Goal: Navigation & Orientation: Find specific page/section

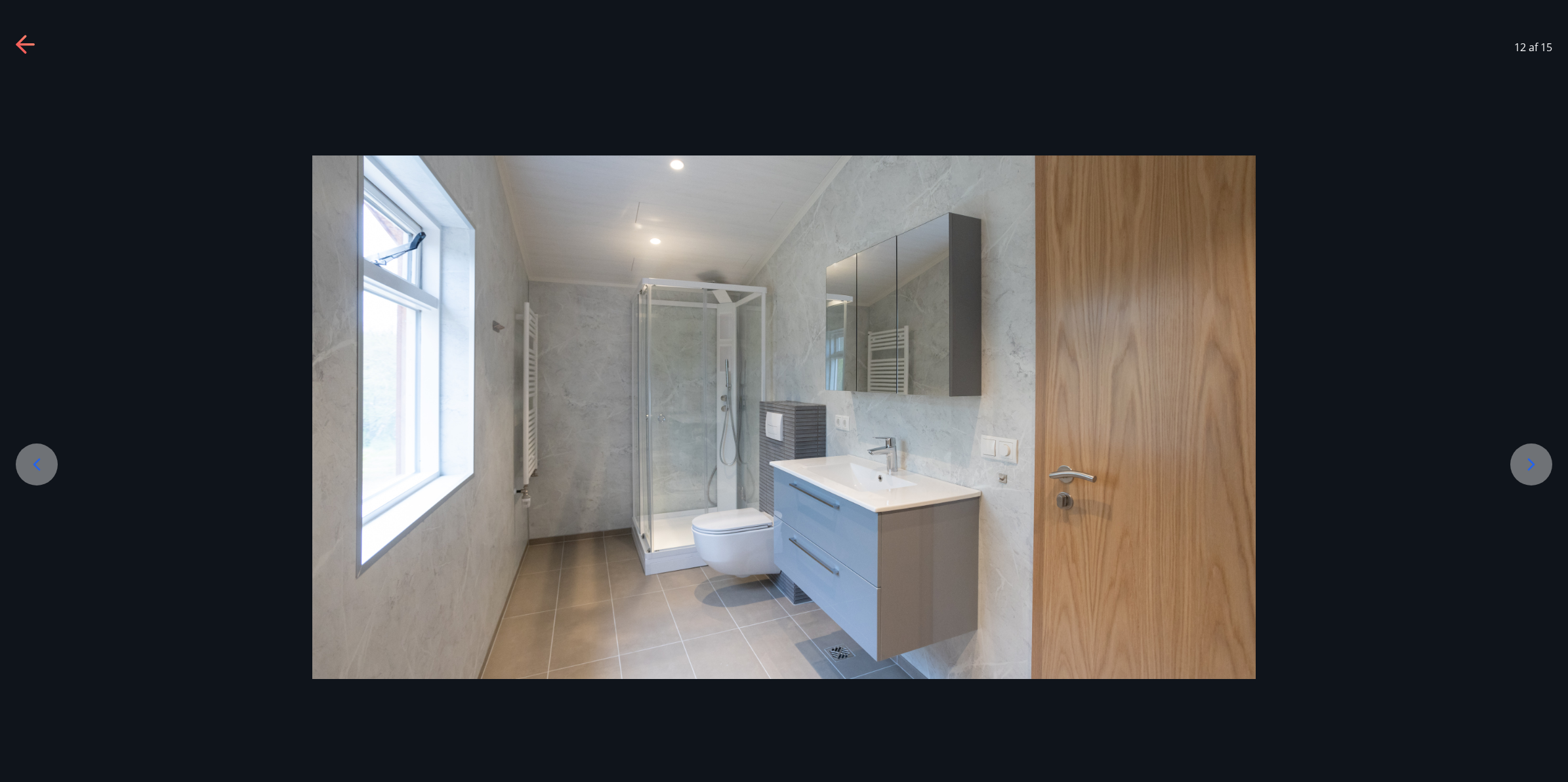
click at [1314, 395] on div at bounding box center [784, 417] width 1568 height 524
click at [28, 459] on icon at bounding box center [36, 464] width 21 height 21
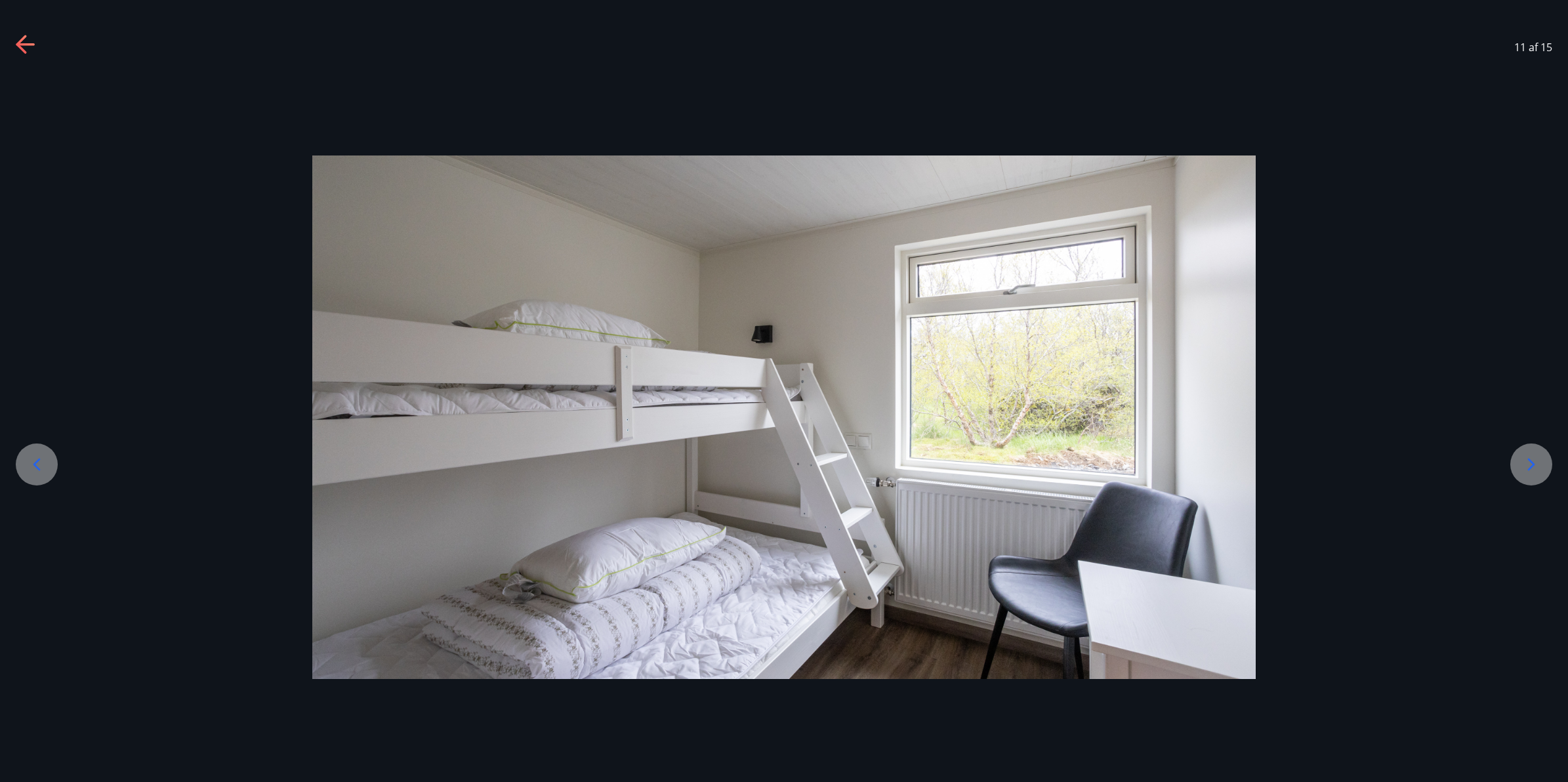
click at [28, 459] on icon at bounding box center [36, 464] width 21 height 21
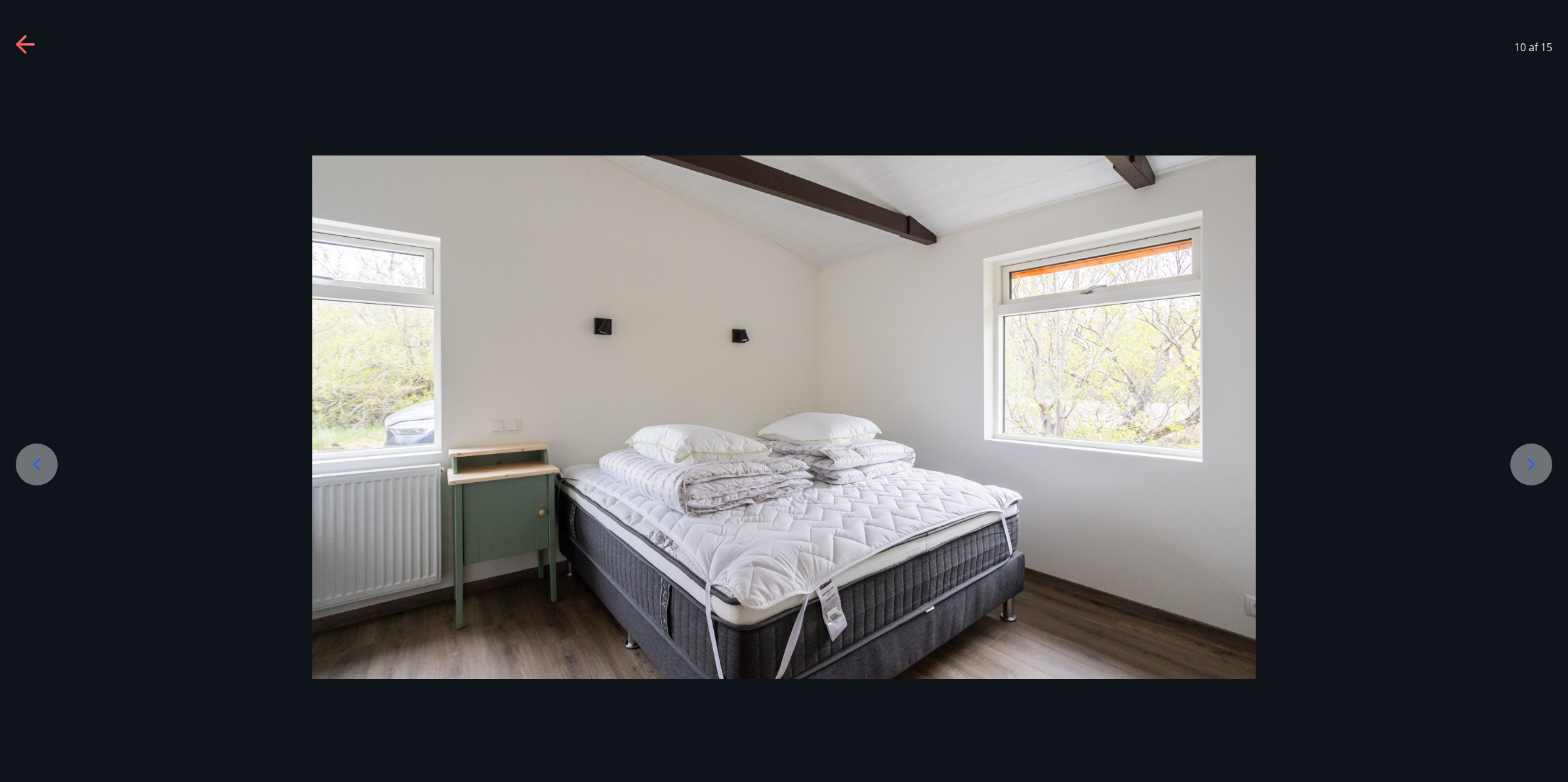
click at [28, 459] on icon at bounding box center [36, 464] width 21 height 21
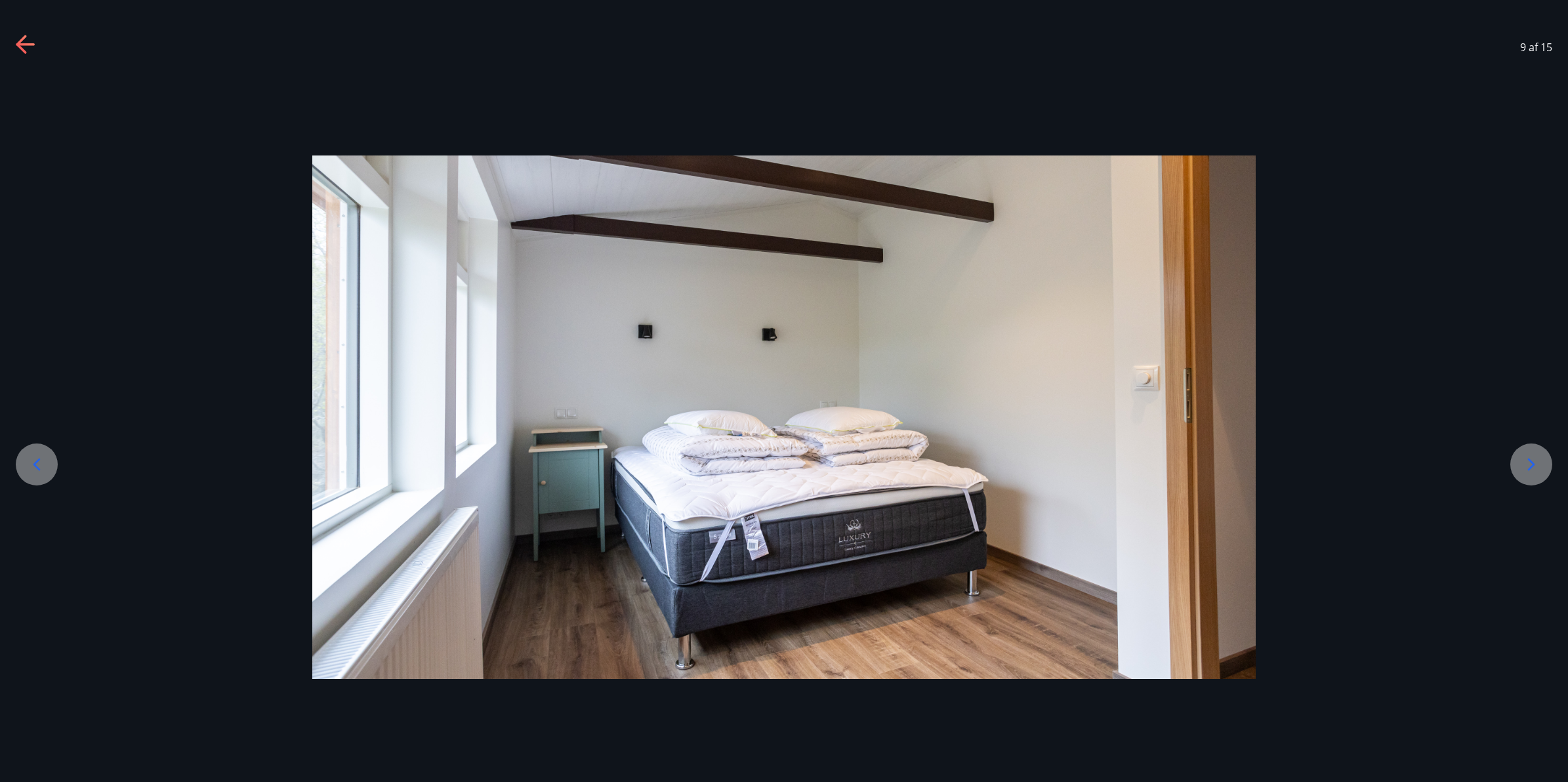
click at [28, 459] on icon at bounding box center [36, 464] width 21 height 21
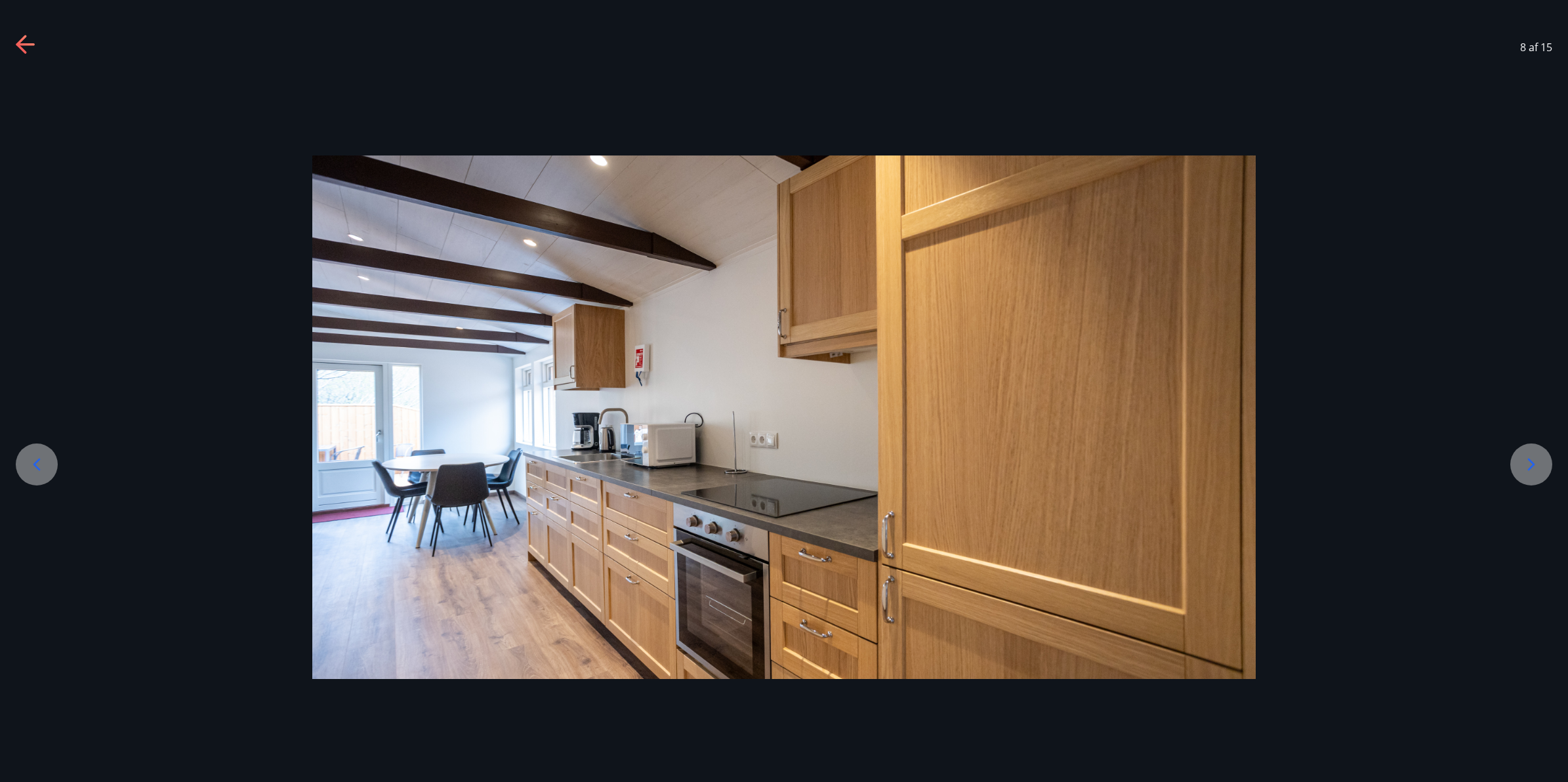
click at [28, 459] on icon at bounding box center [36, 464] width 21 height 21
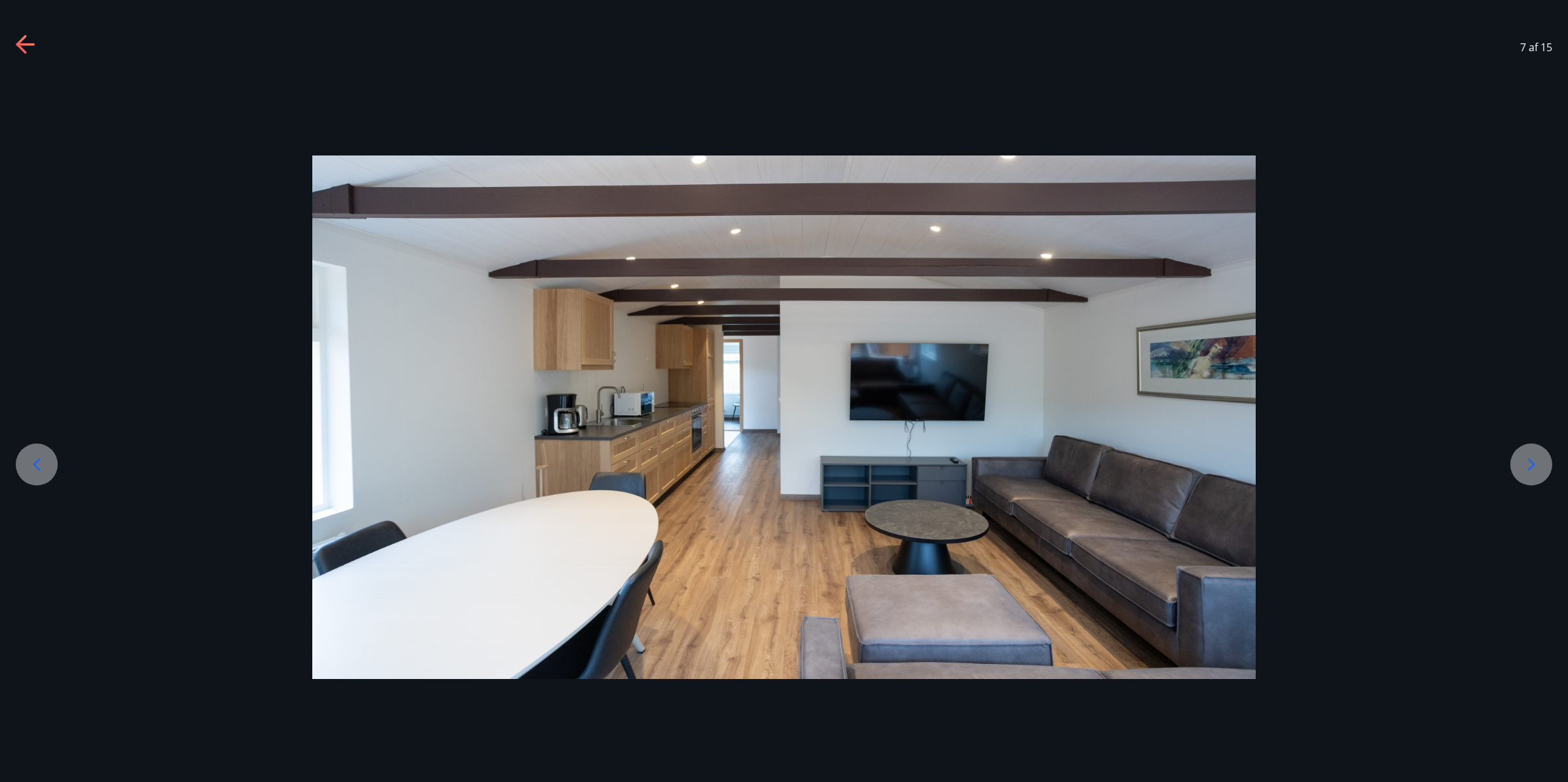
click at [37, 467] on icon at bounding box center [36, 465] width 7 height 13
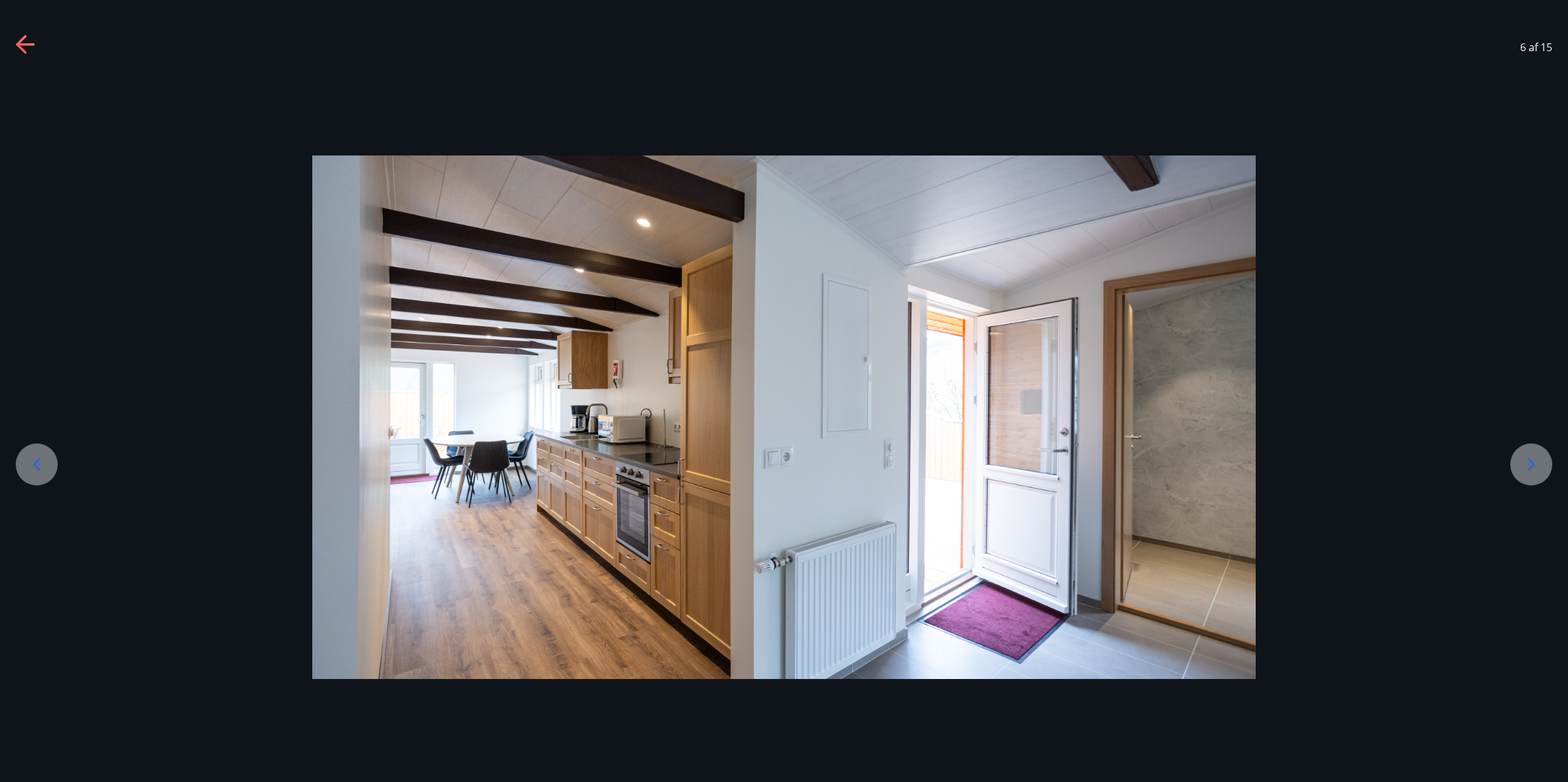
click at [37, 467] on icon at bounding box center [36, 465] width 7 height 13
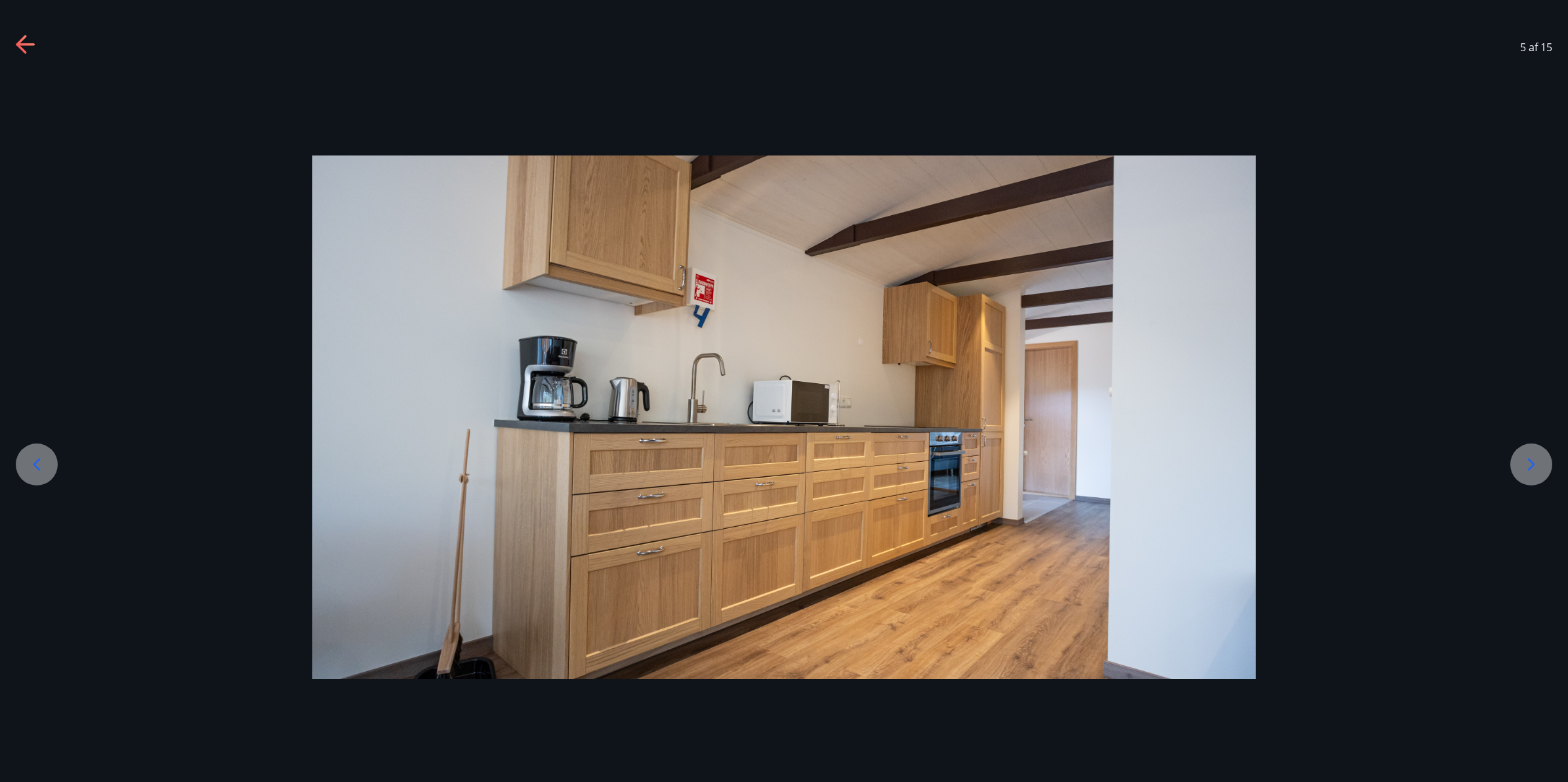
click at [37, 467] on icon at bounding box center [36, 465] width 7 height 13
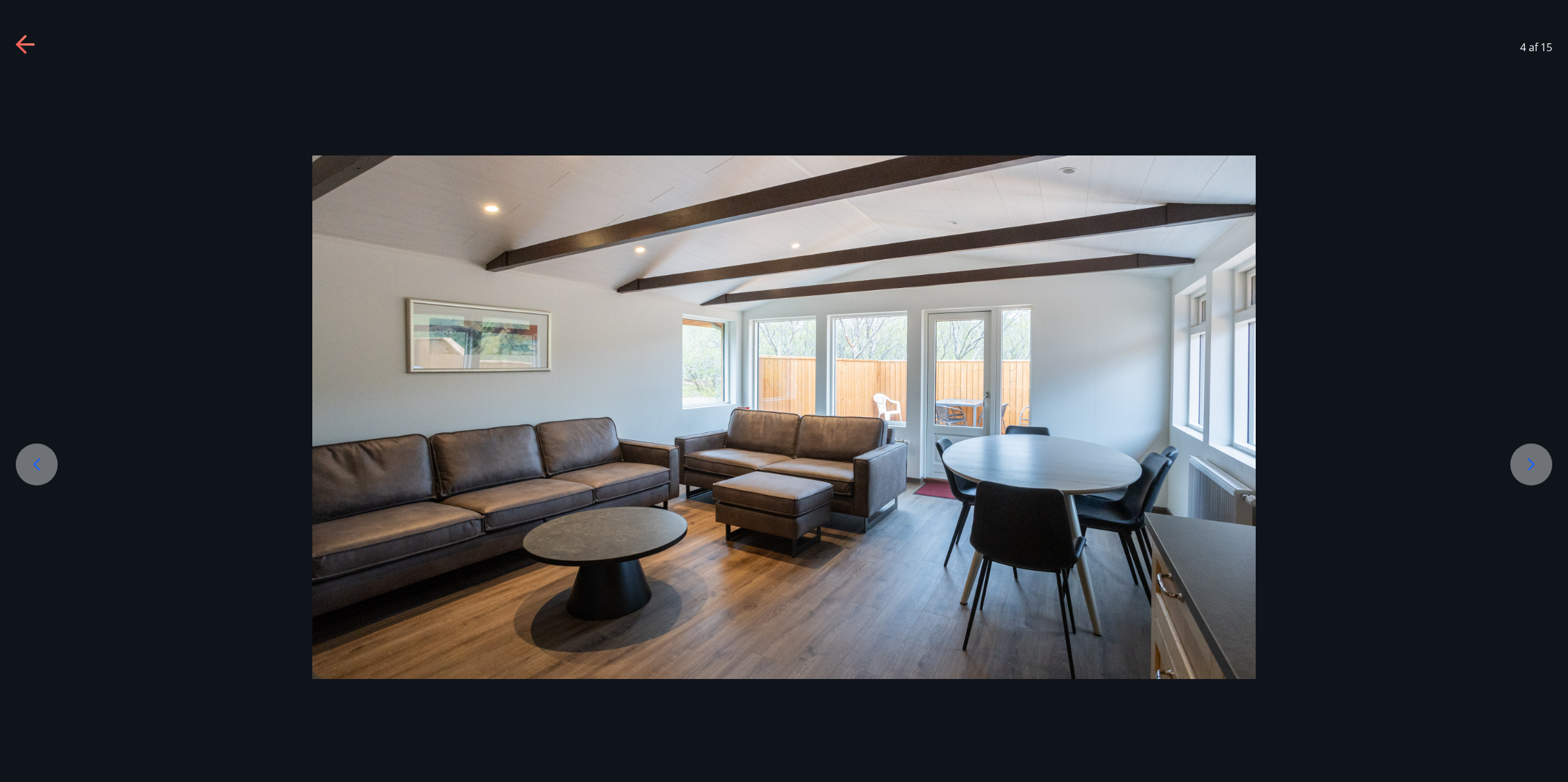
click at [37, 467] on icon at bounding box center [36, 465] width 7 height 13
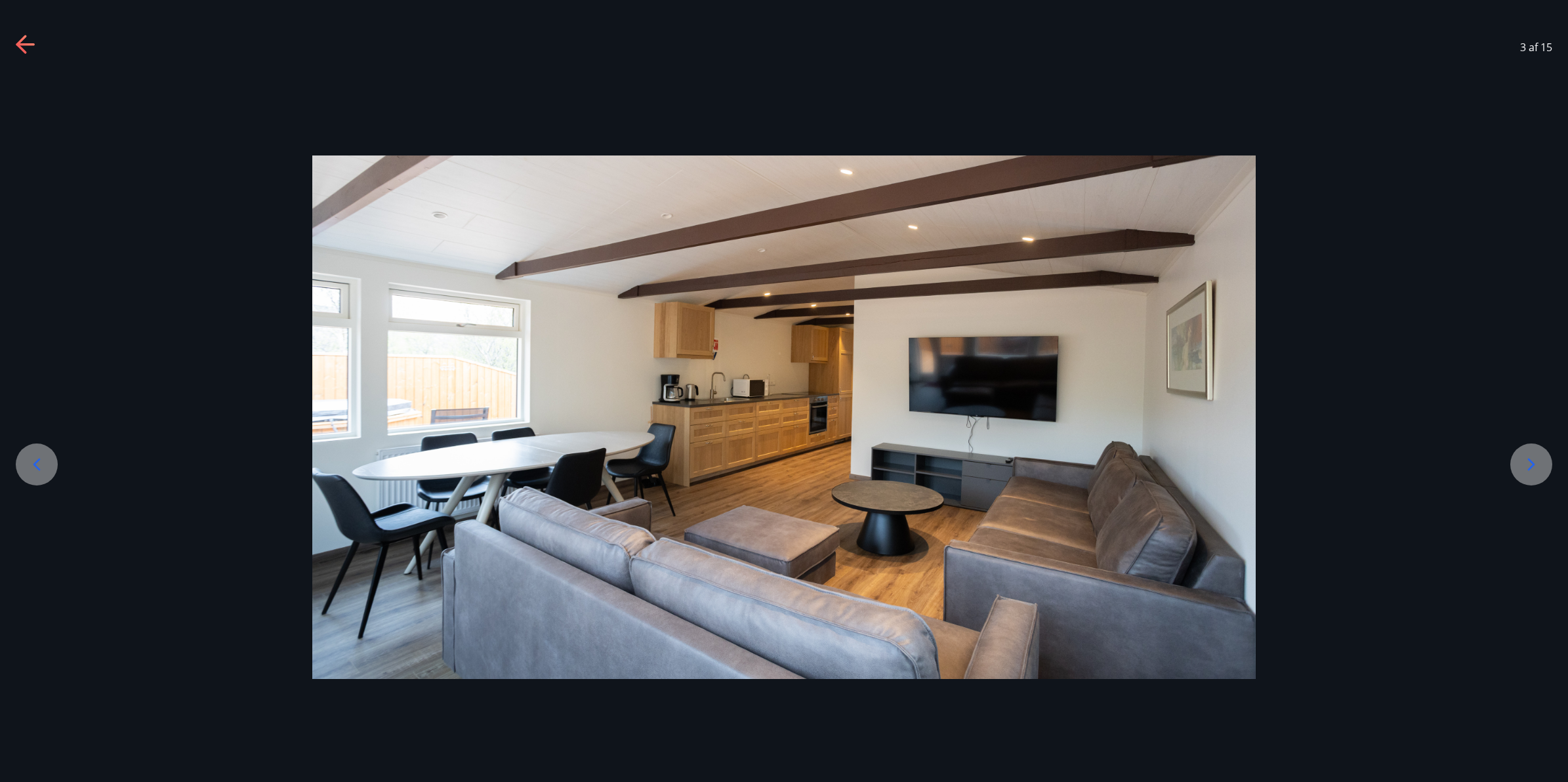
click at [37, 467] on icon at bounding box center [36, 465] width 7 height 13
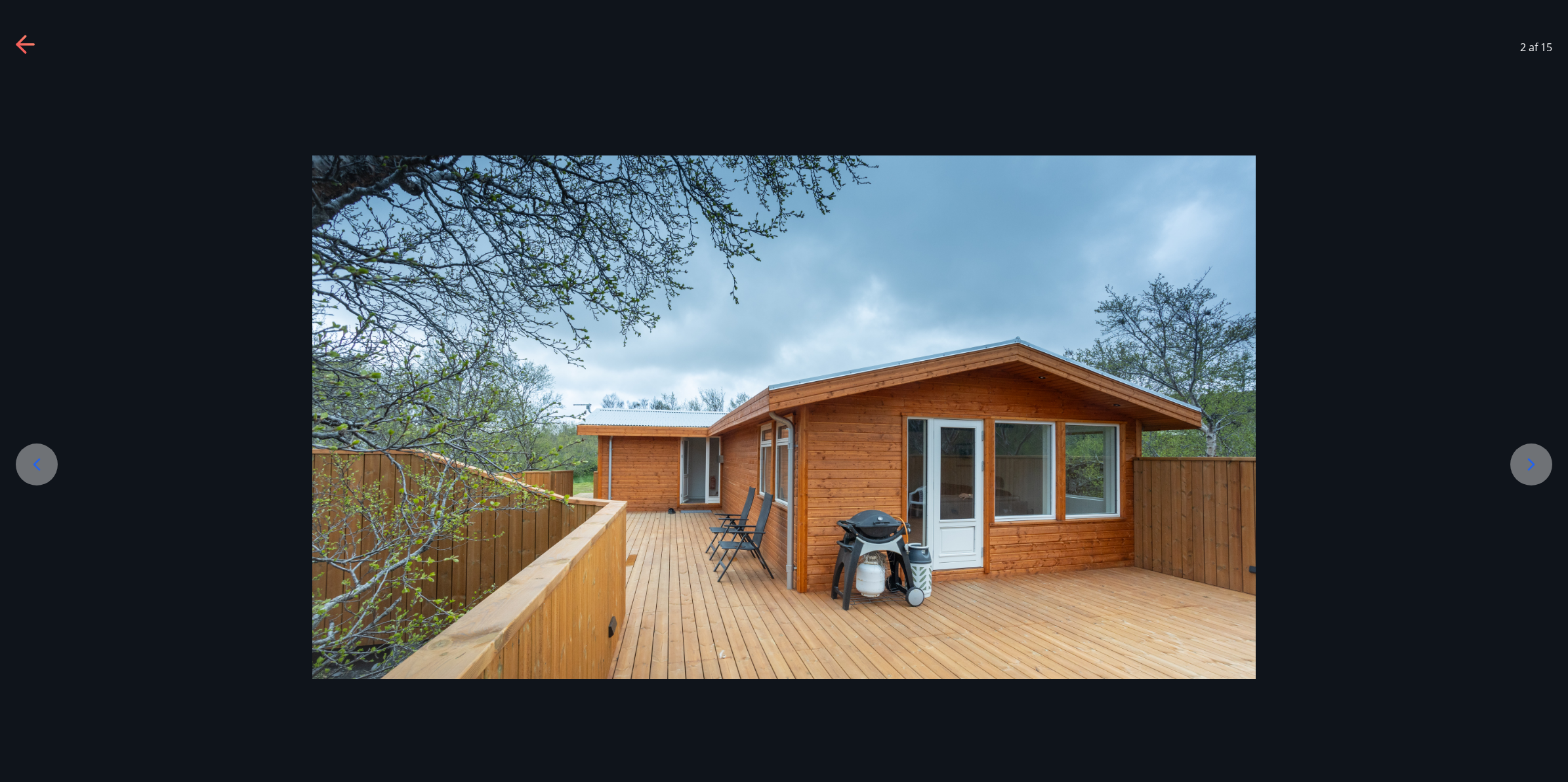
click at [37, 467] on icon at bounding box center [36, 465] width 7 height 13
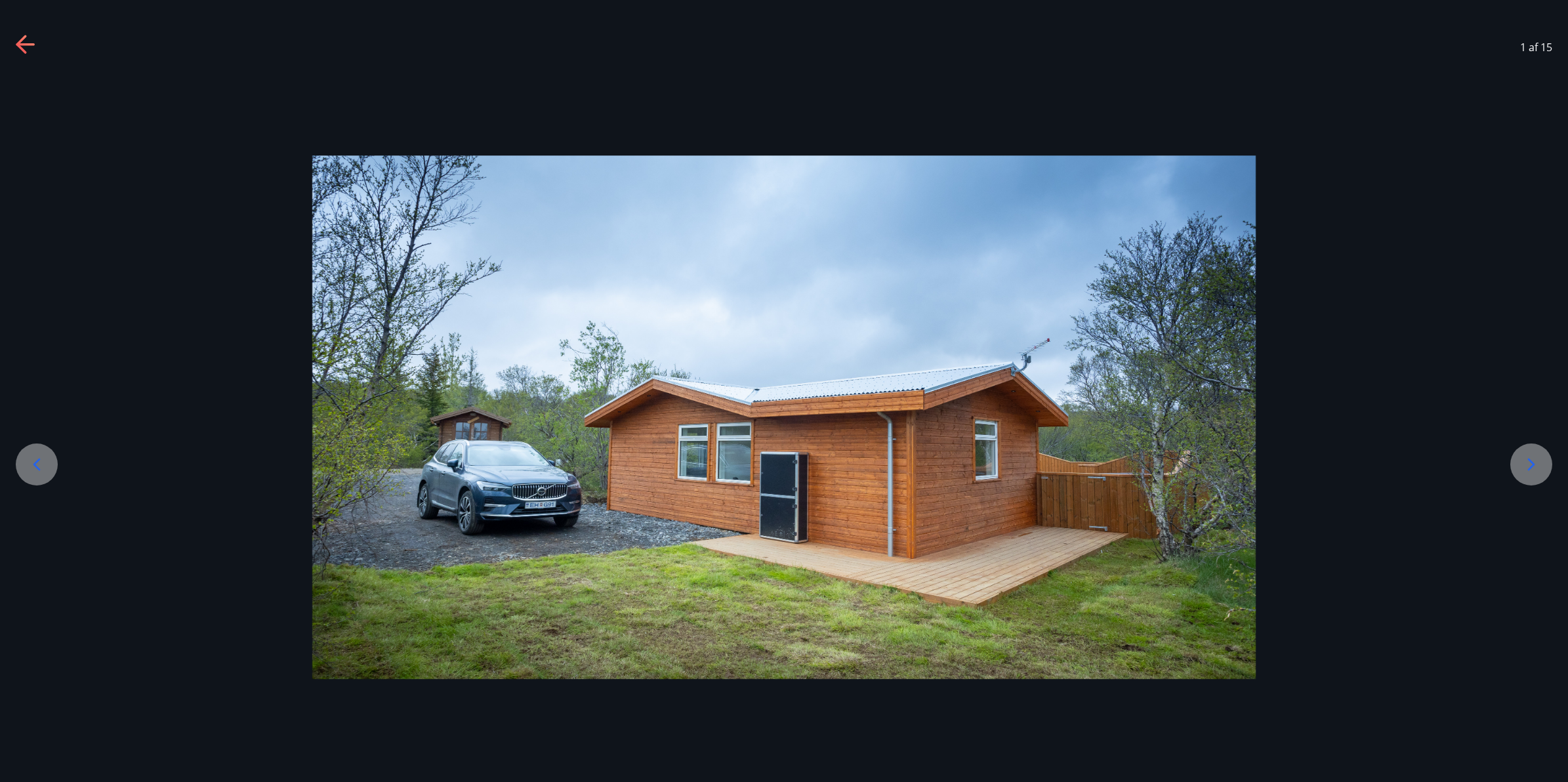
click at [37, 467] on icon at bounding box center [36, 465] width 7 height 13
click at [1536, 464] on icon at bounding box center [1532, 464] width 21 height 21
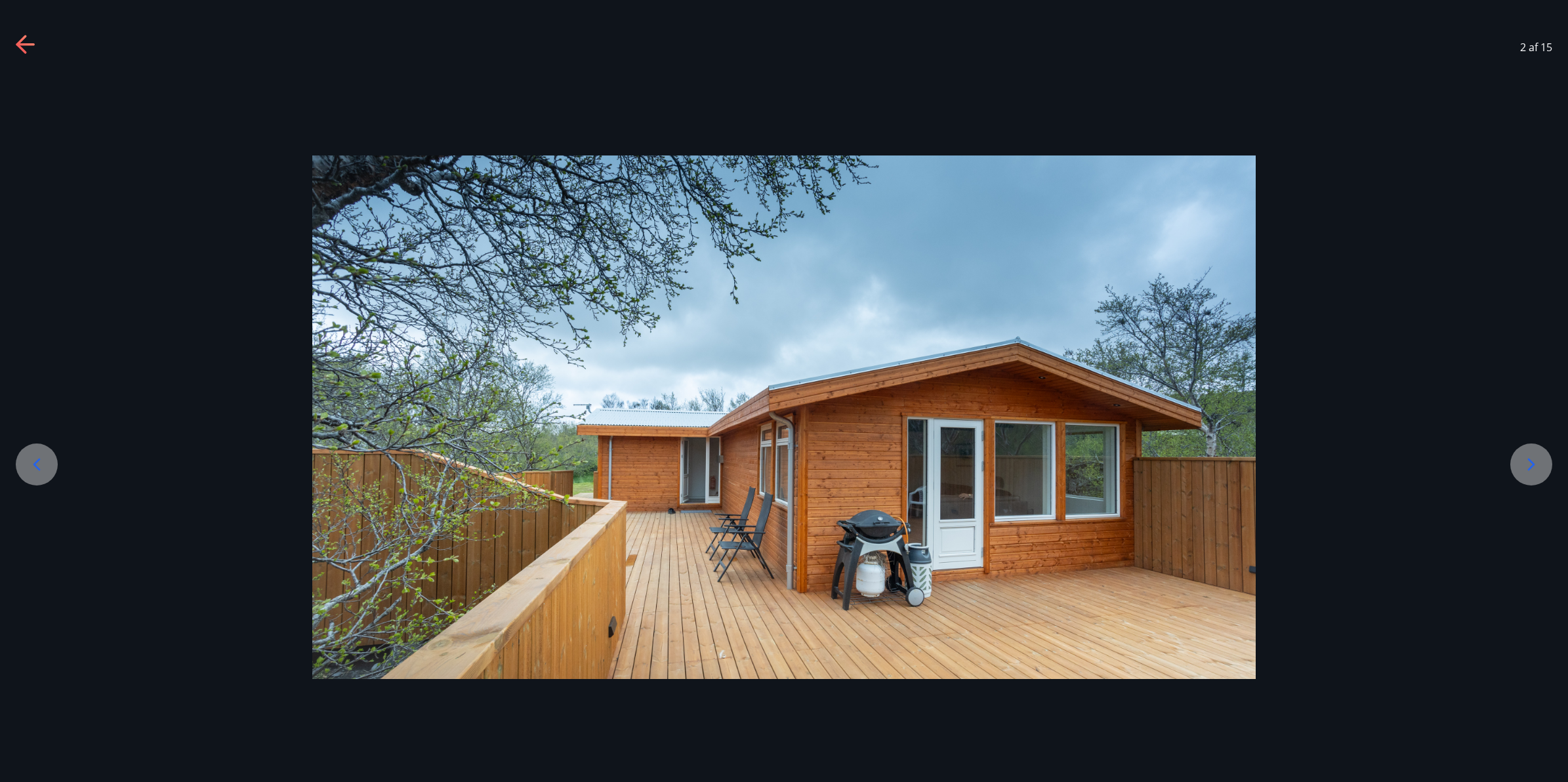
click at [1536, 464] on icon at bounding box center [1532, 464] width 21 height 21
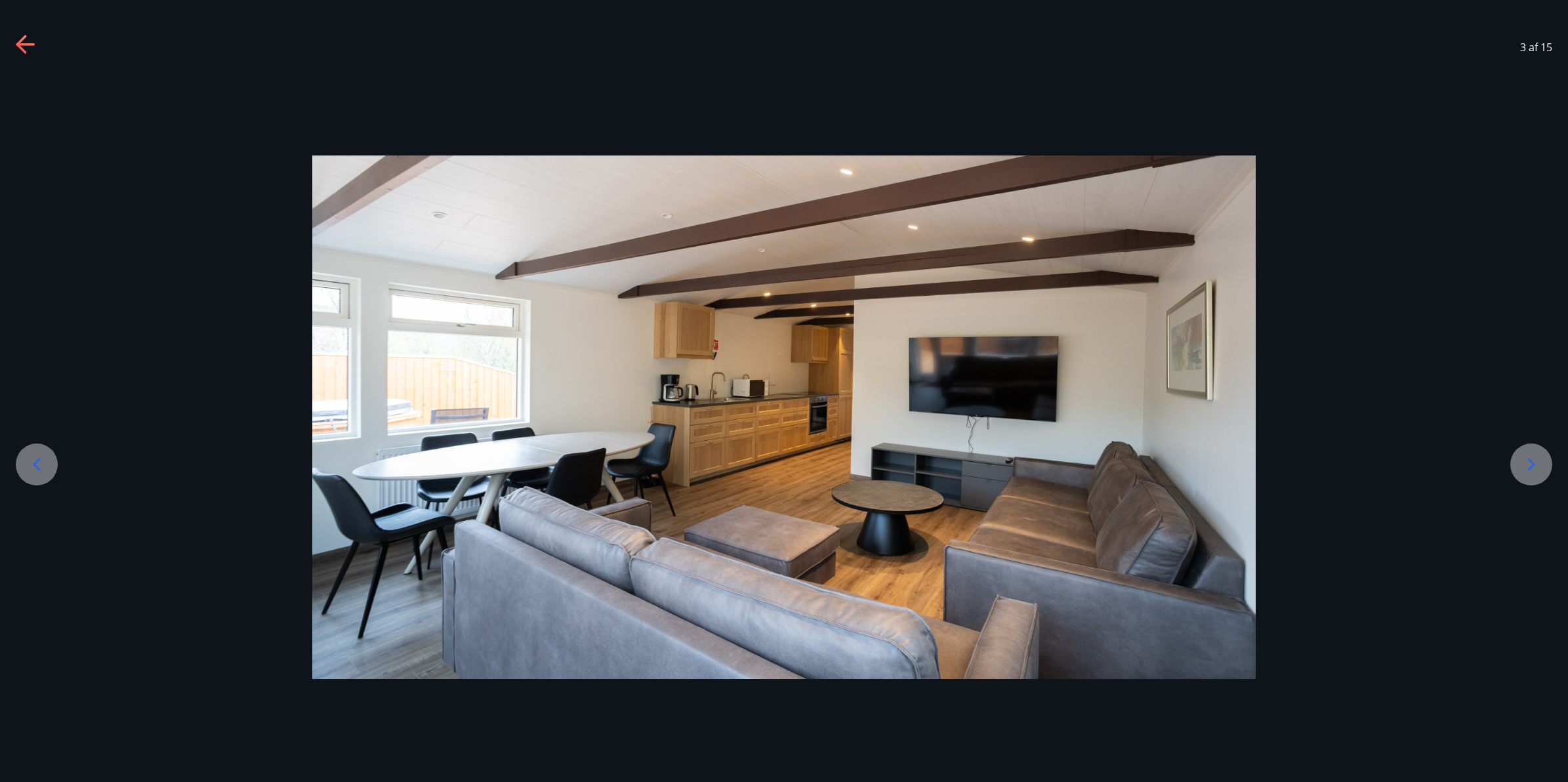
click at [1536, 464] on icon at bounding box center [1532, 464] width 21 height 21
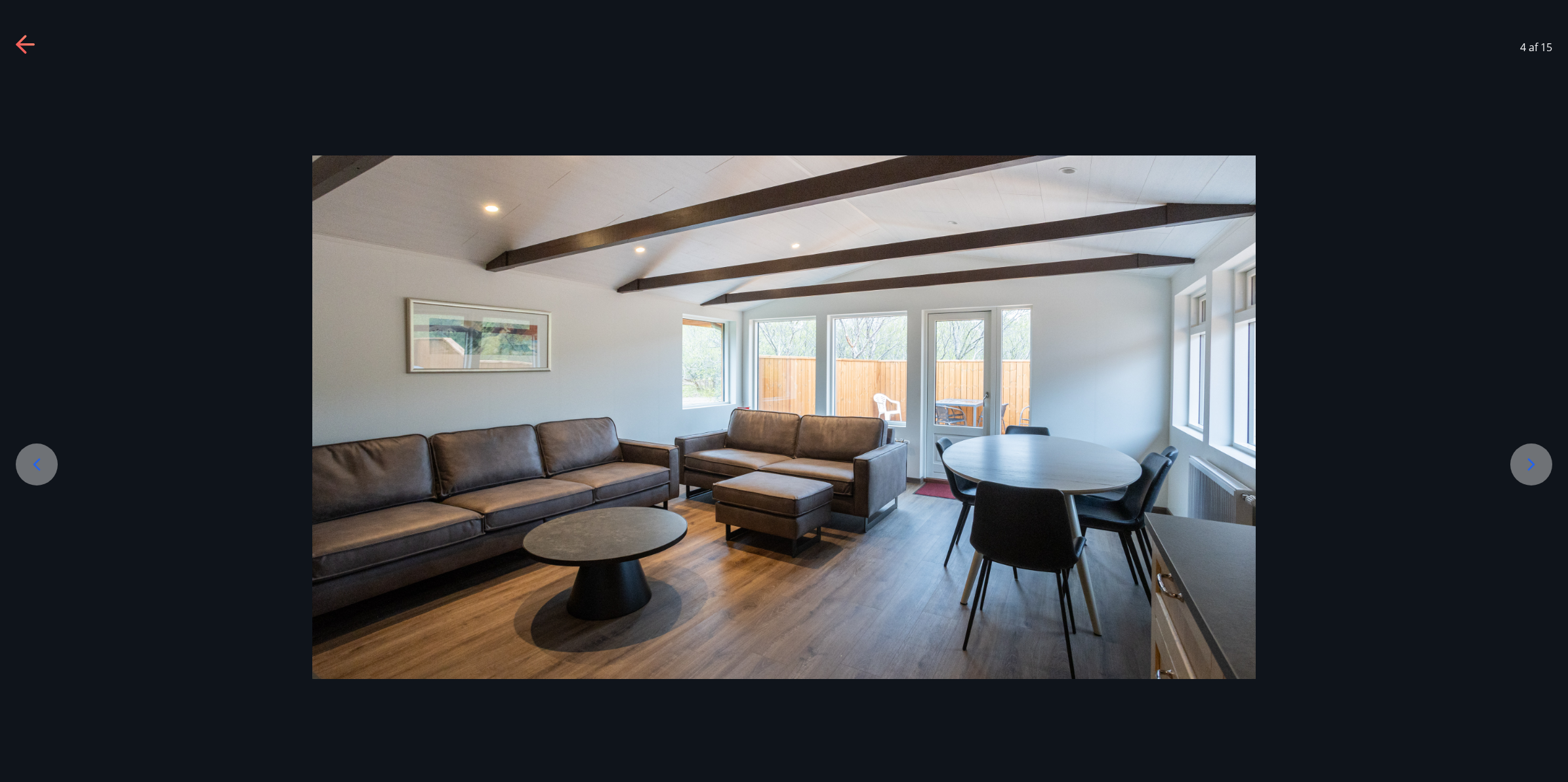
click at [1530, 458] on icon at bounding box center [1532, 464] width 21 height 21
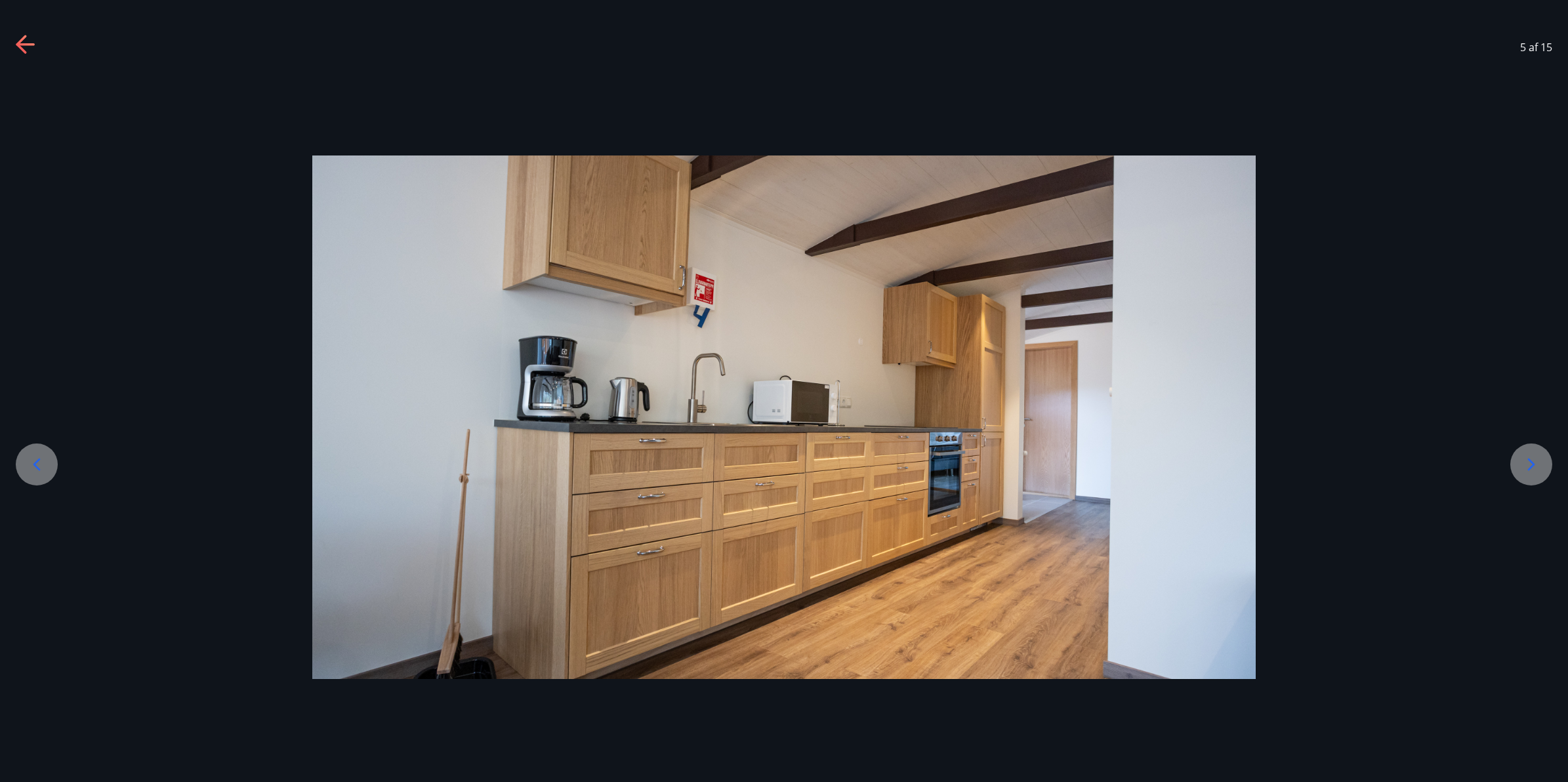
click at [1530, 458] on icon at bounding box center [1532, 464] width 21 height 21
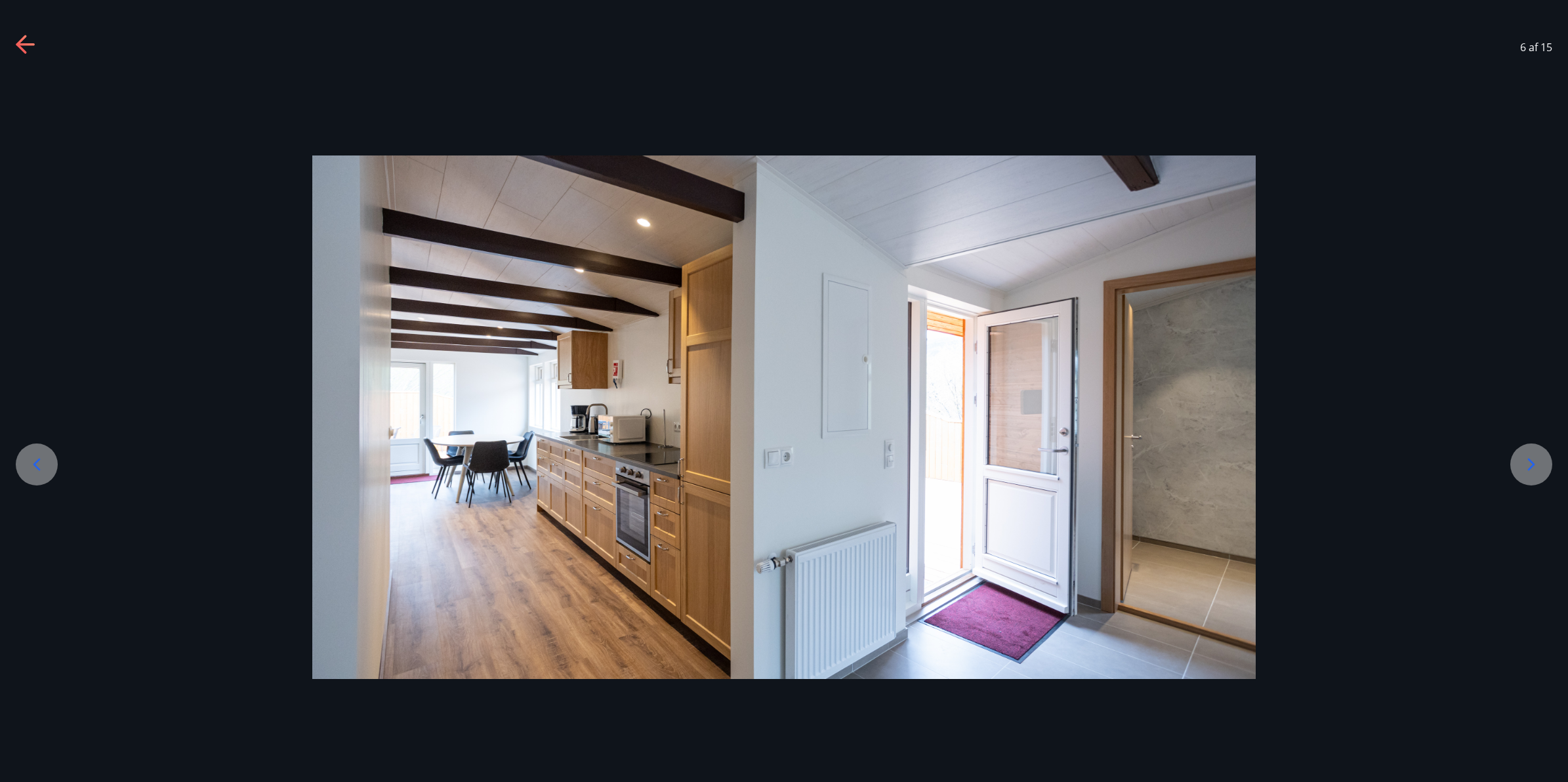
click at [1530, 458] on icon at bounding box center [1532, 464] width 21 height 21
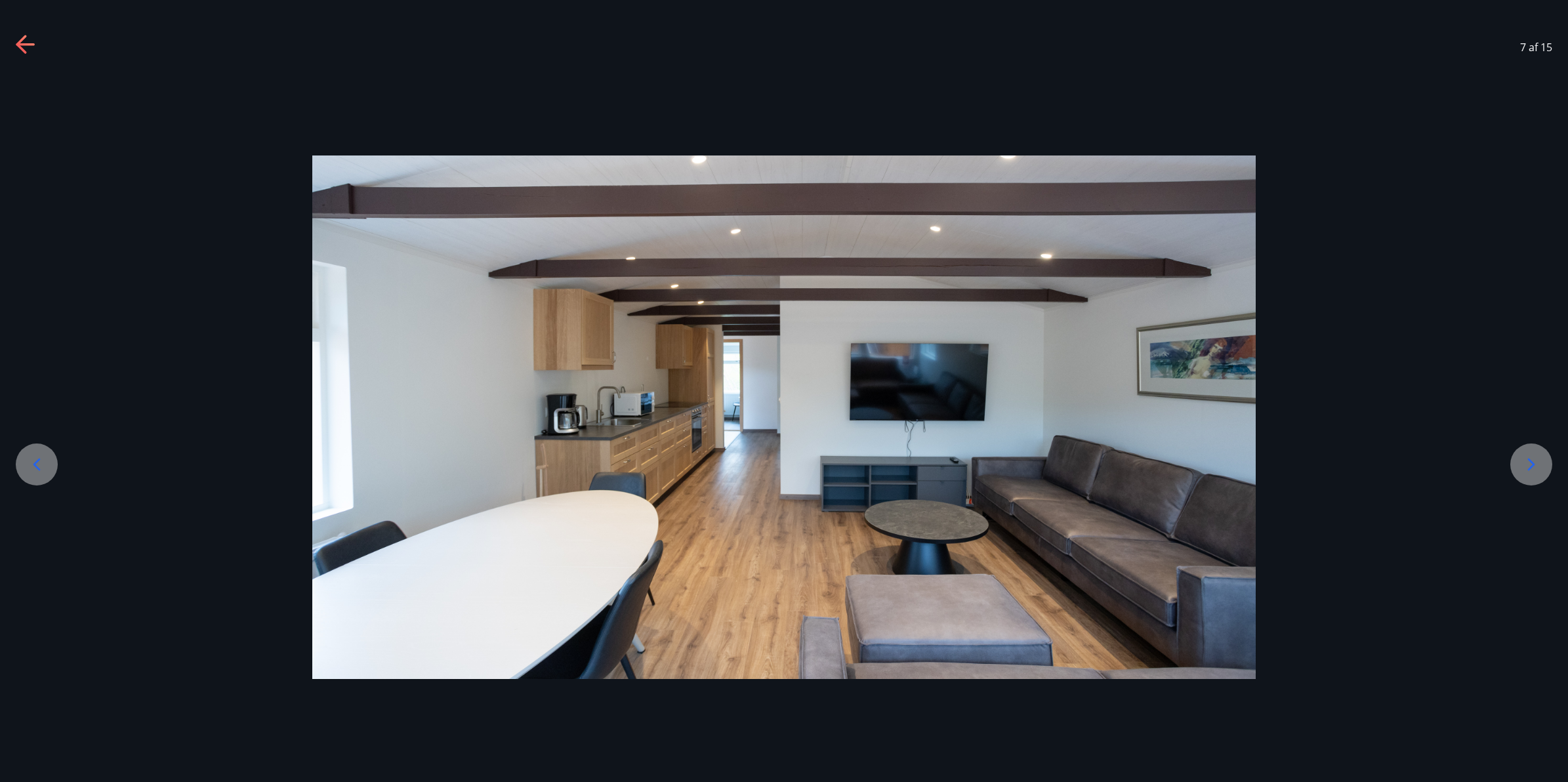
click at [1530, 458] on icon at bounding box center [1532, 464] width 21 height 21
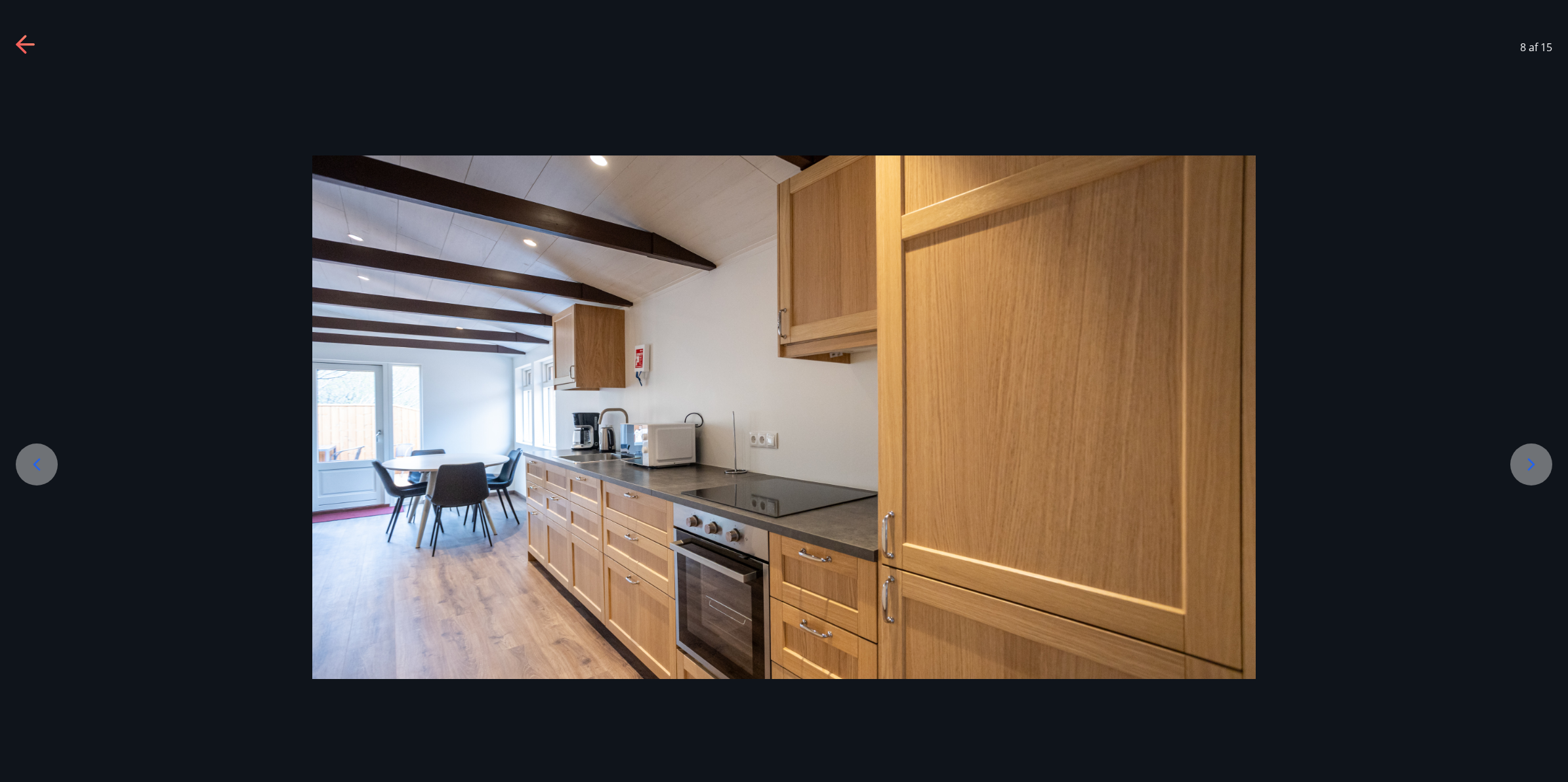
click at [1530, 458] on icon at bounding box center [1532, 464] width 21 height 21
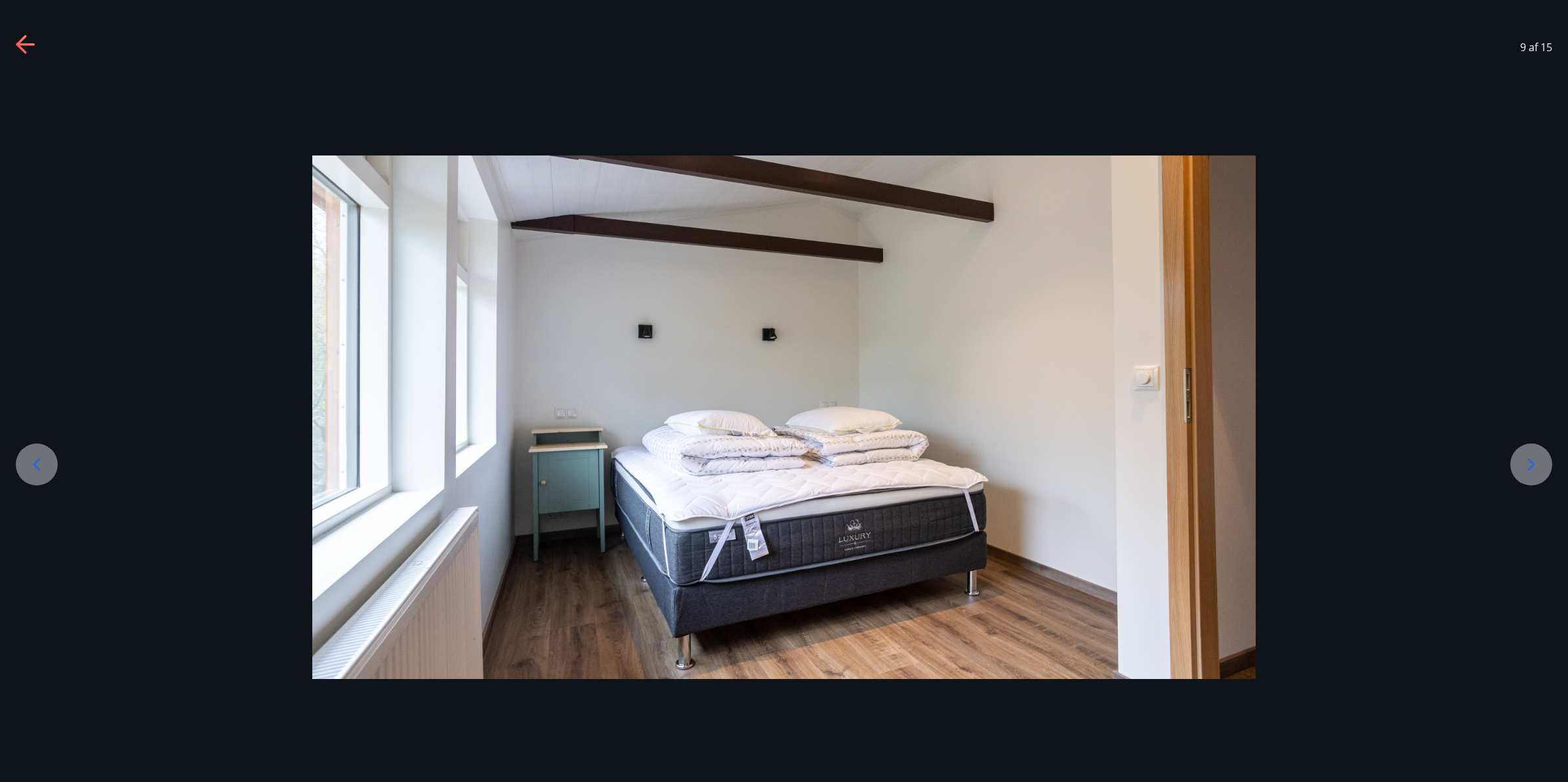
click at [1530, 458] on icon at bounding box center [1532, 464] width 21 height 21
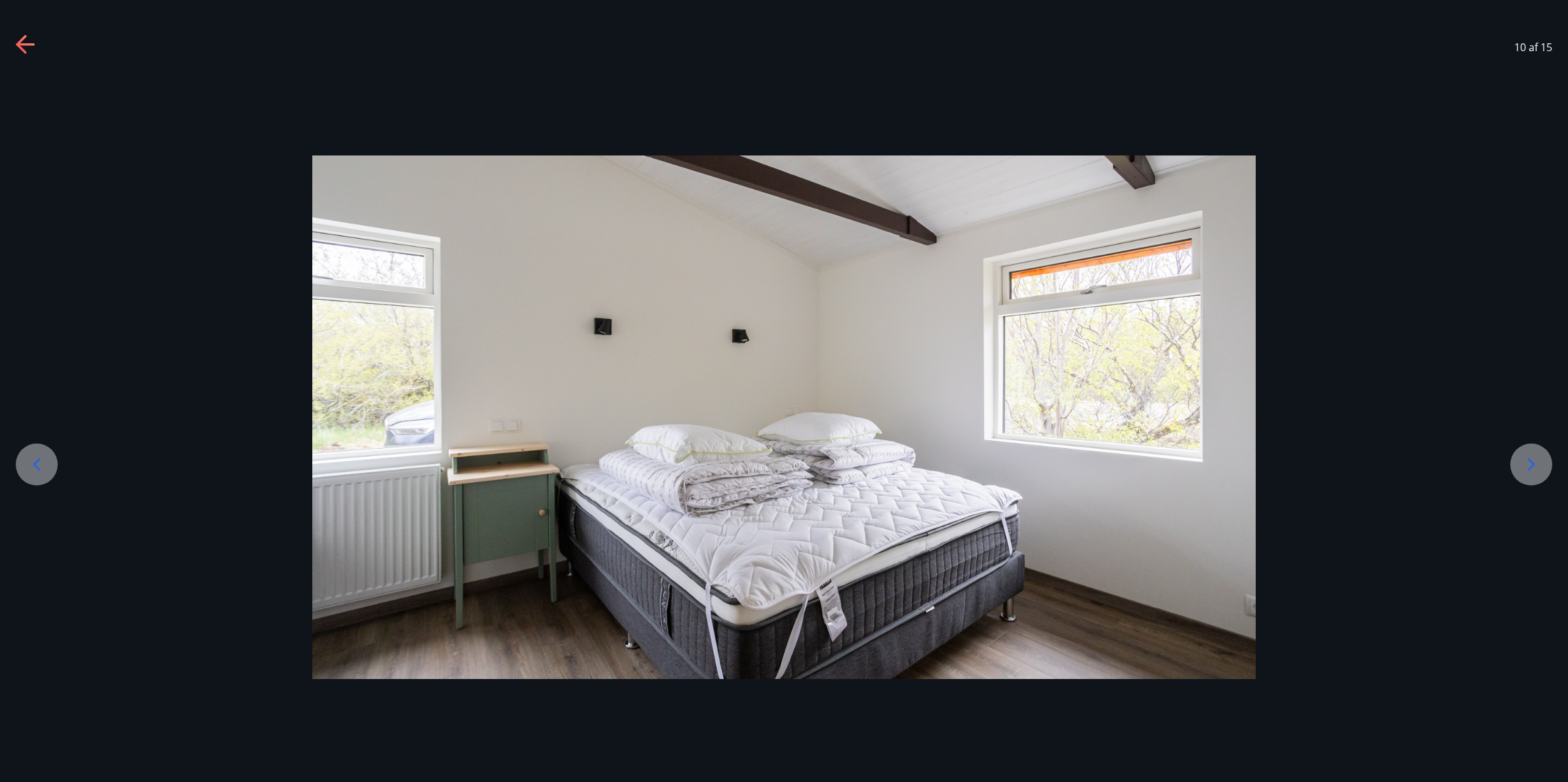
click at [1536, 467] on icon at bounding box center [1532, 464] width 21 height 21
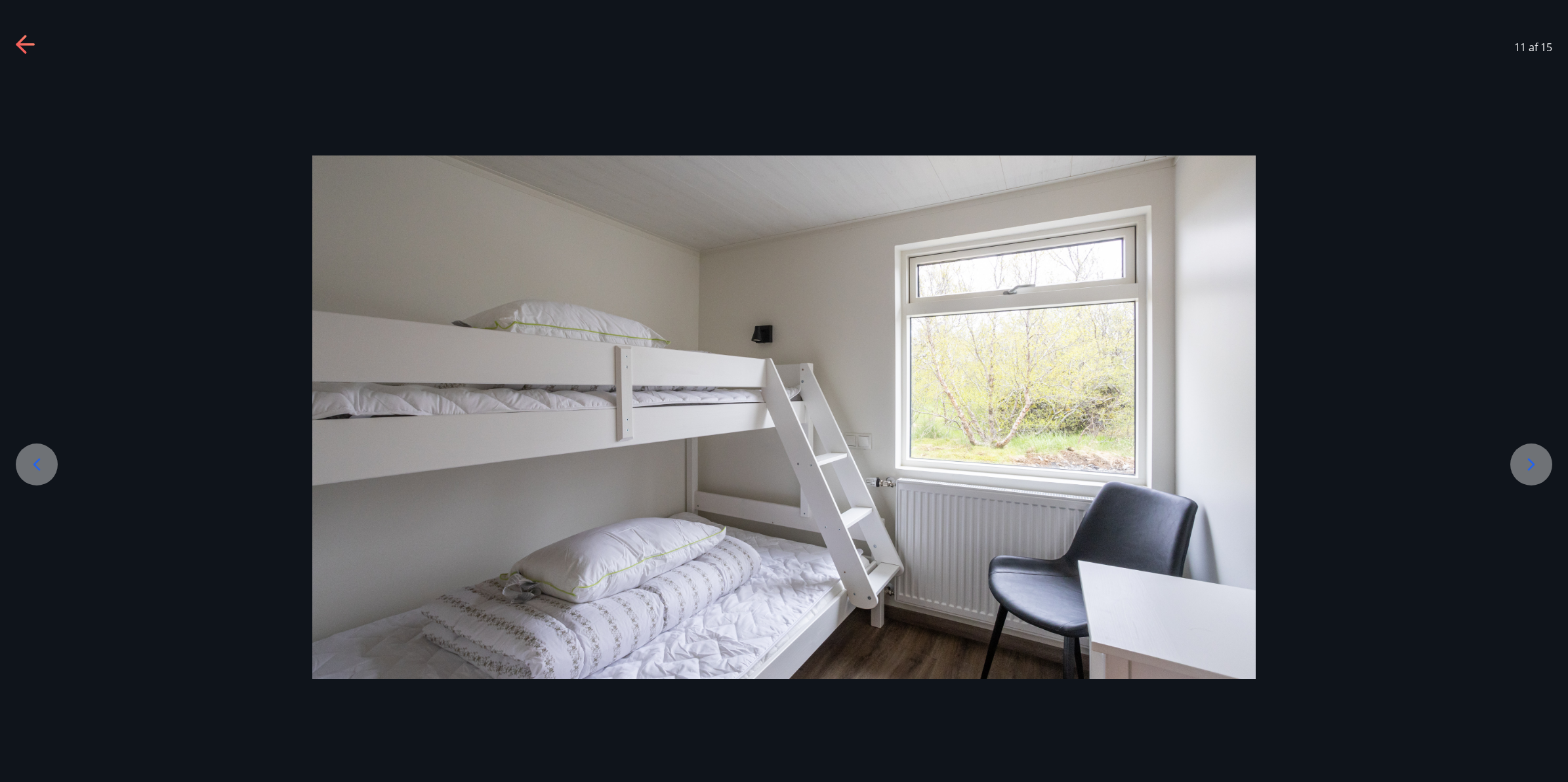
click at [1536, 467] on icon at bounding box center [1532, 464] width 21 height 21
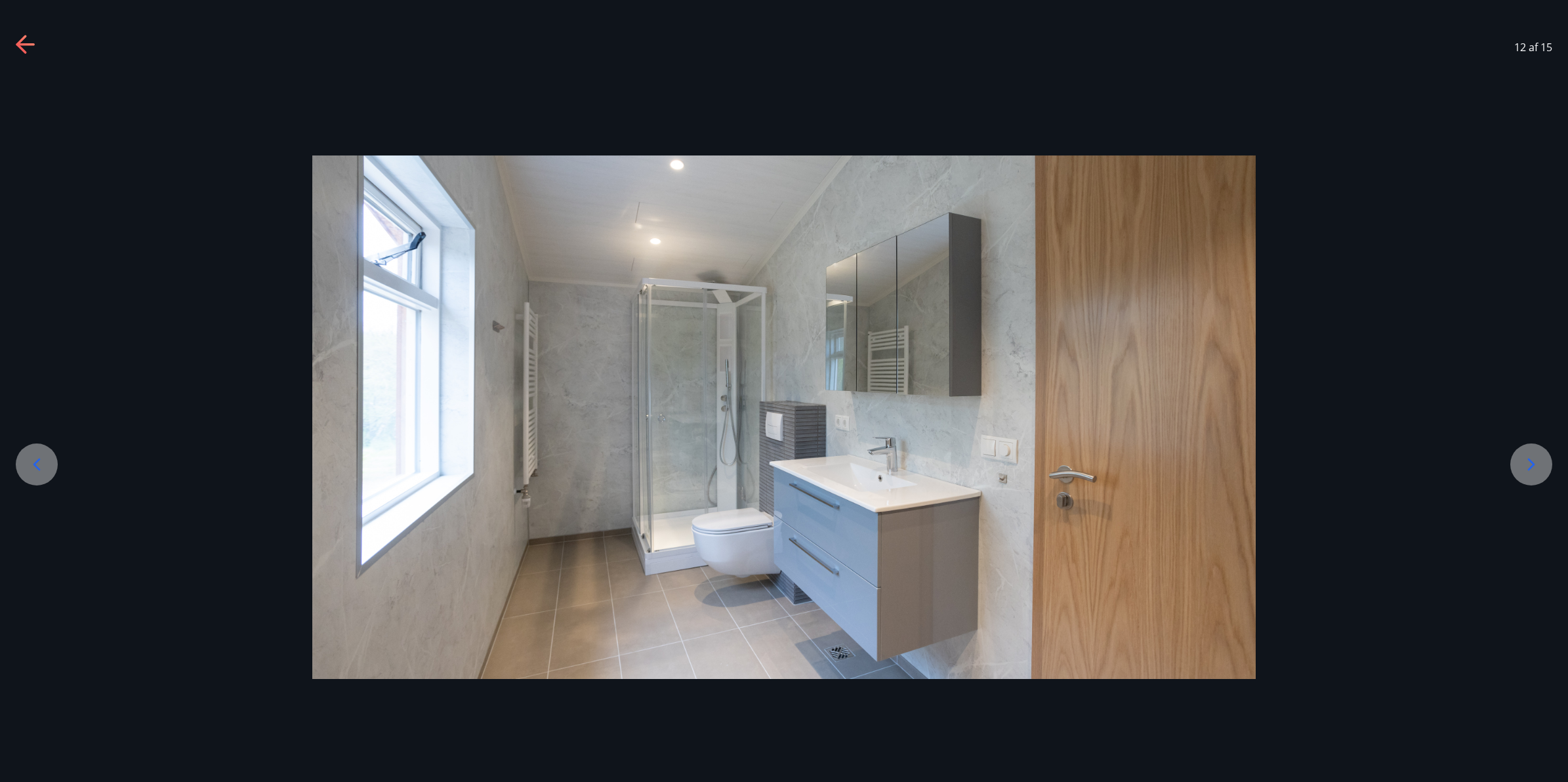
click at [1536, 467] on icon at bounding box center [1532, 464] width 21 height 21
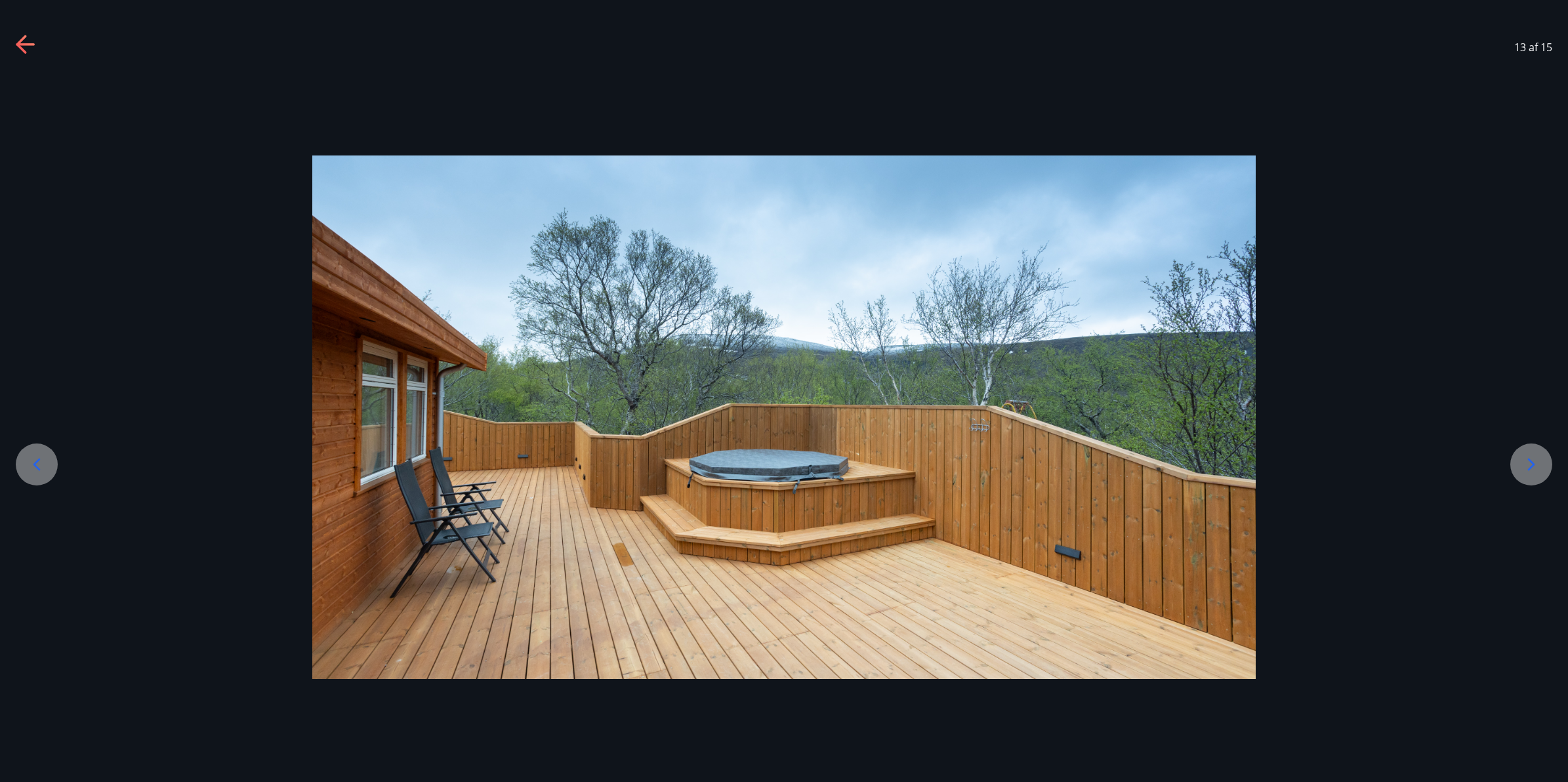
click at [1536, 467] on icon at bounding box center [1532, 464] width 21 height 21
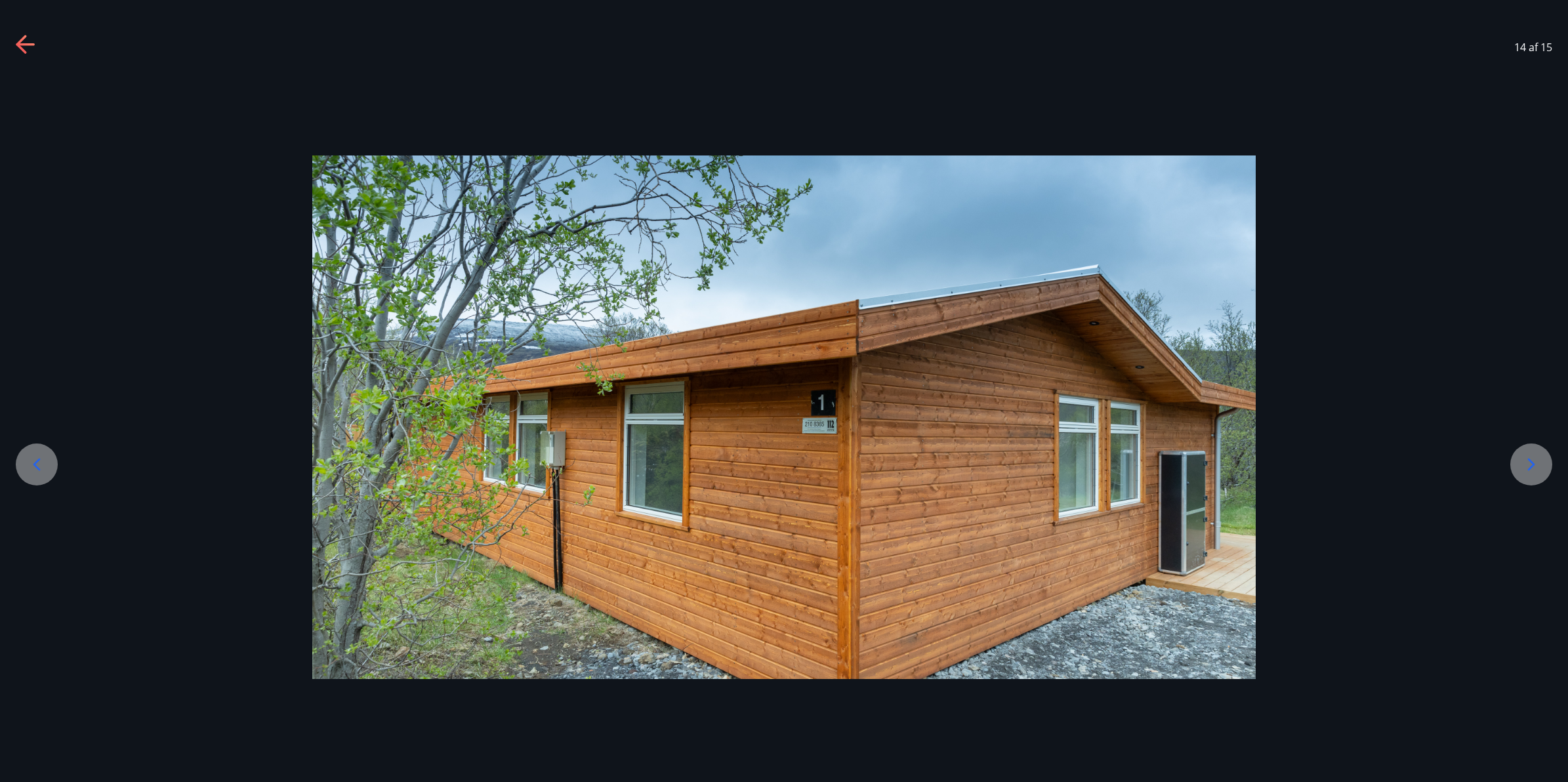
click at [1536, 467] on icon at bounding box center [1532, 464] width 21 height 21
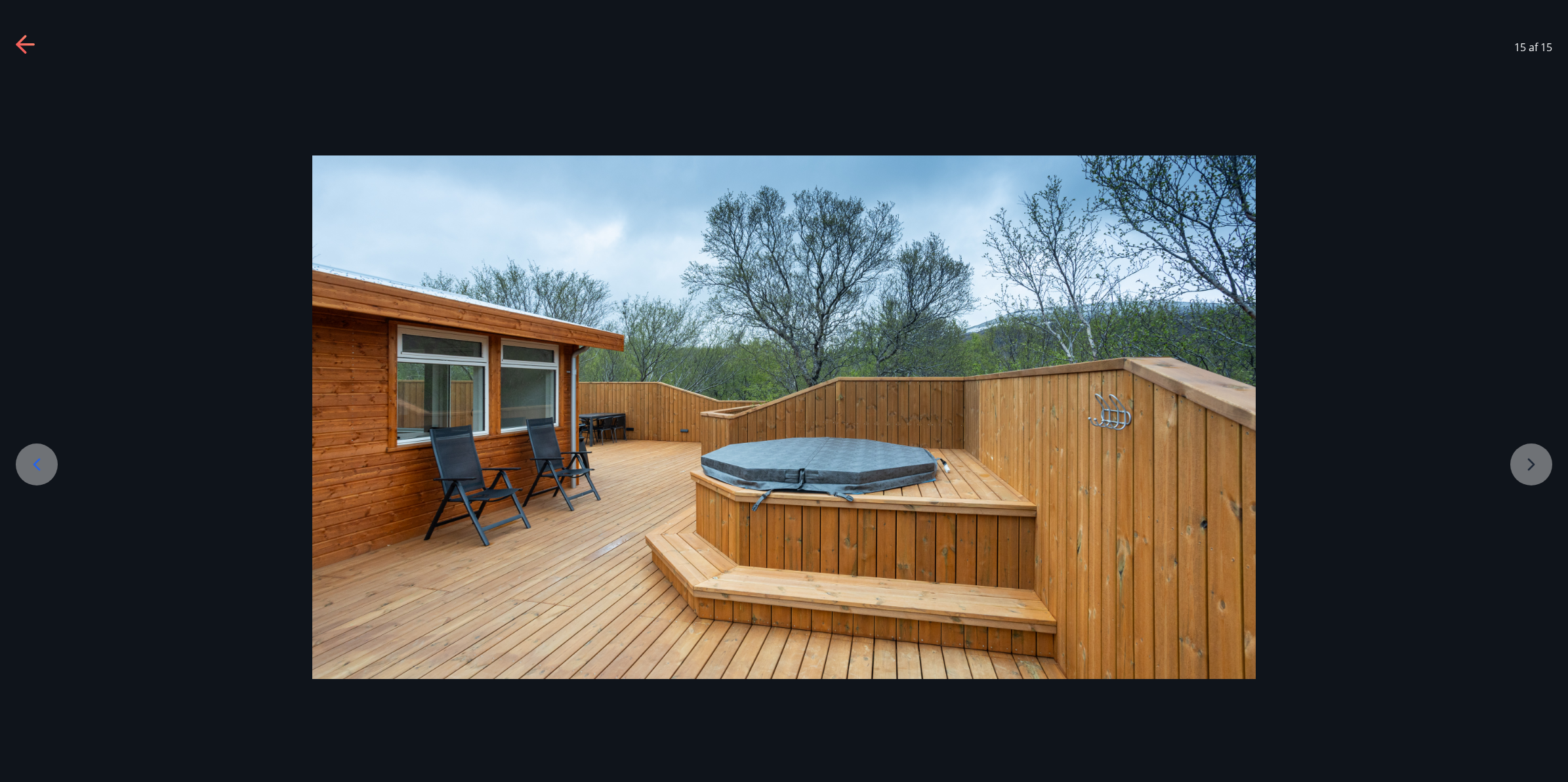
click at [1536, 467] on div at bounding box center [784, 417] width 1568 height 524
click at [41, 461] on icon at bounding box center [36, 464] width 21 height 21
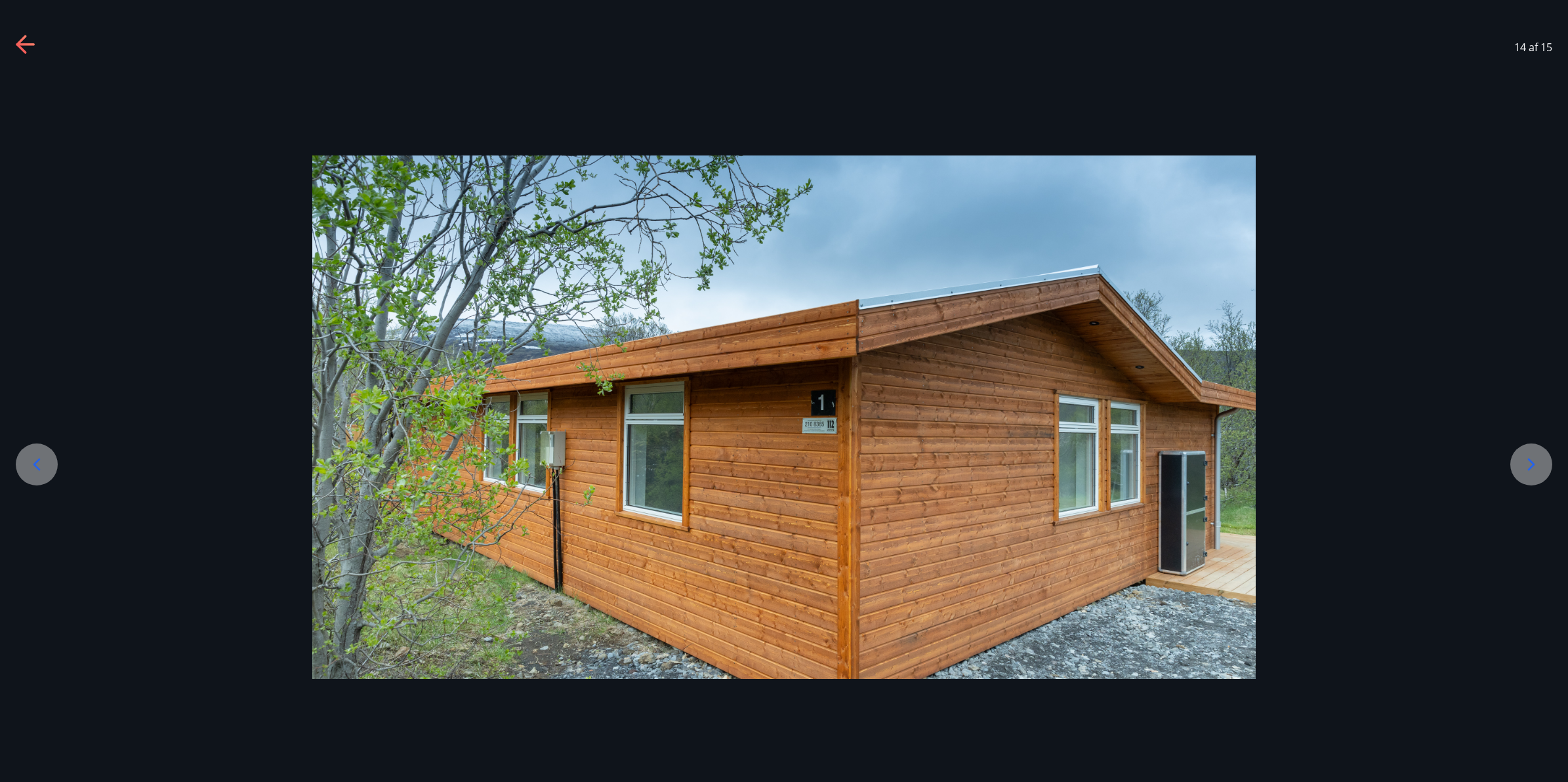
click at [41, 461] on icon at bounding box center [36, 464] width 21 height 21
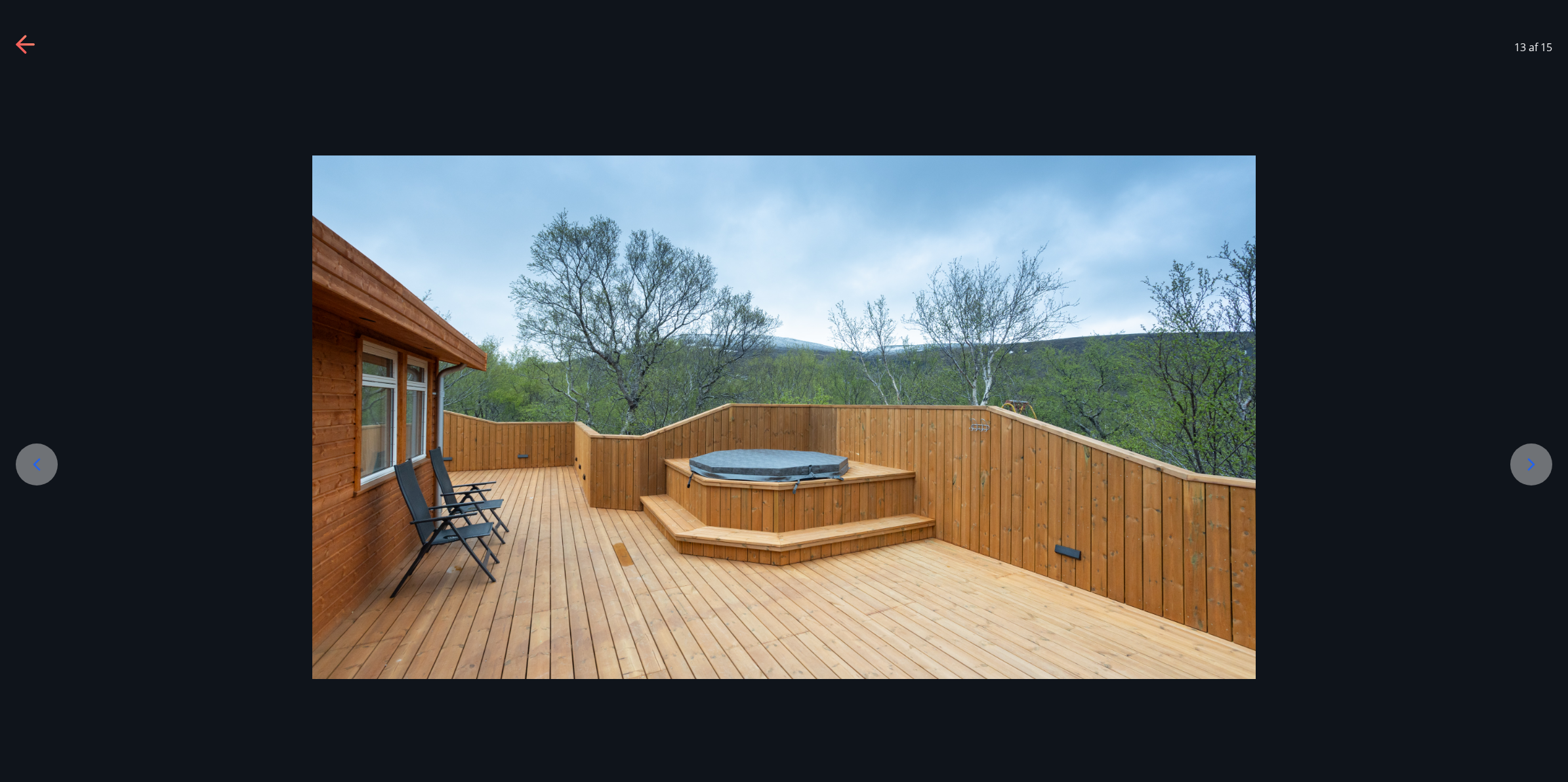
click at [41, 461] on icon at bounding box center [36, 464] width 21 height 21
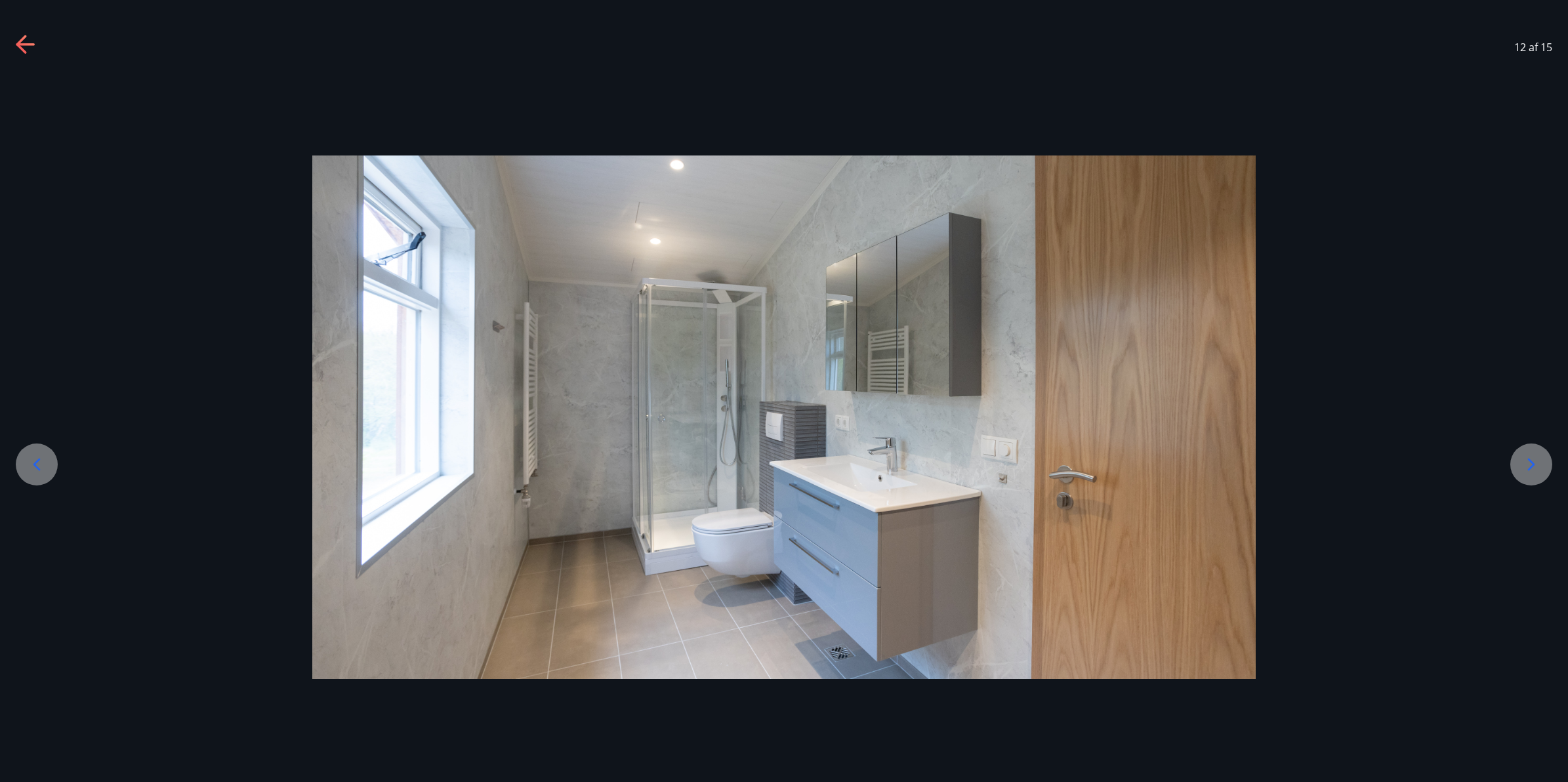
click at [41, 461] on icon at bounding box center [36, 464] width 21 height 21
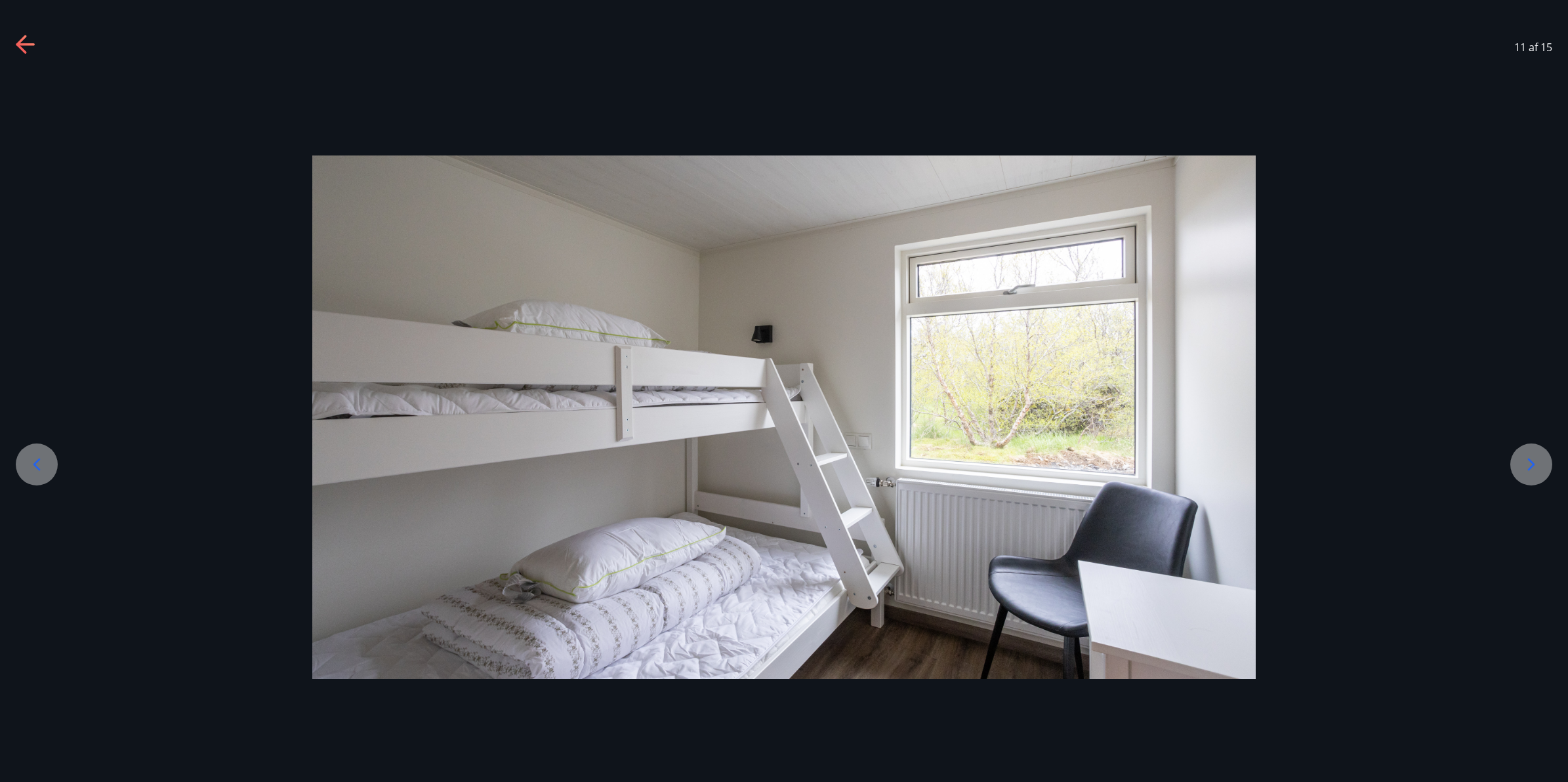
click at [41, 461] on icon at bounding box center [36, 464] width 21 height 21
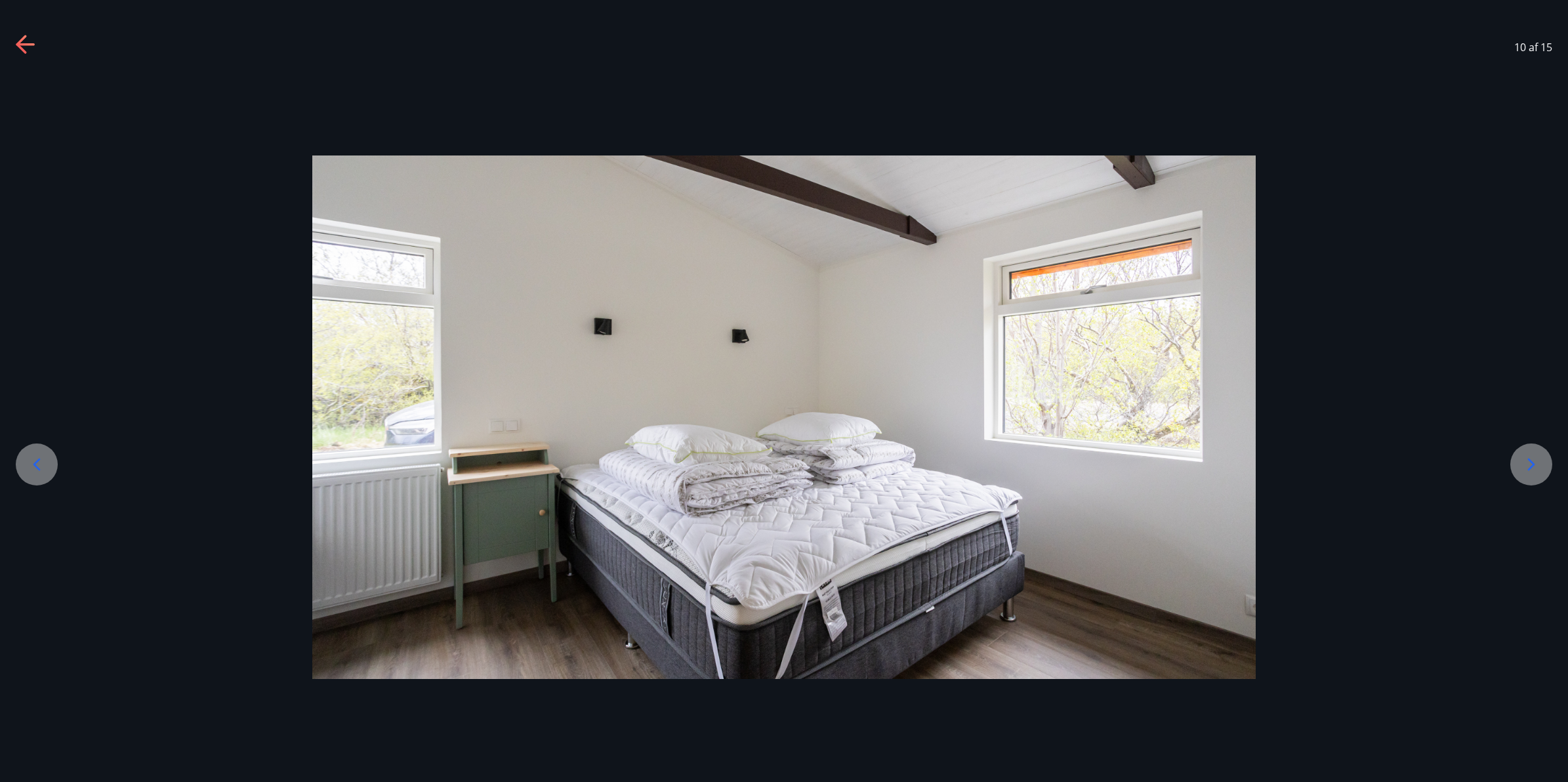
click at [41, 460] on icon at bounding box center [36, 464] width 21 height 21
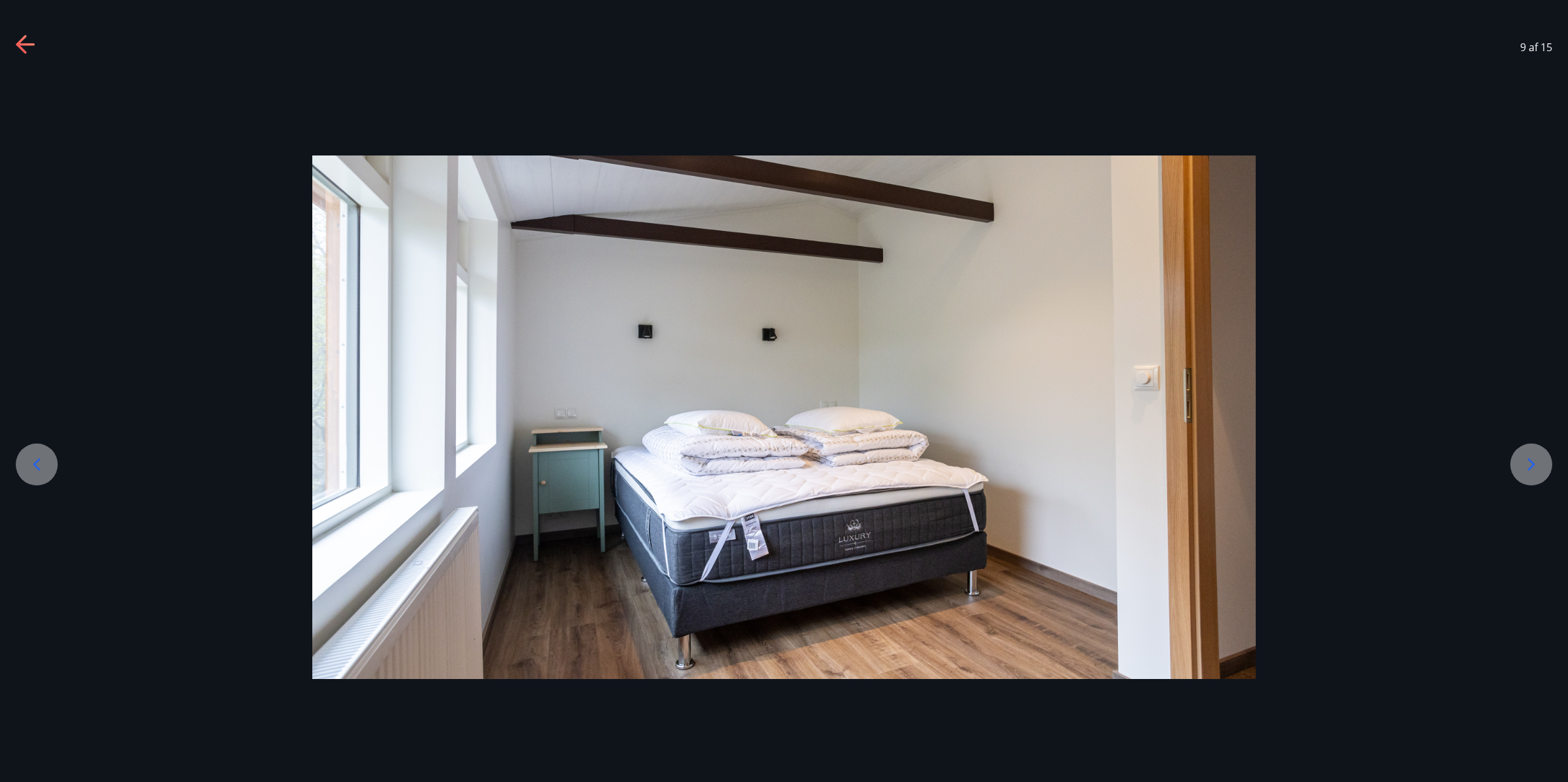
click at [40, 460] on icon at bounding box center [36, 464] width 21 height 21
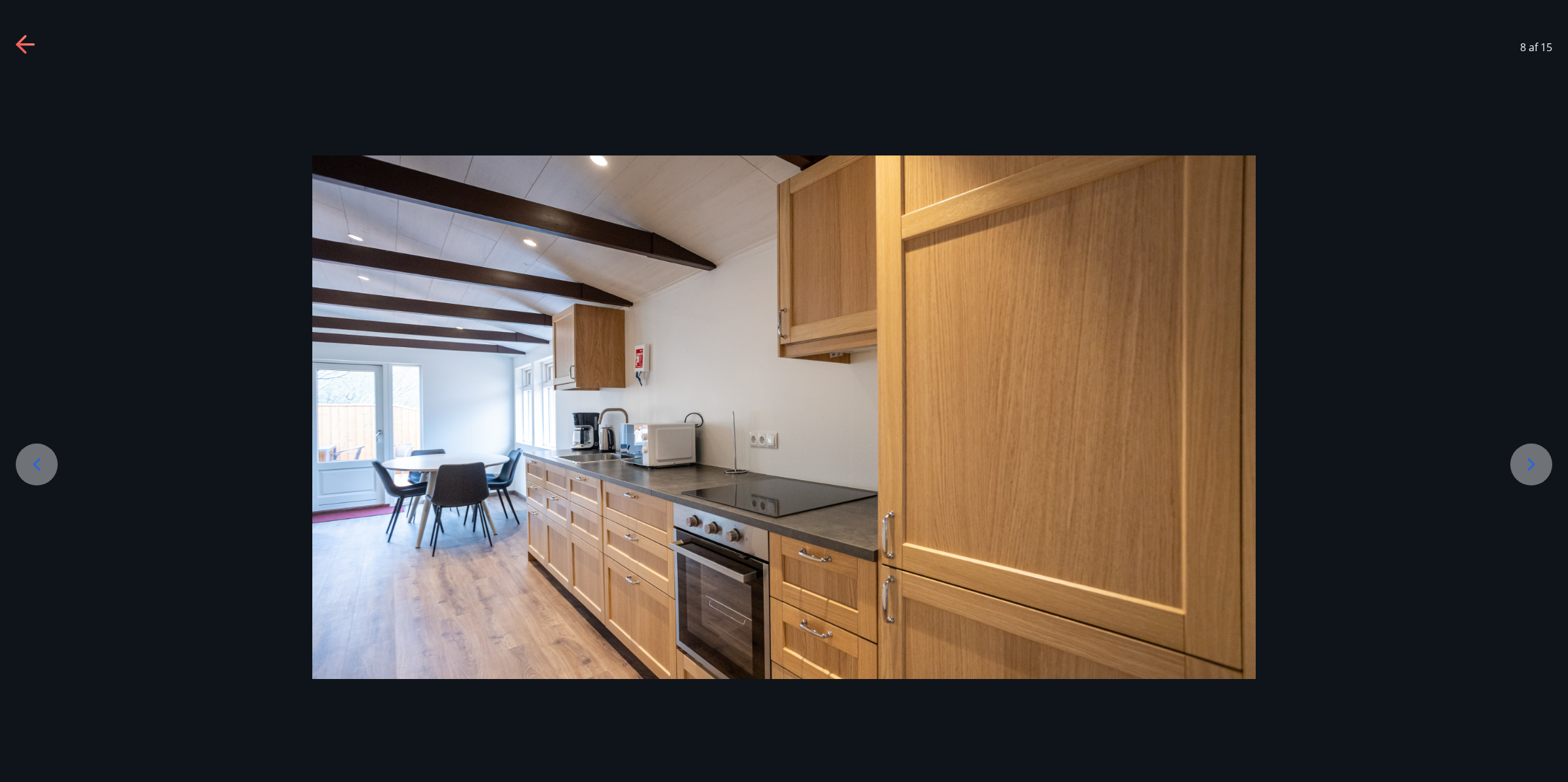
click at [40, 460] on icon at bounding box center [36, 464] width 21 height 21
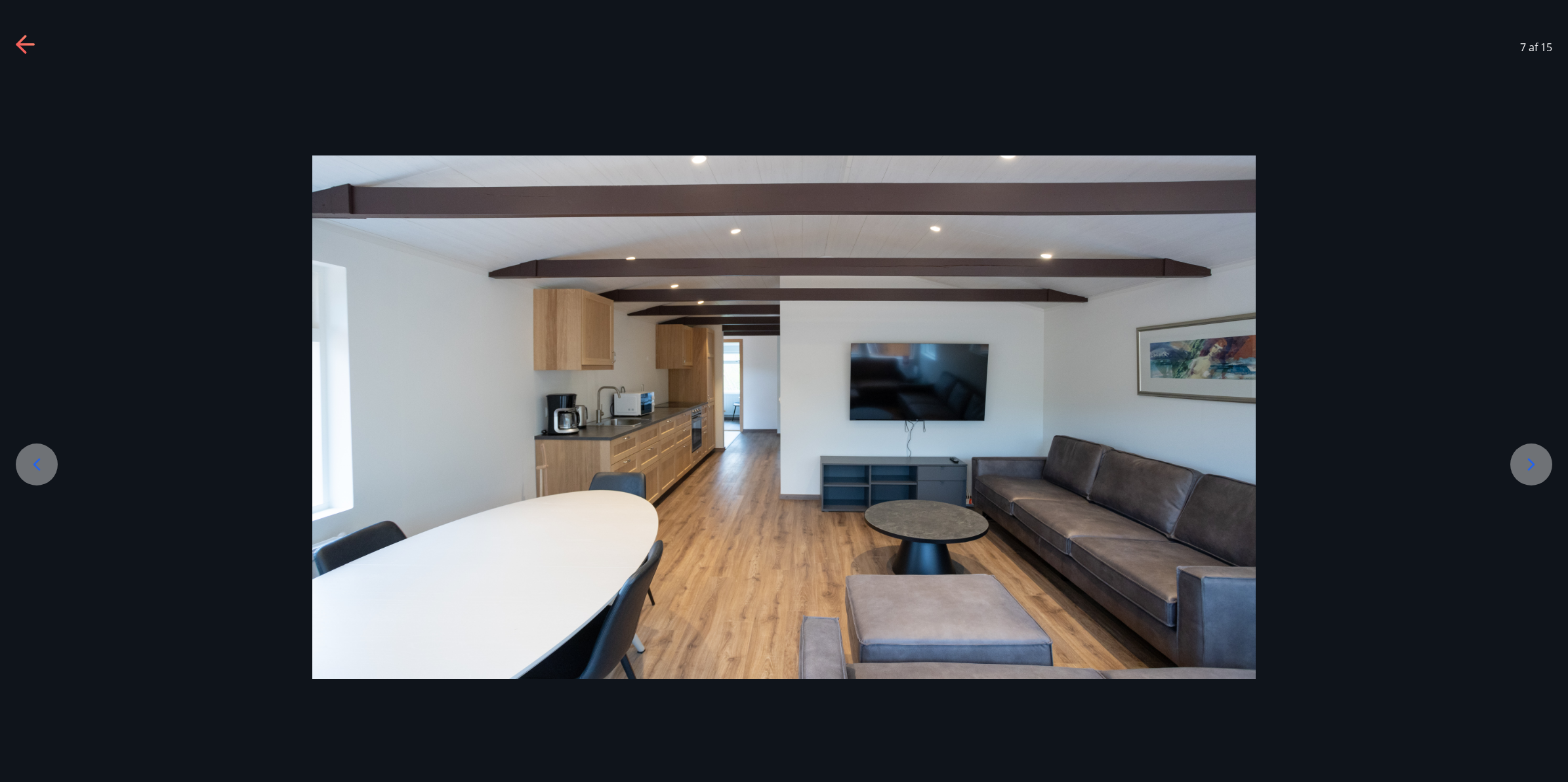
click at [40, 460] on icon at bounding box center [36, 464] width 21 height 21
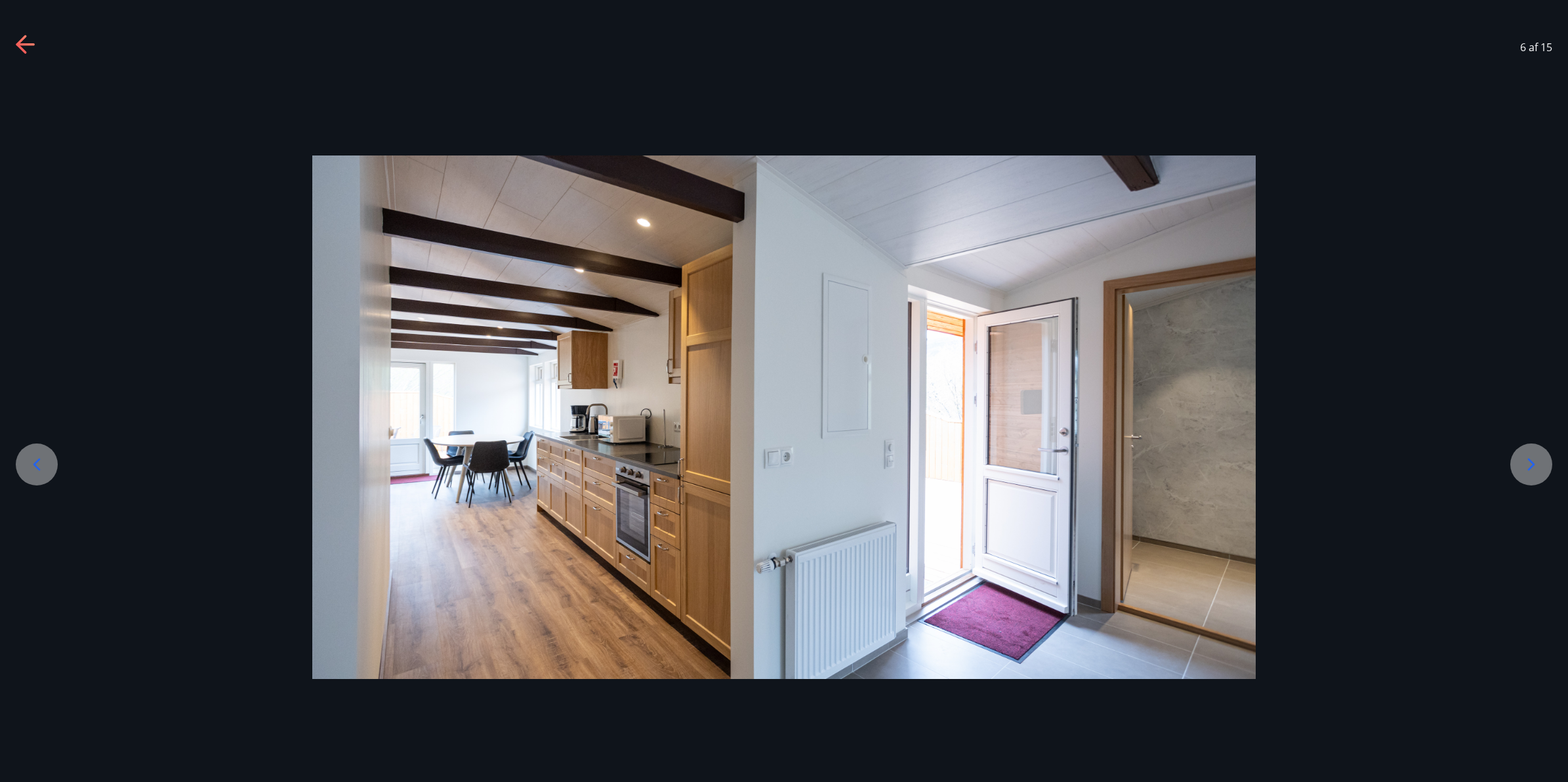
click at [40, 460] on icon at bounding box center [36, 464] width 21 height 21
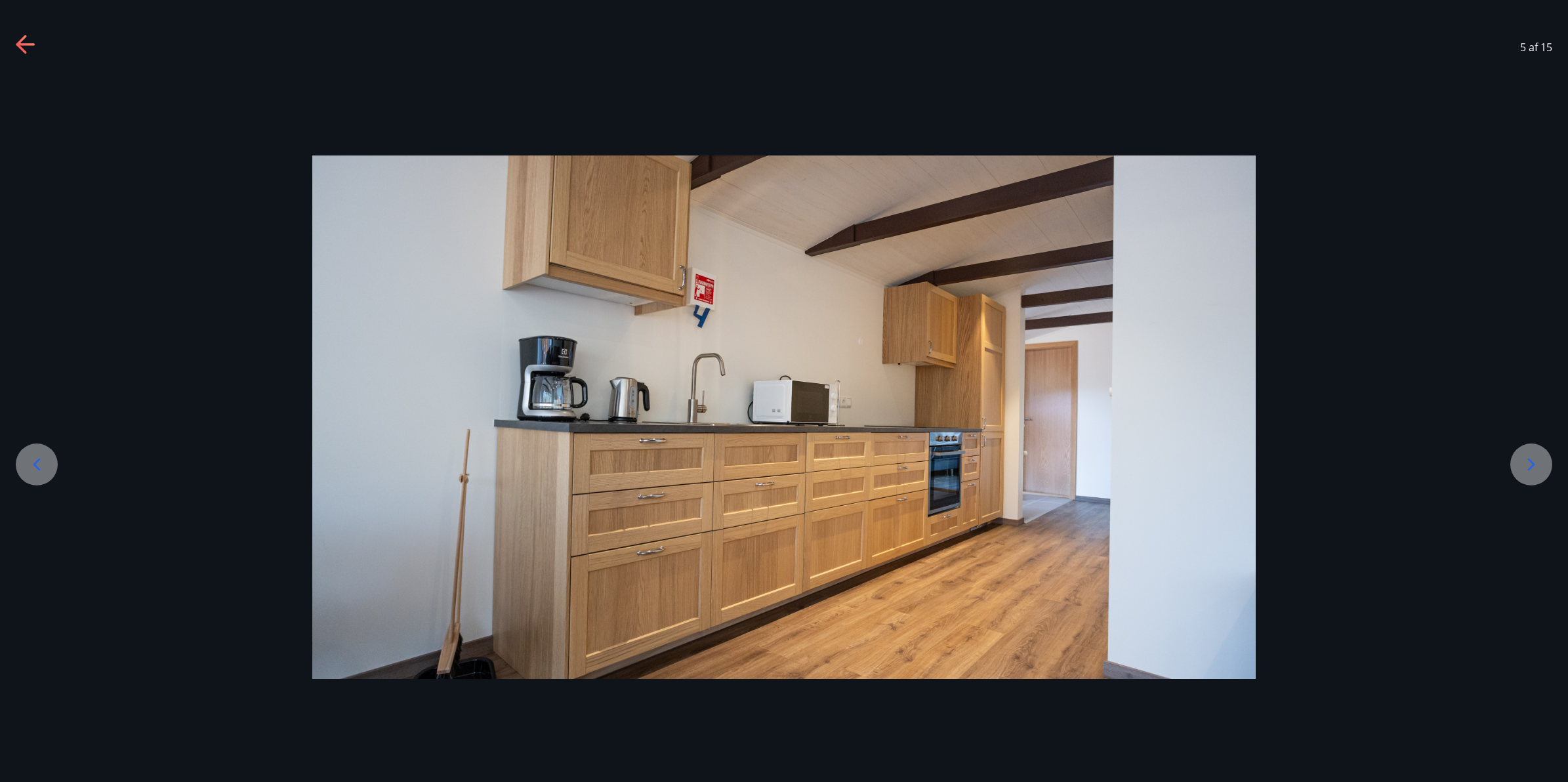
click at [40, 460] on icon at bounding box center [36, 464] width 21 height 21
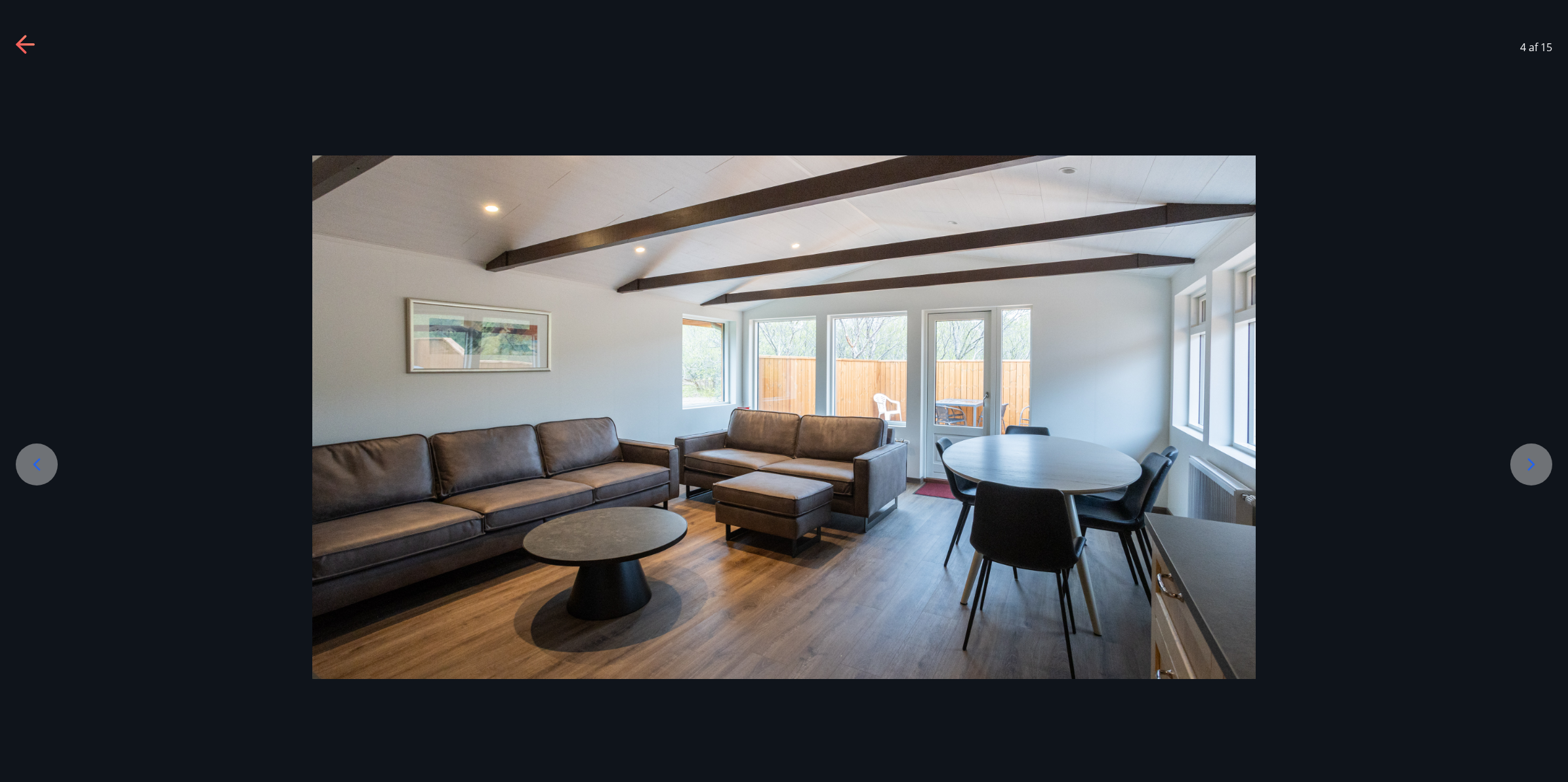
click at [40, 460] on icon at bounding box center [36, 464] width 21 height 21
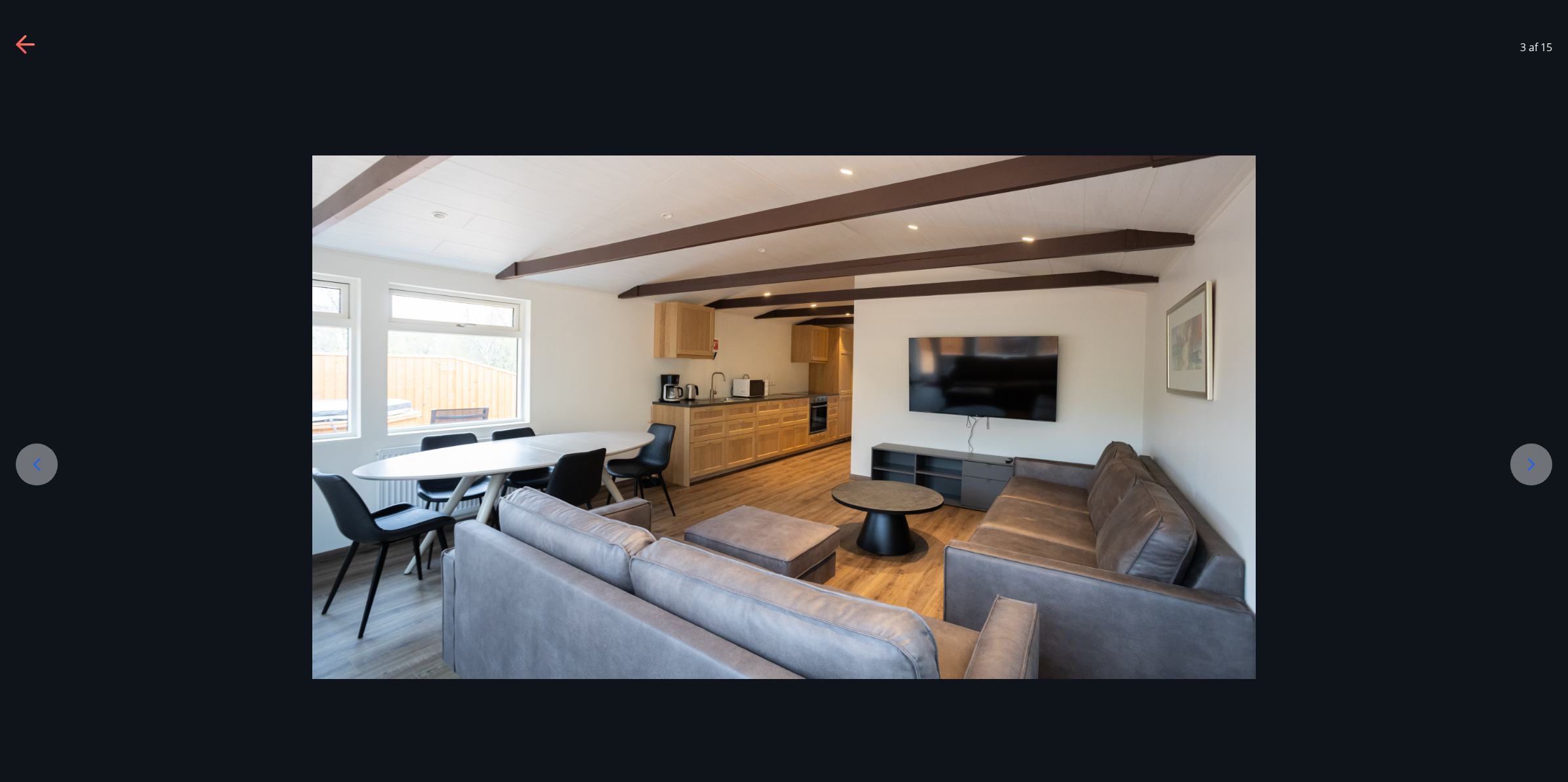
click at [40, 460] on icon at bounding box center [36, 464] width 21 height 21
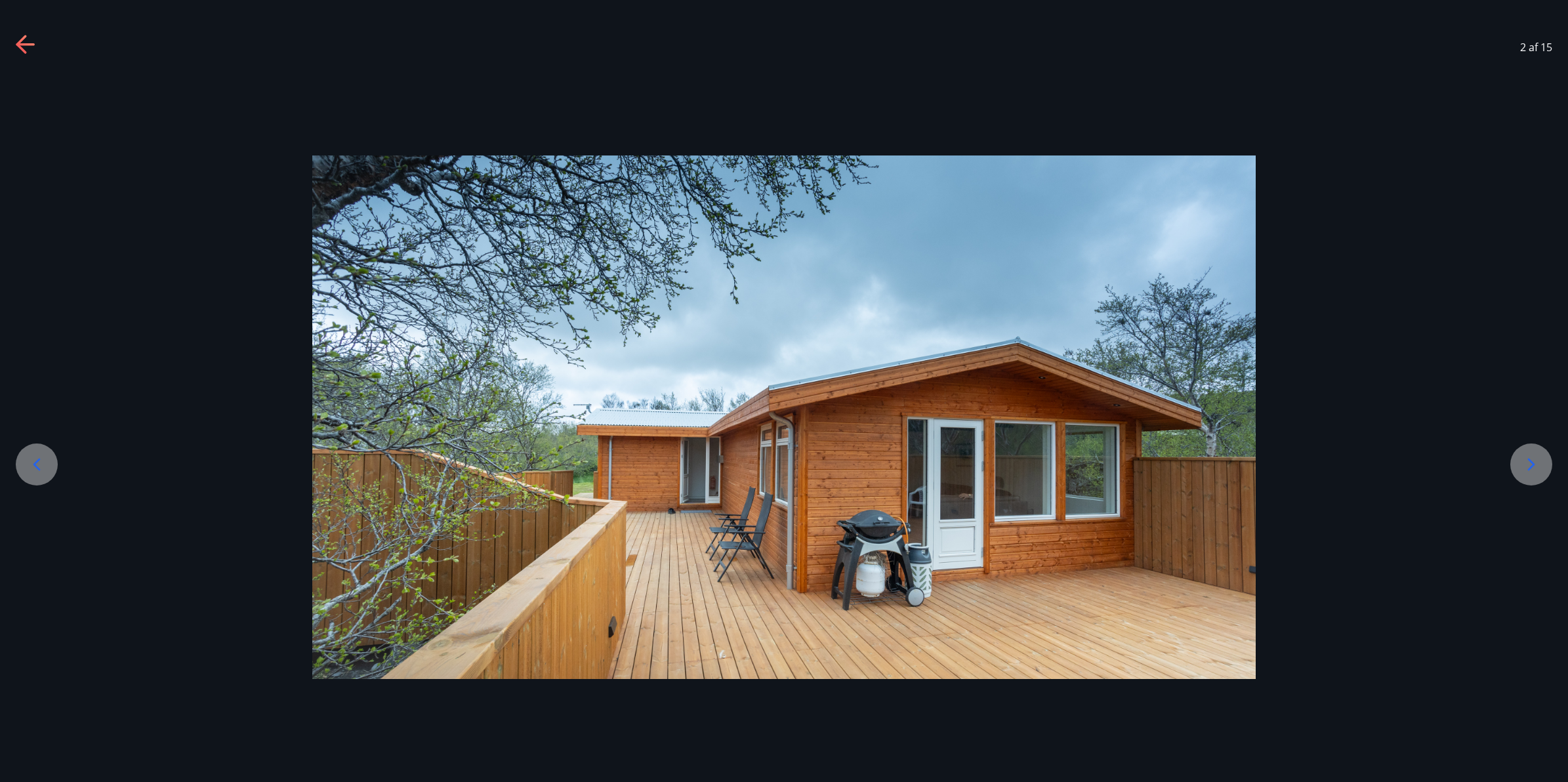
click at [37, 447] on div at bounding box center [36, 464] width 42 height 42
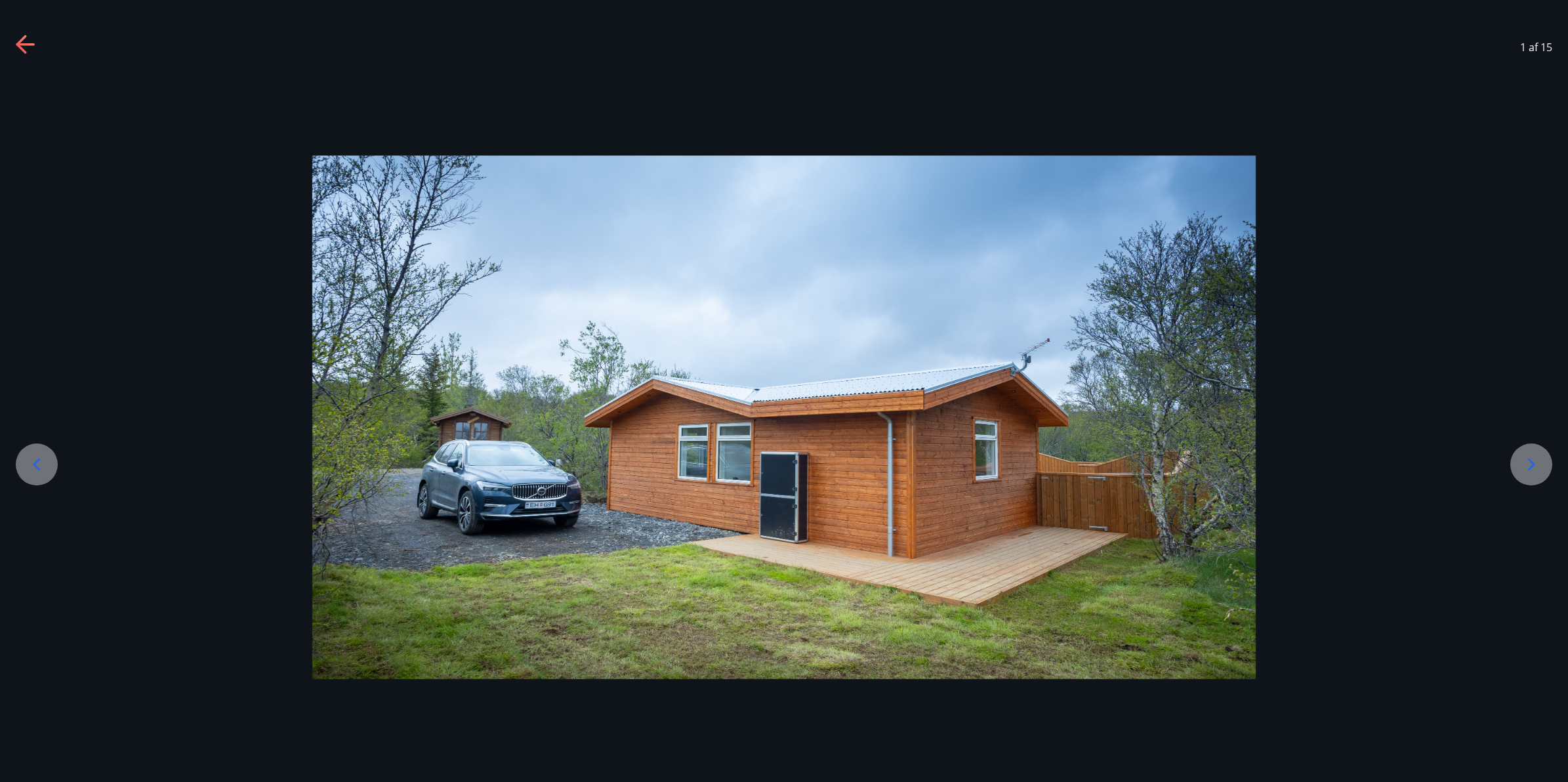
click at [35, 467] on icon at bounding box center [36, 464] width 21 height 21
click at [1523, 463] on icon at bounding box center [1532, 464] width 21 height 21
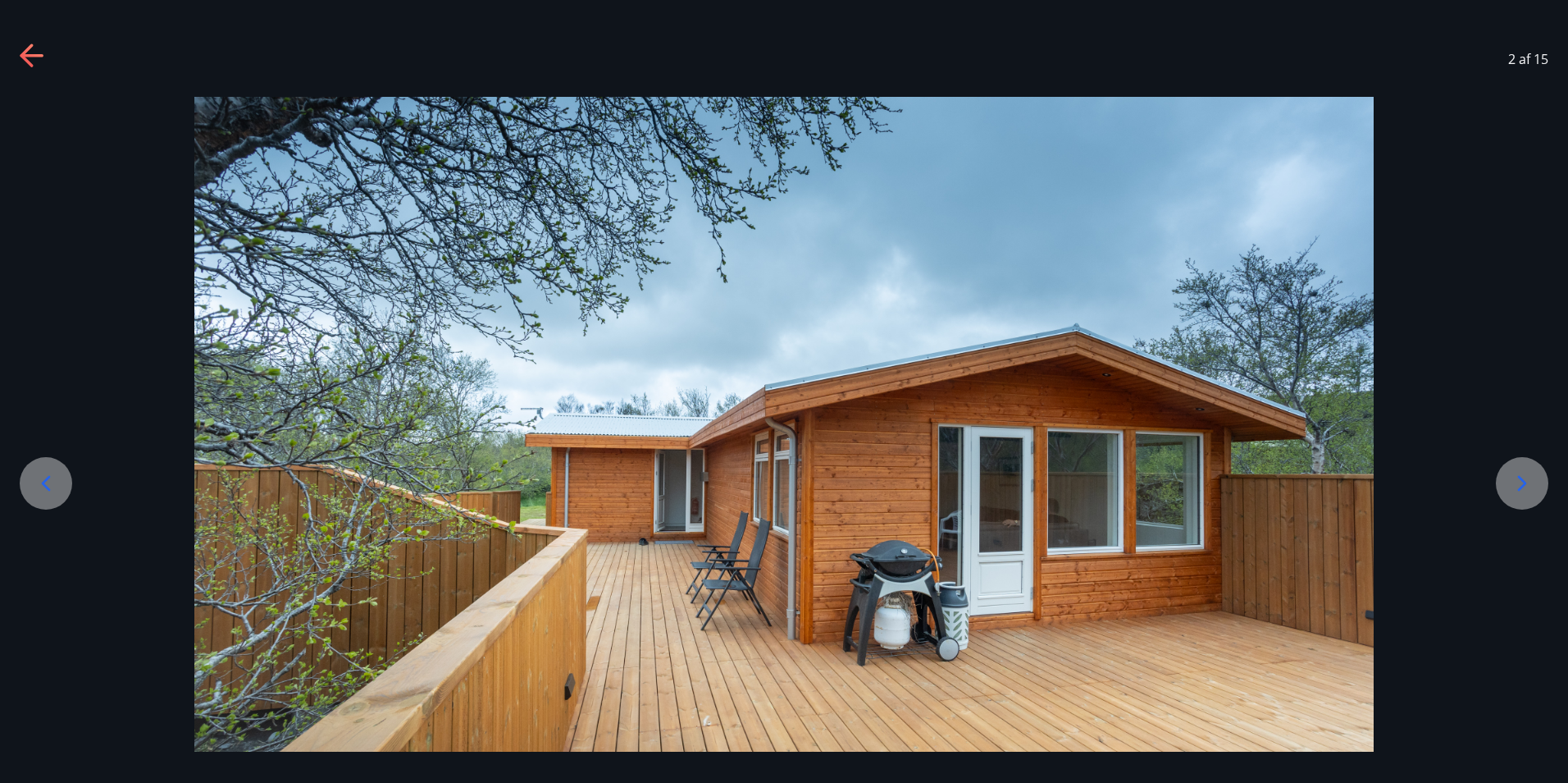
click at [1518, 482] on icon at bounding box center [1522, 483] width 27 height 27
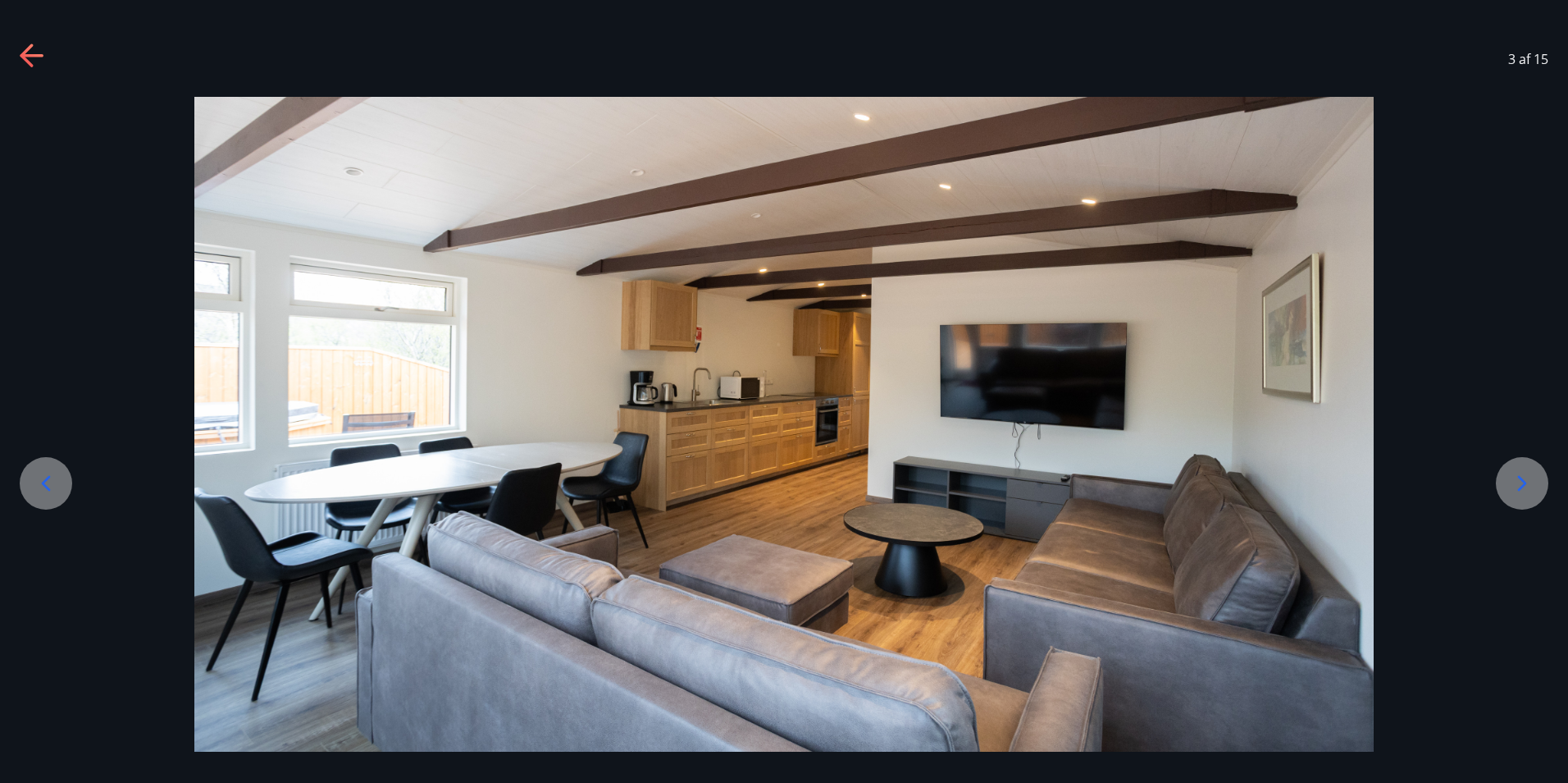
click at [1520, 482] on icon at bounding box center [1522, 483] width 27 height 27
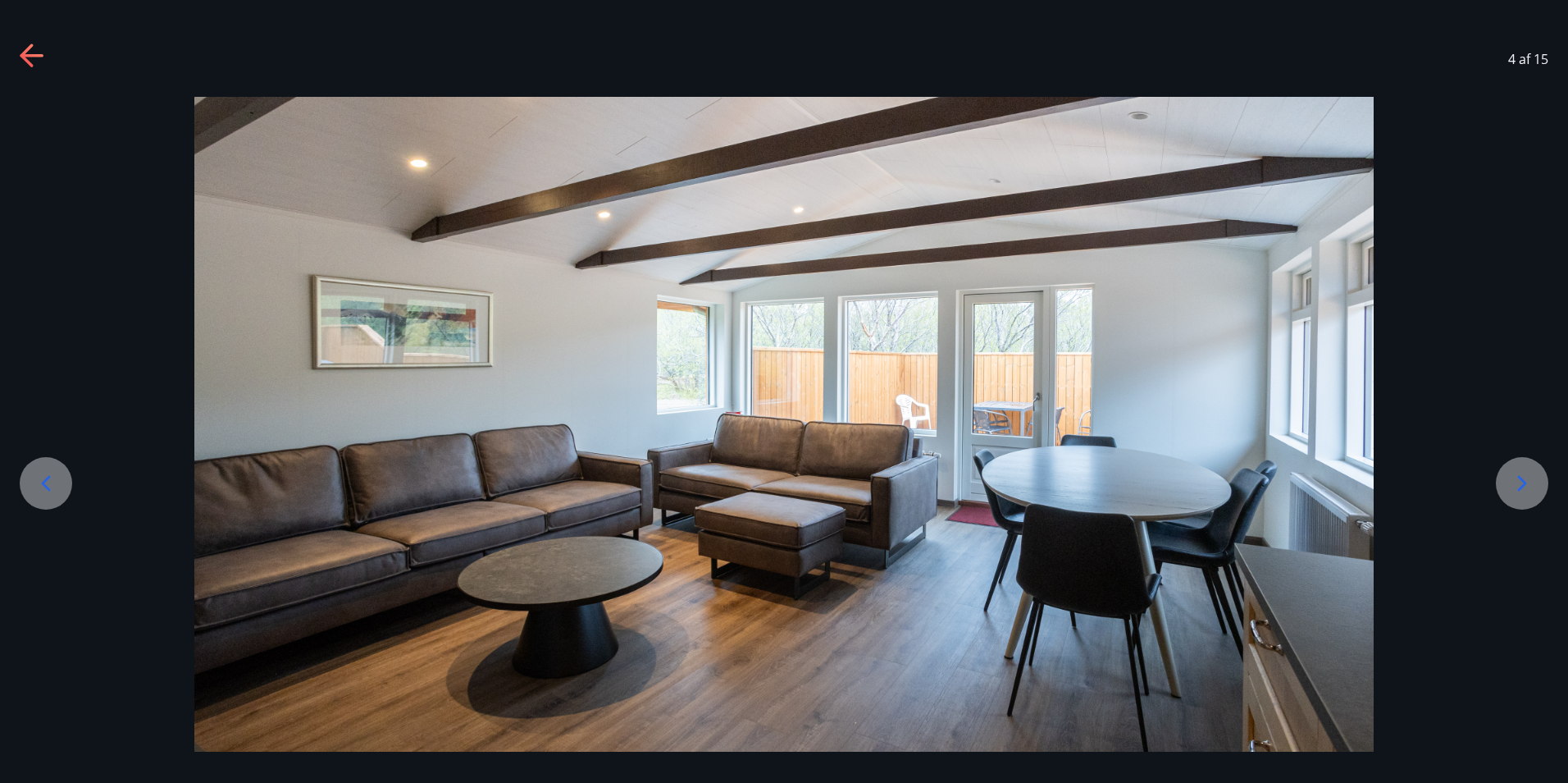
click at [1520, 482] on icon at bounding box center [1522, 483] width 27 height 27
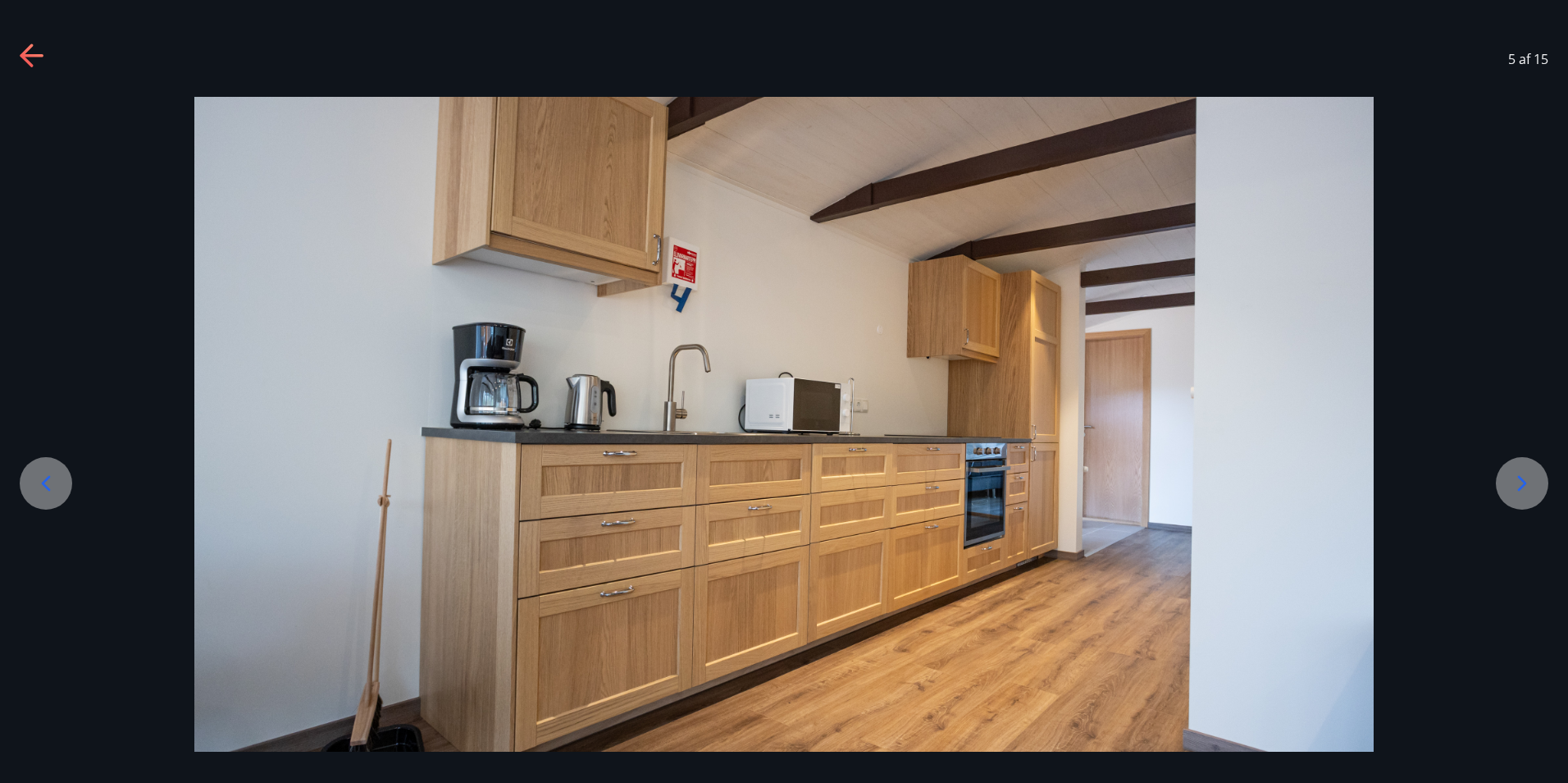
click at [1520, 482] on icon at bounding box center [1522, 483] width 27 height 27
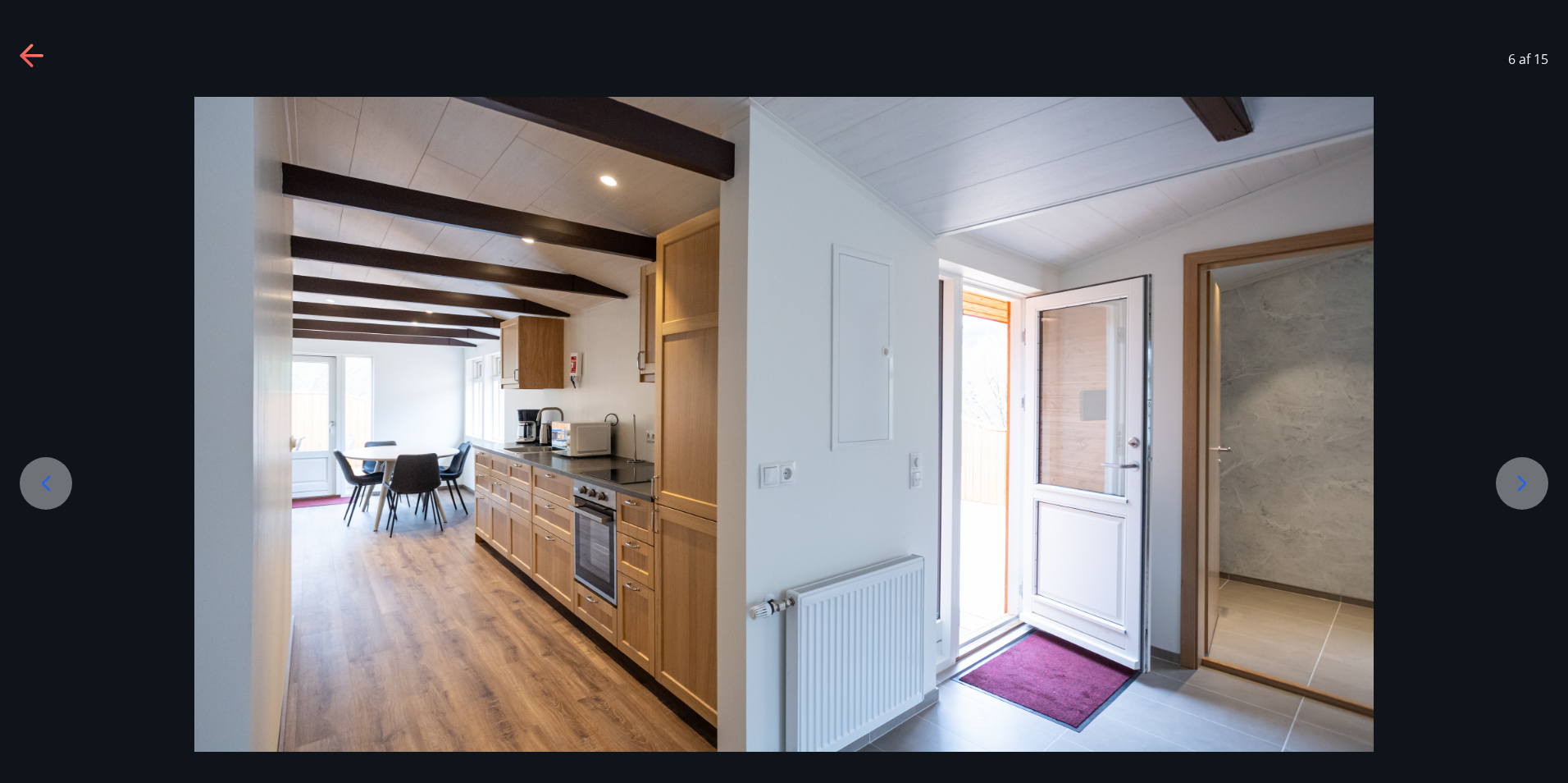
click at [1522, 479] on icon at bounding box center [1522, 484] width 9 height 16
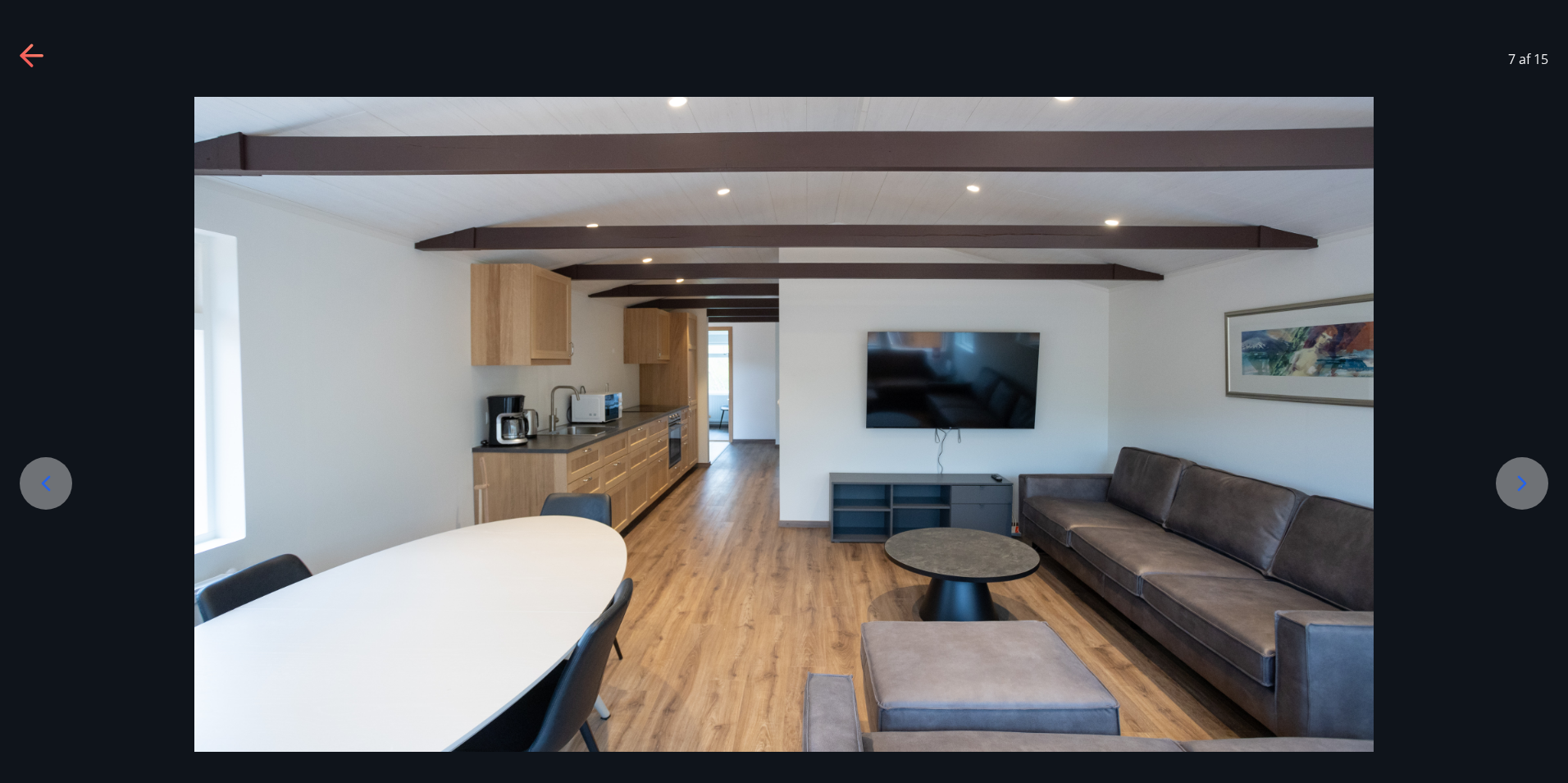
click at [1522, 479] on icon at bounding box center [1522, 484] width 9 height 16
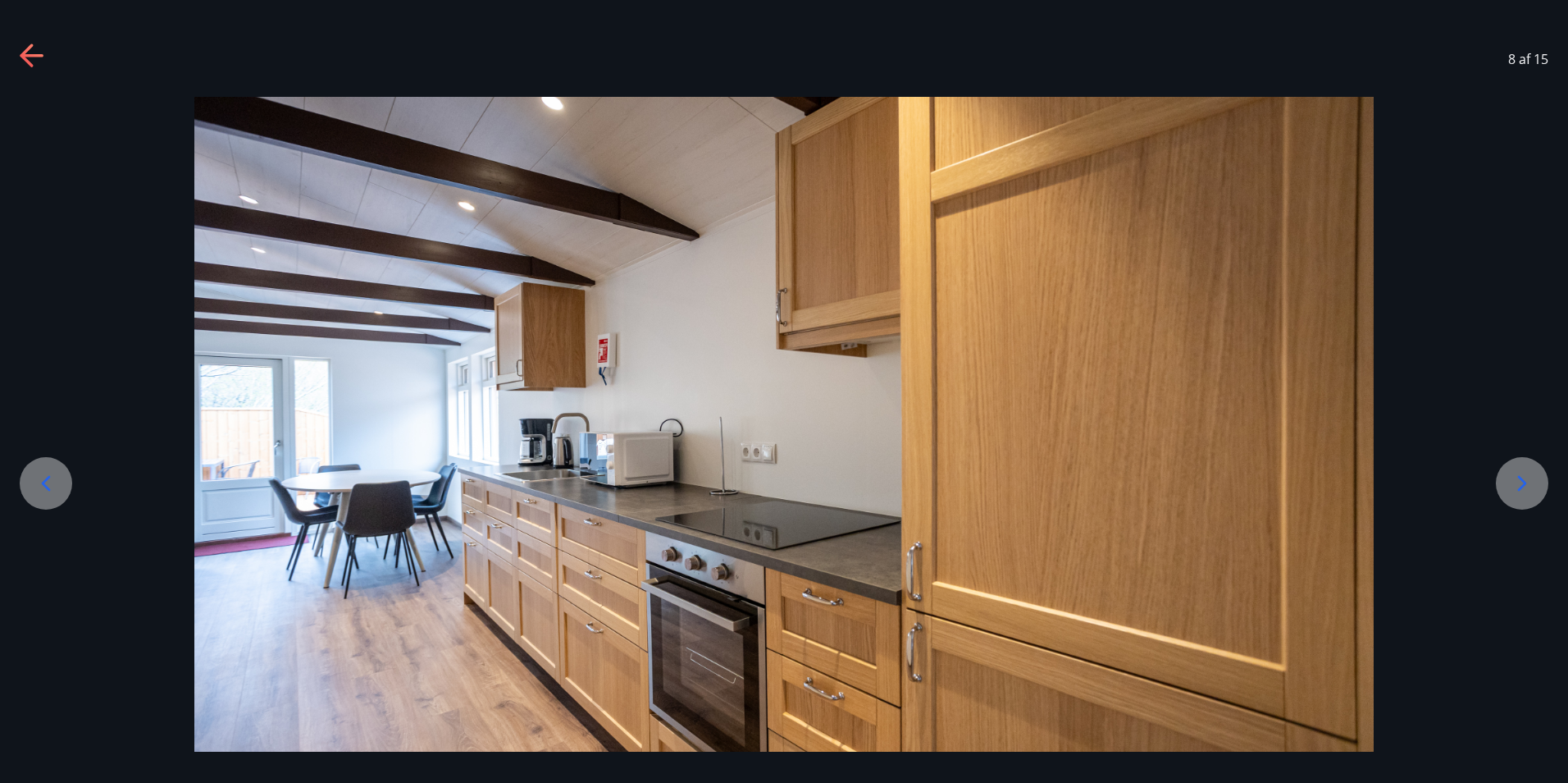
click at [1522, 479] on icon at bounding box center [1522, 484] width 9 height 16
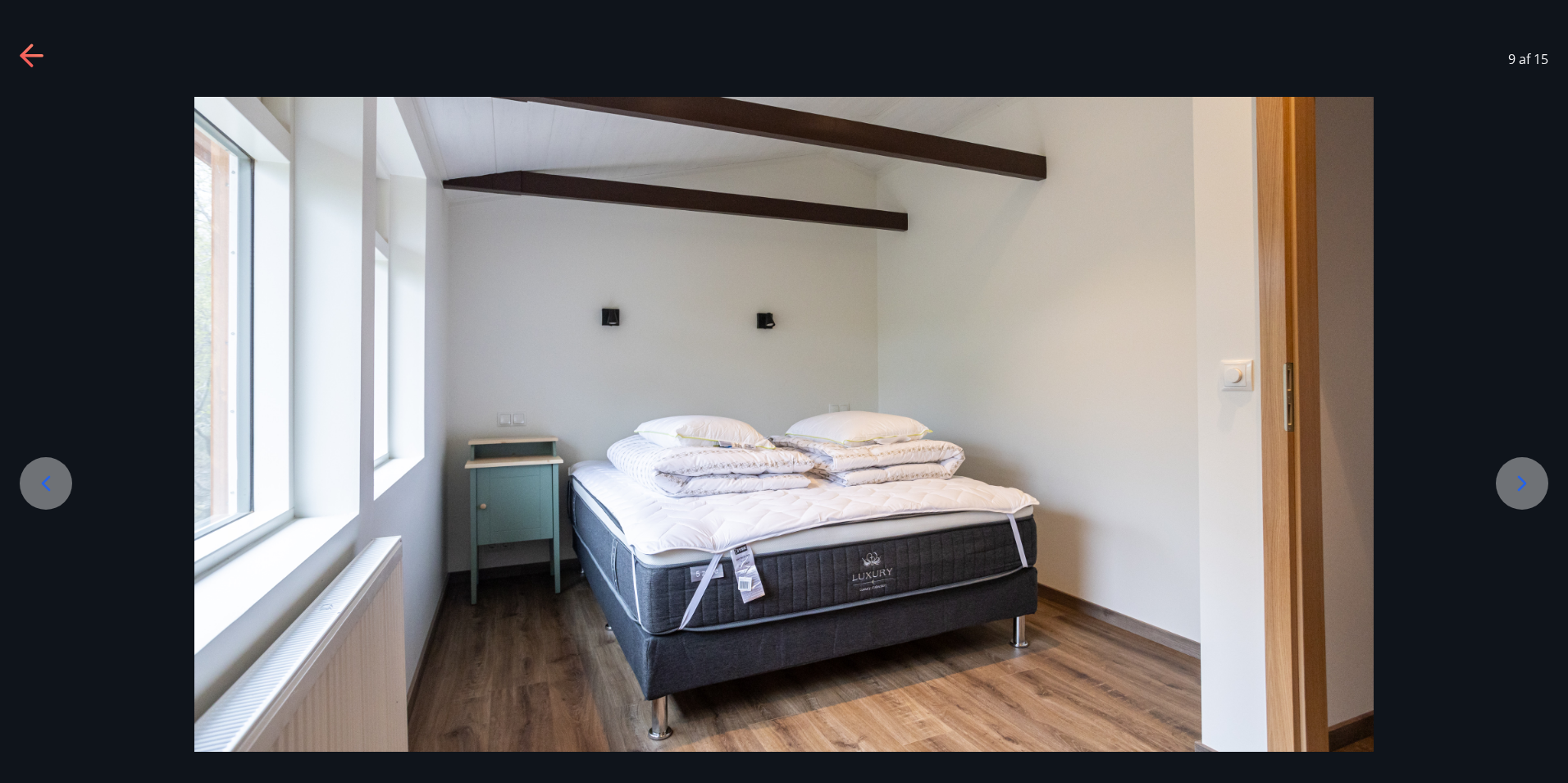
click at [1522, 479] on icon at bounding box center [1522, 484] width 9 height 16
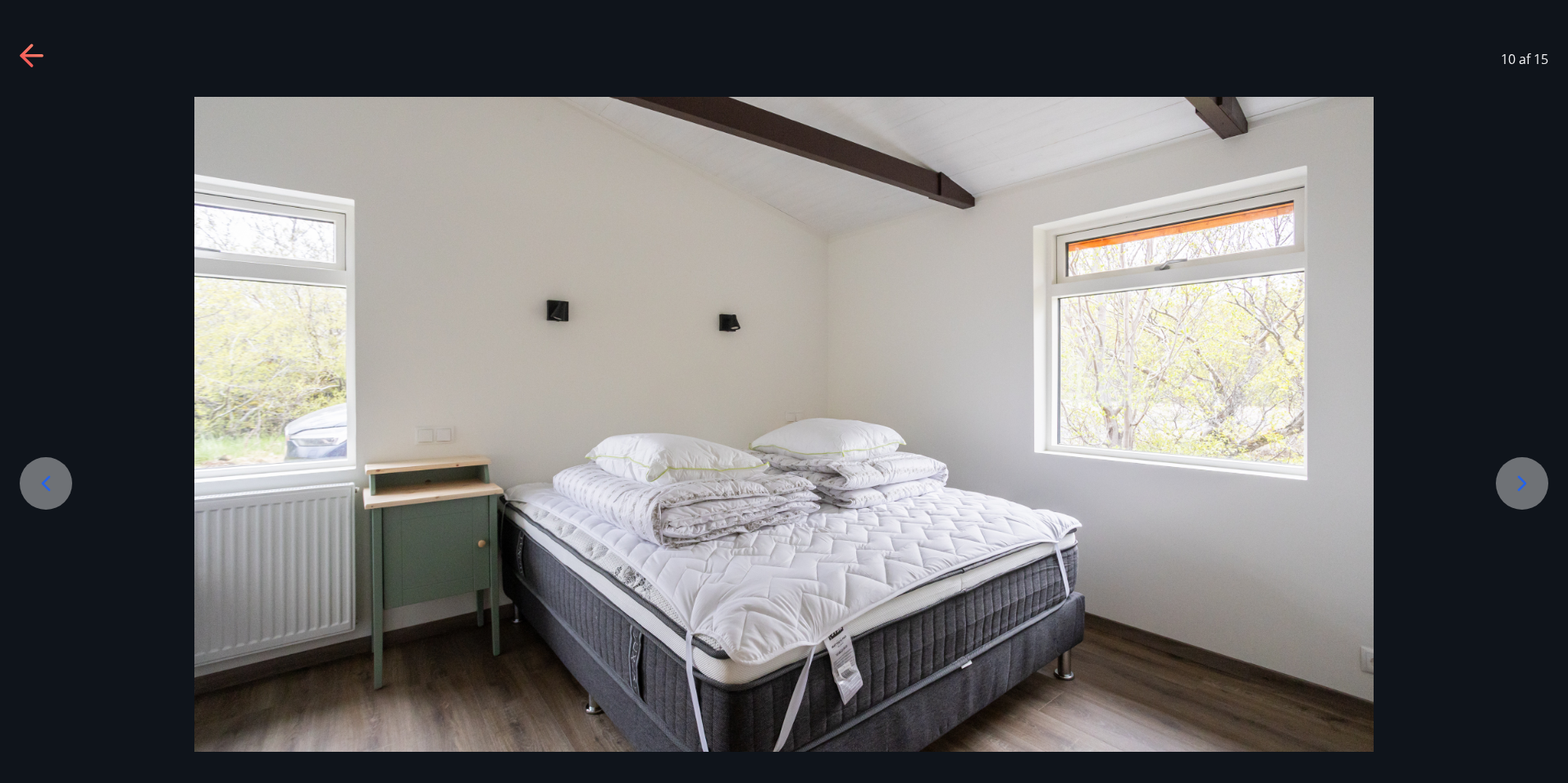
click at [1522, 479] on icon at bounding box center [1522, 484] width 9 height 16
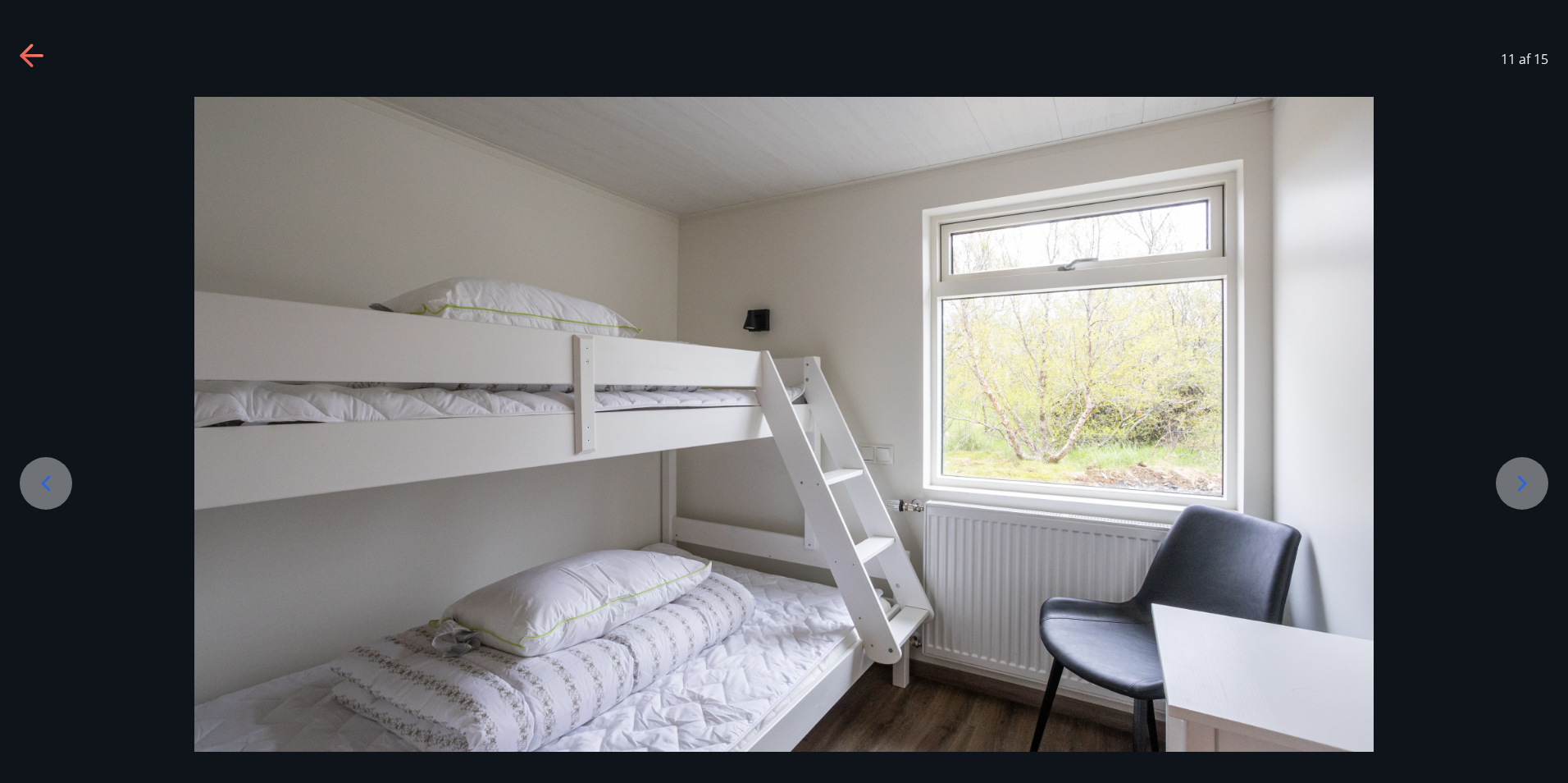
click at [1522, 479] on icon at bounding box center [1522, 484] width 9 height 16
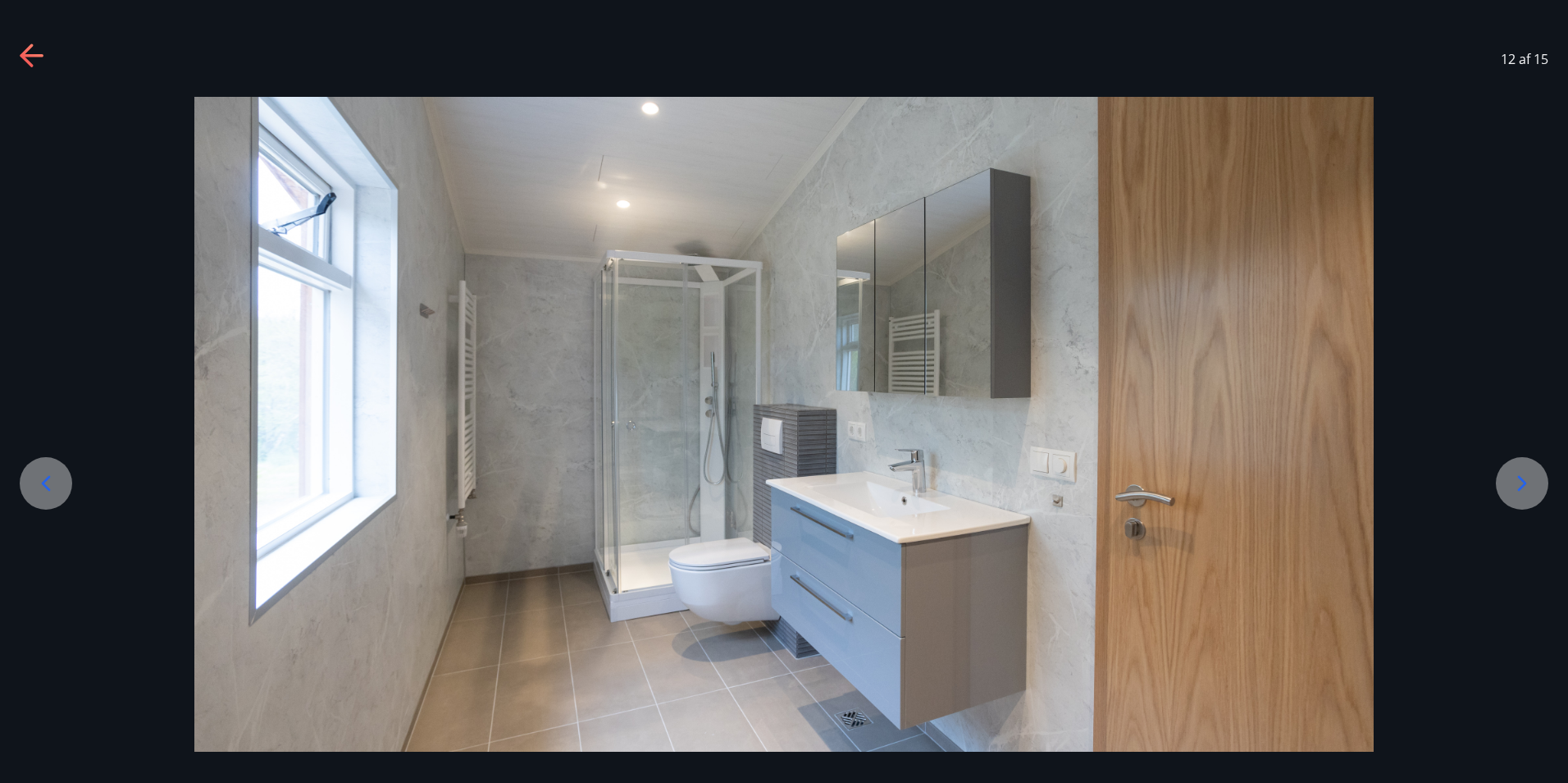
click at [1522, 479] on icon at bounding box center [1522, 484] width 9 height 16
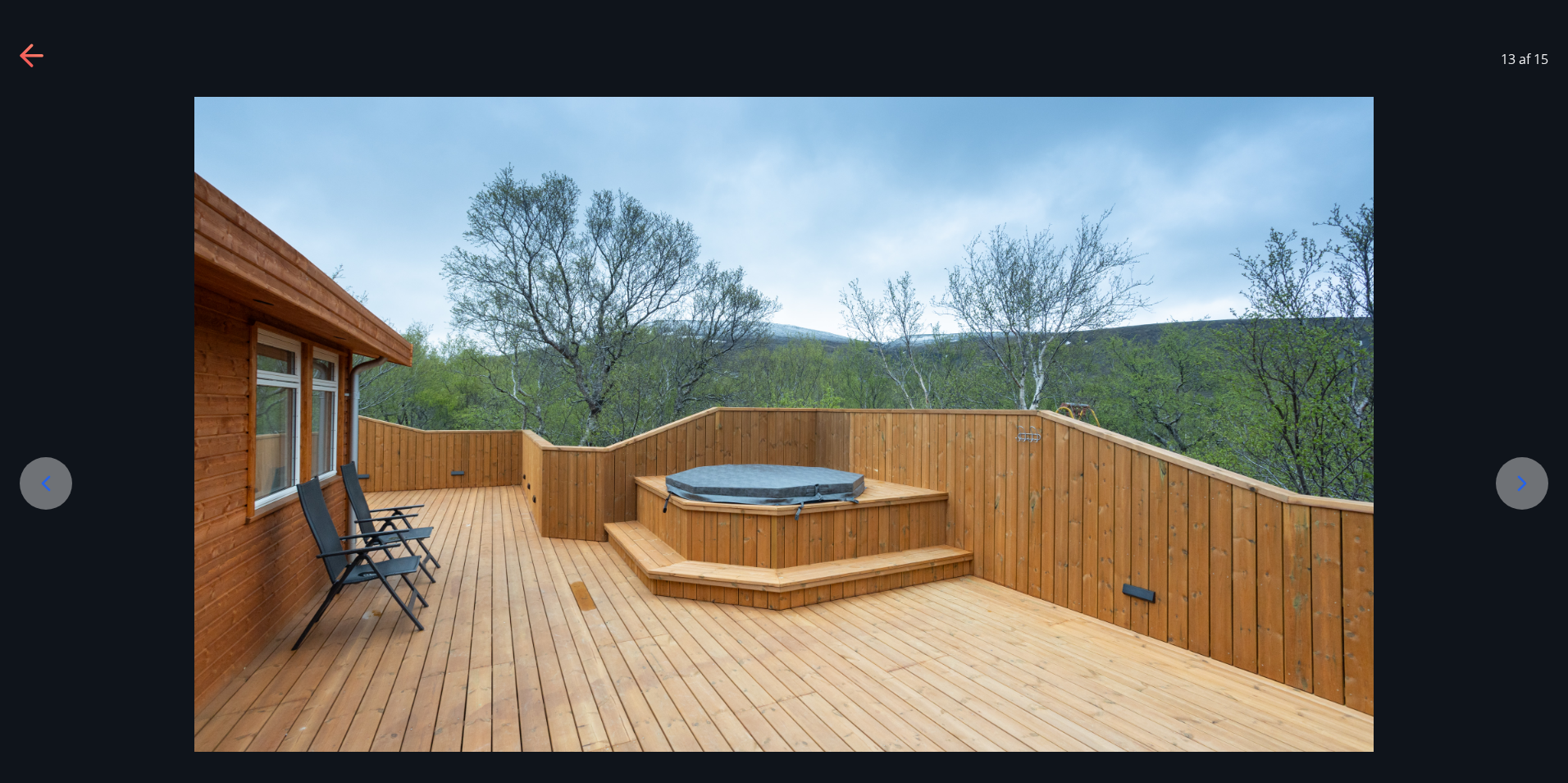
click at [1525, 472] on icon at bounding box center [1522, 483] width 27 height 27
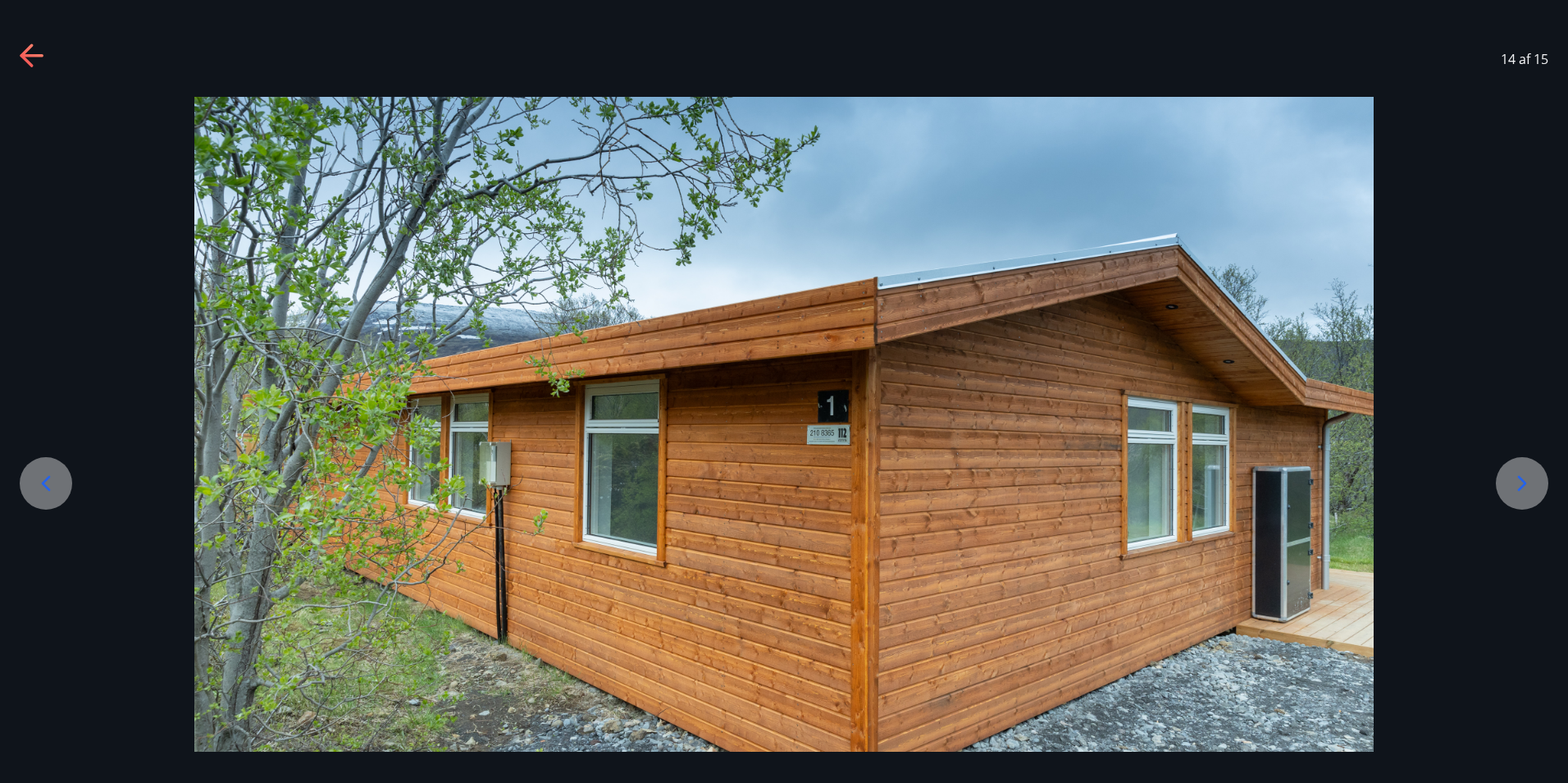
click at [1525, 472] on icon at bounding box center [1522, 483] width 27 height 27
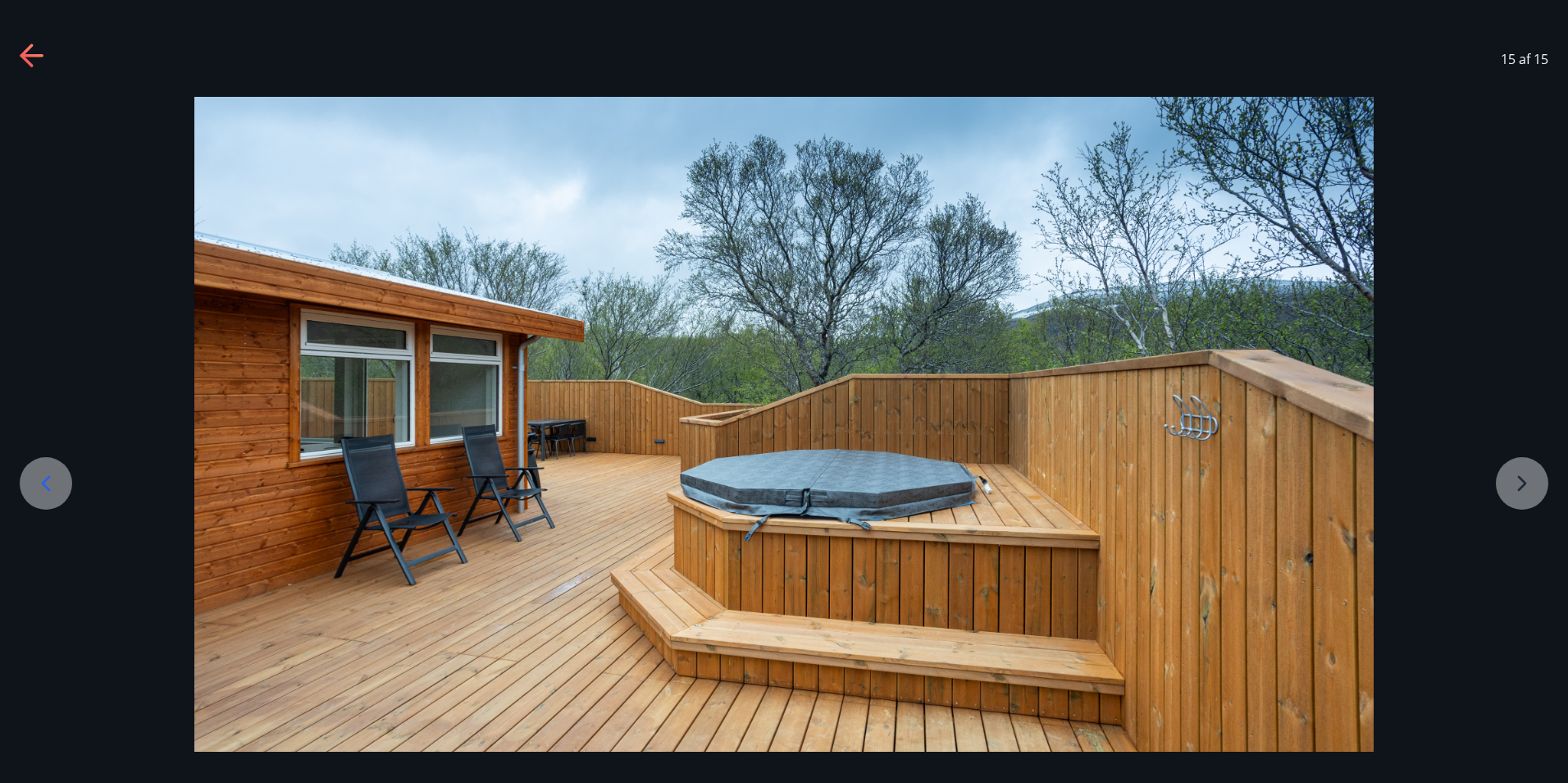
click at [1525, 484] on div at bounding box center [784, 425] width 1568 height 656
click at [41, 484] on icon at bounding box center [45, 483] width 27 height 27
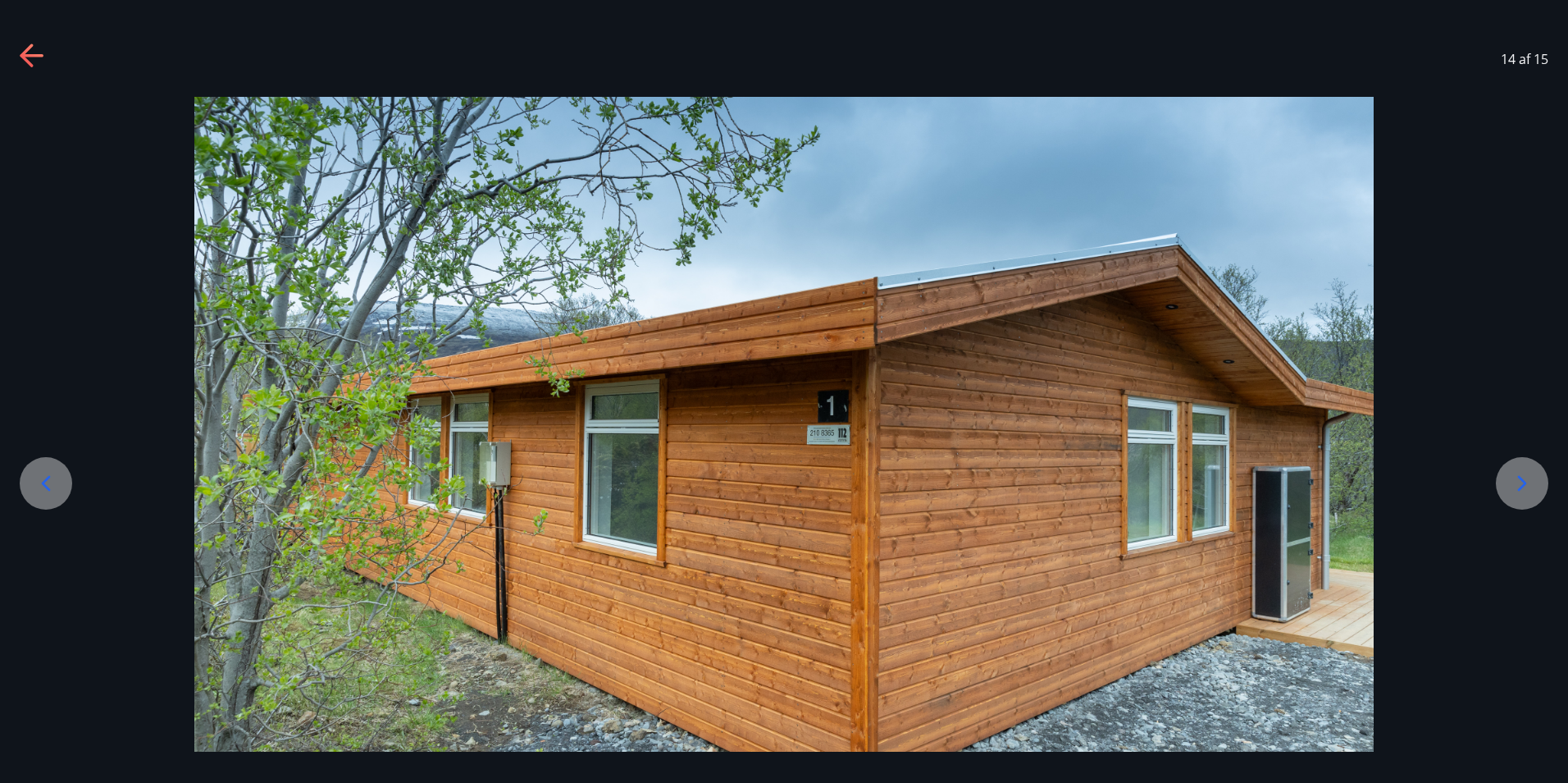
click at [41, 484] on icon at bounding box center [45, 483] width 27 height 27
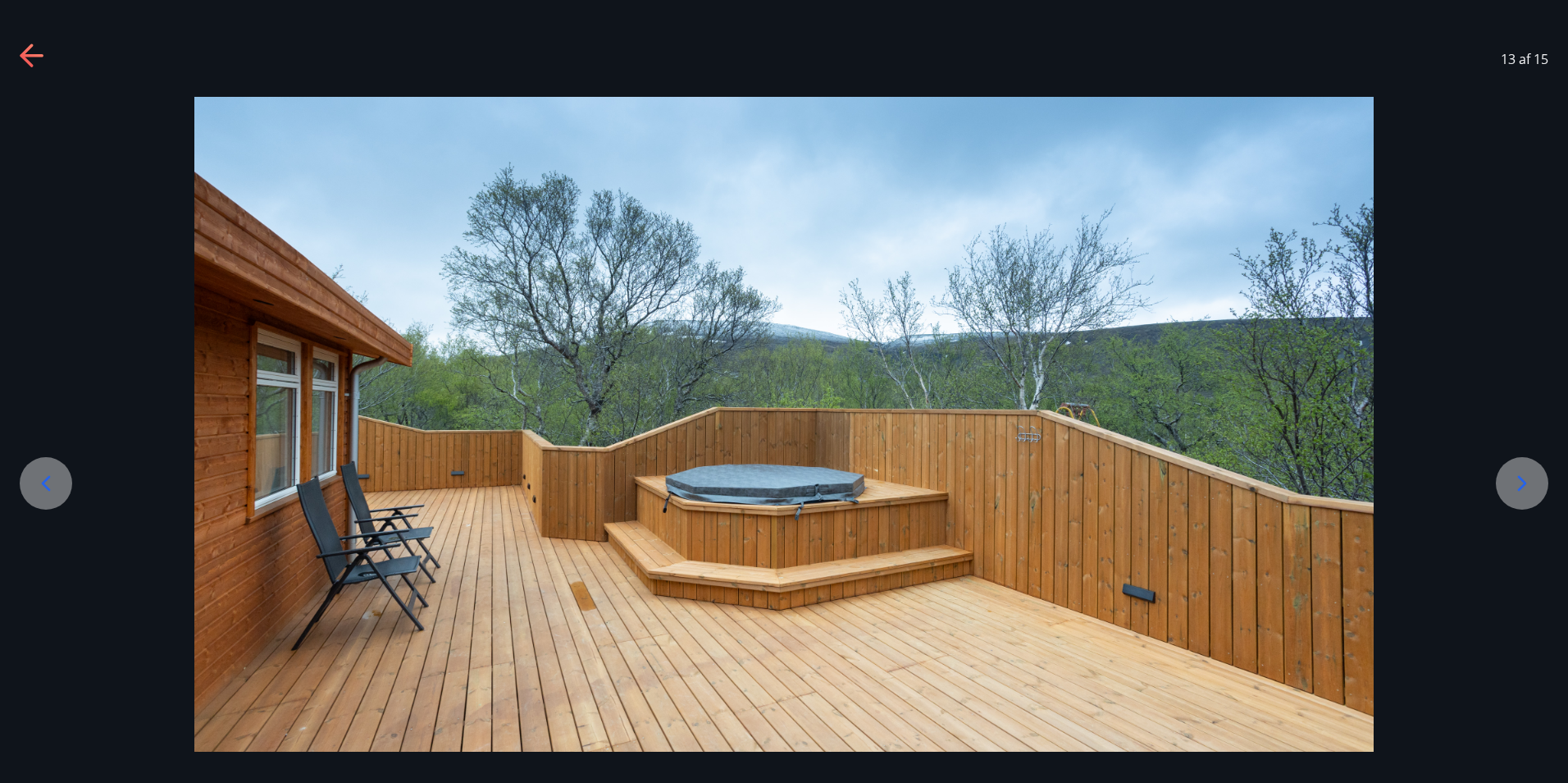
click at [41, 484] on icon at bounding box center [45, 483] width 27 height 27
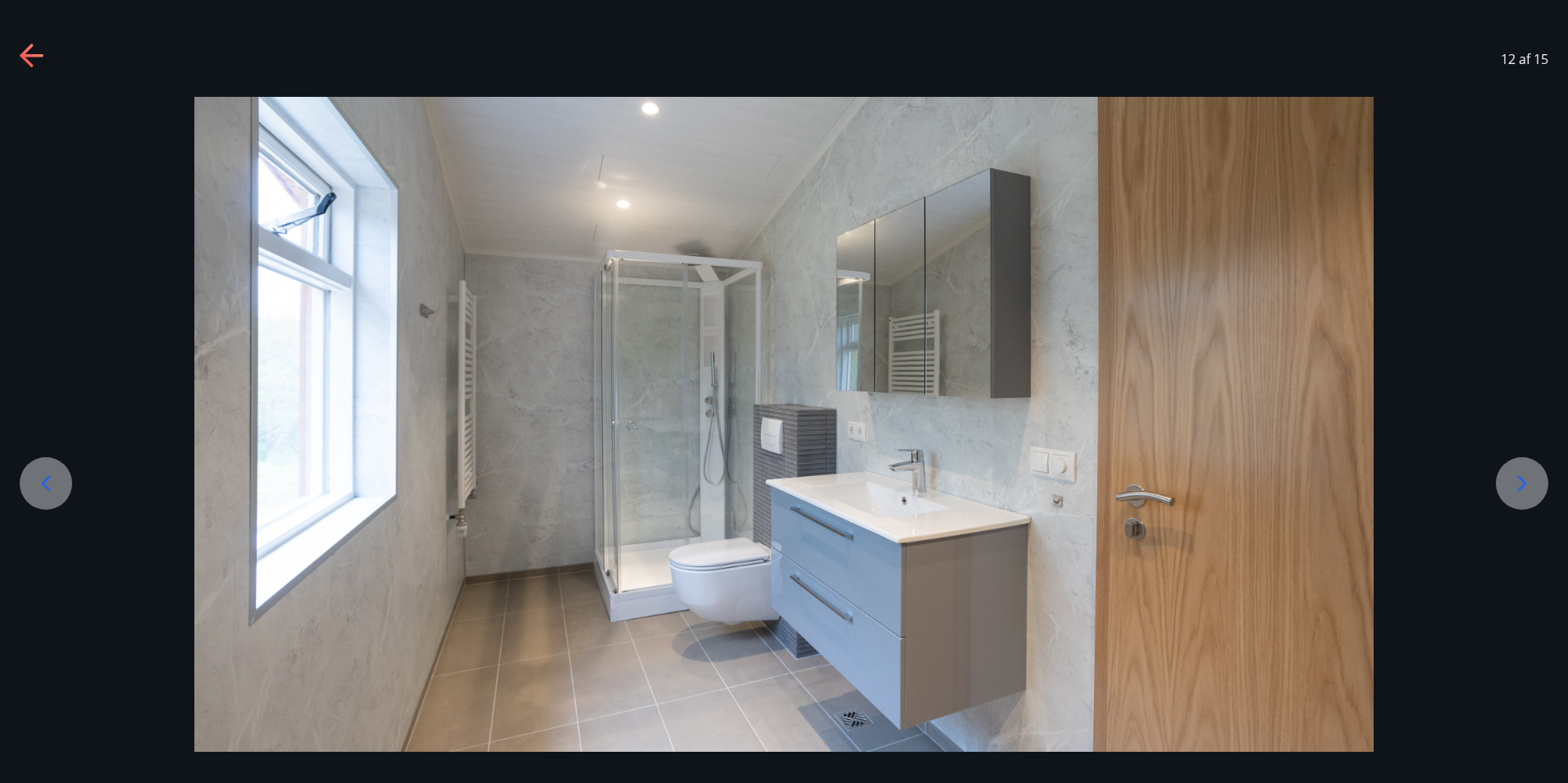
click at [41, 484] on icon at bounding box center [45, 483] width 27 height 27
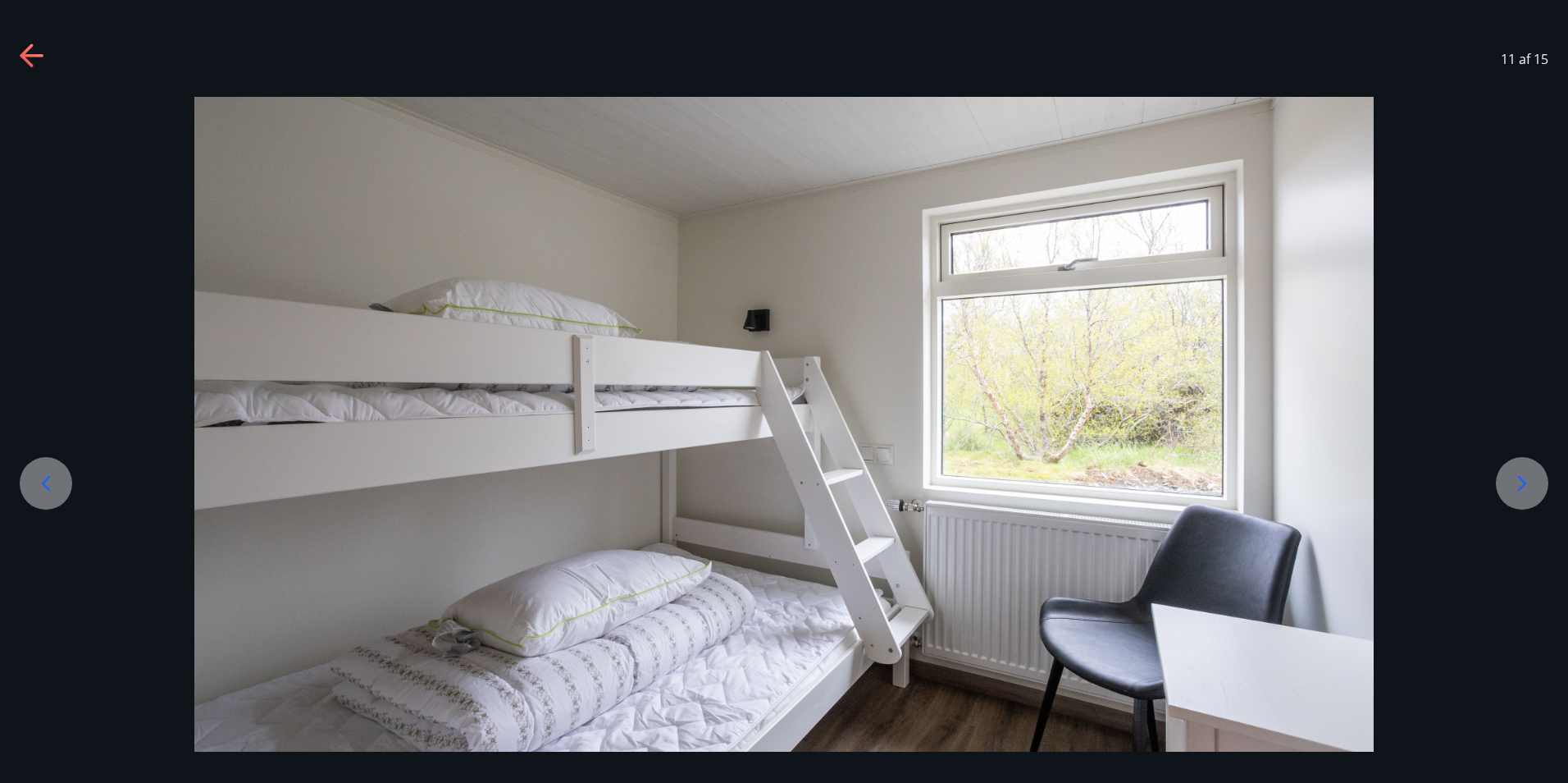
click at [46, 481] on icon at bounding box center [45, 484] width 9 height 16
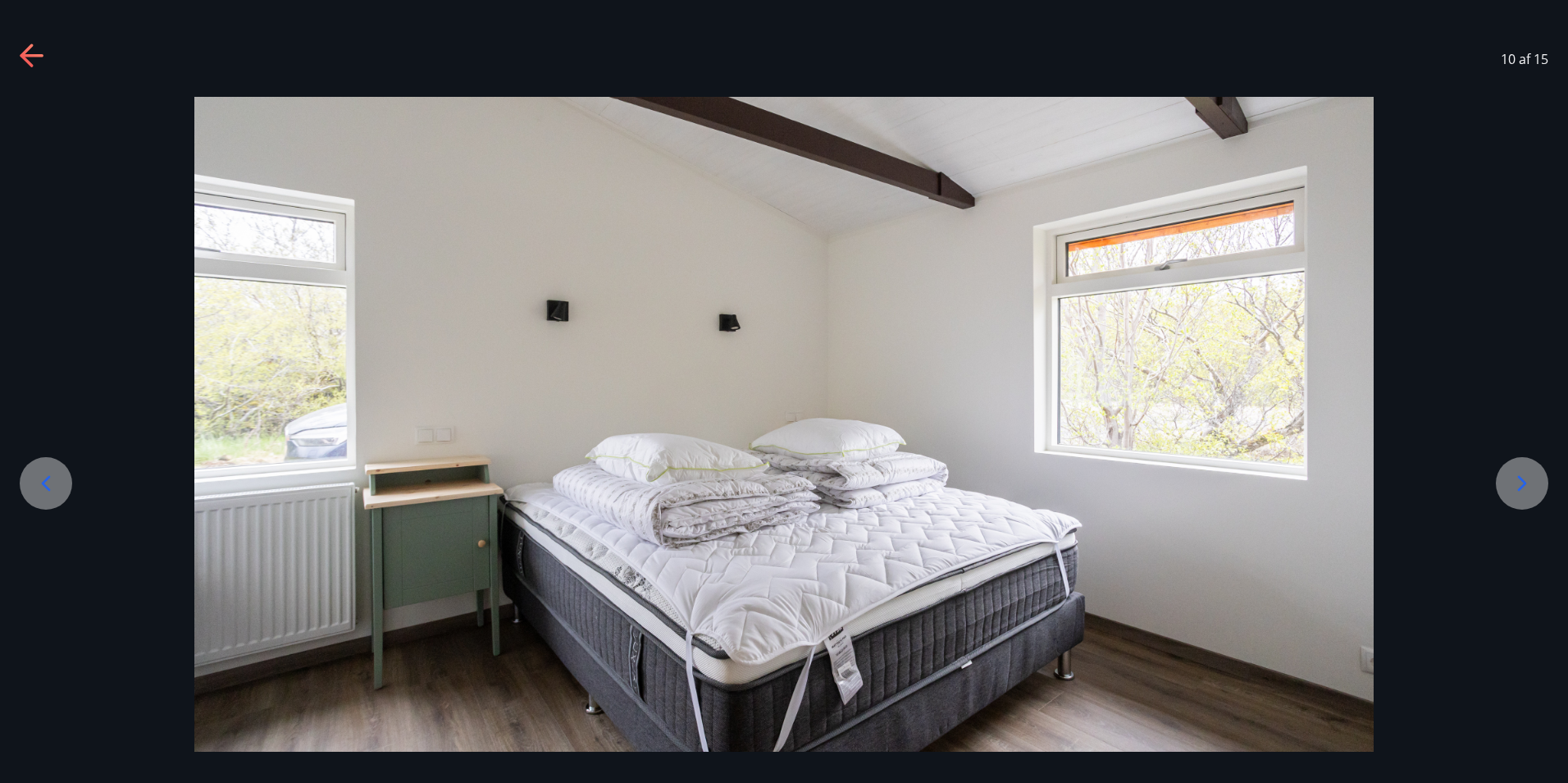
click at [46, 481] on icon at bounding box center [45, 484] width 9 height 16
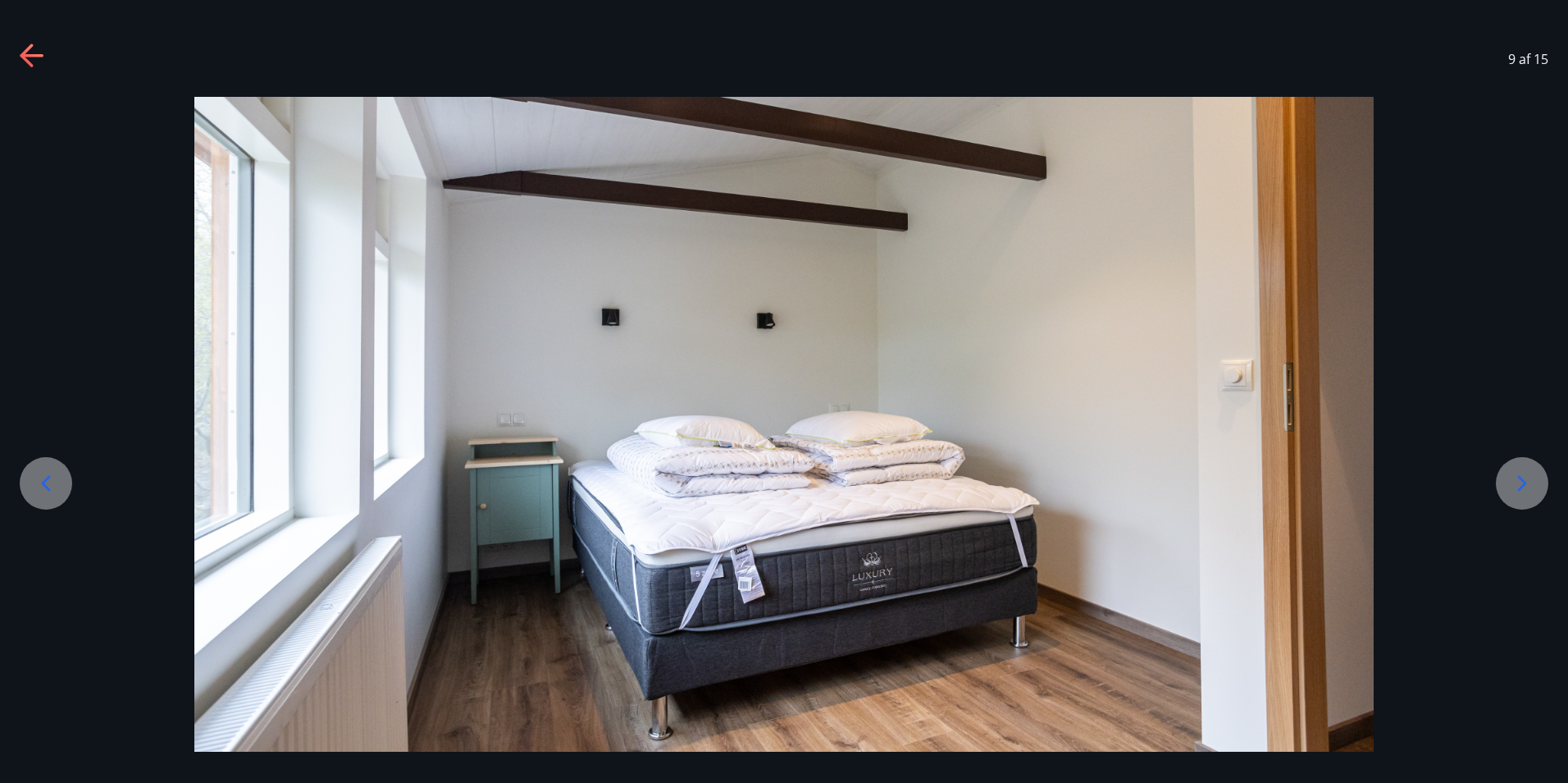
click at [46, 481] on icon at bounding box center [45, 484] width 9 height 16
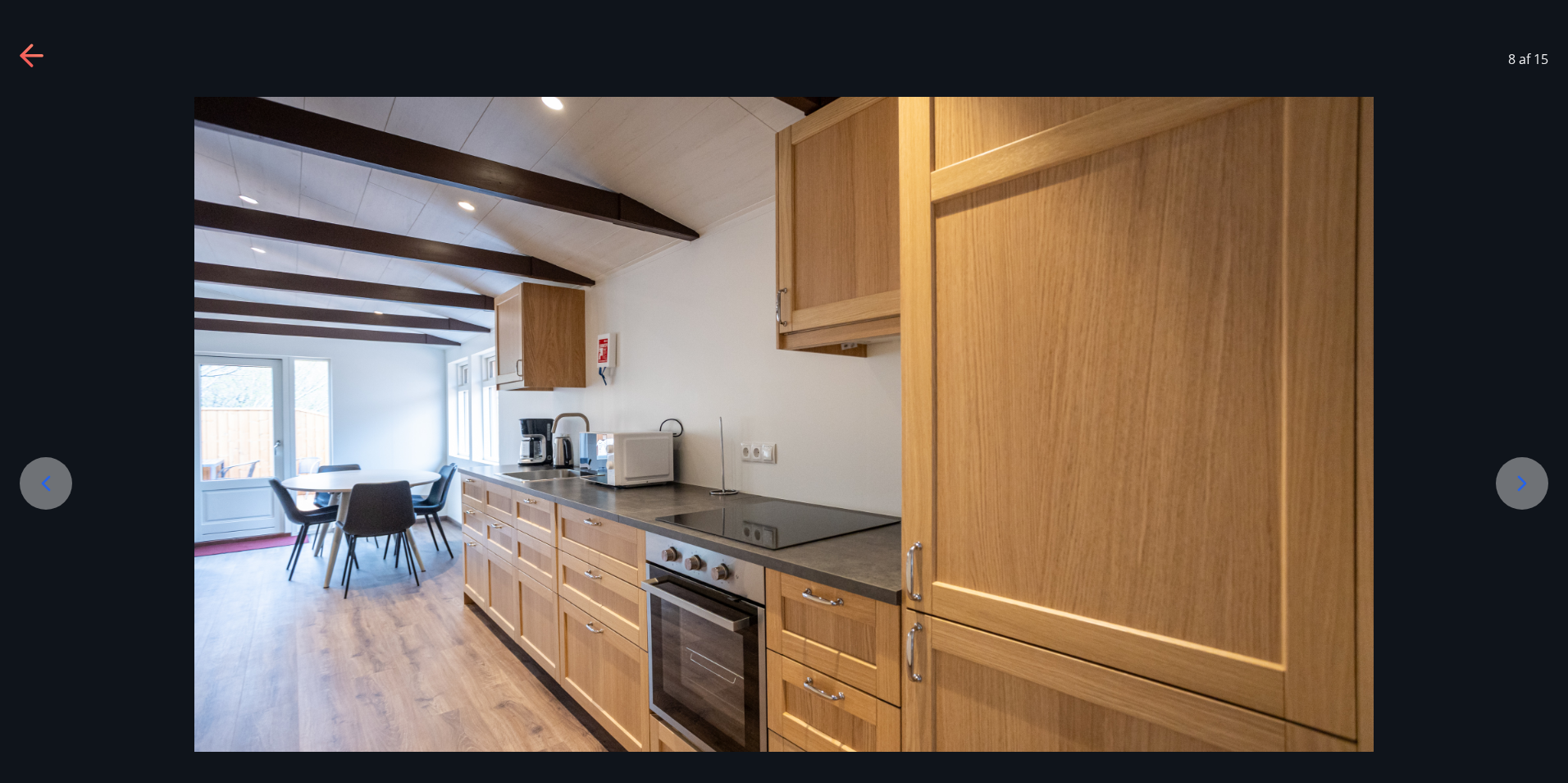
click at [46, 481] on icon at bounding box center [45, 484] width 9 height 16
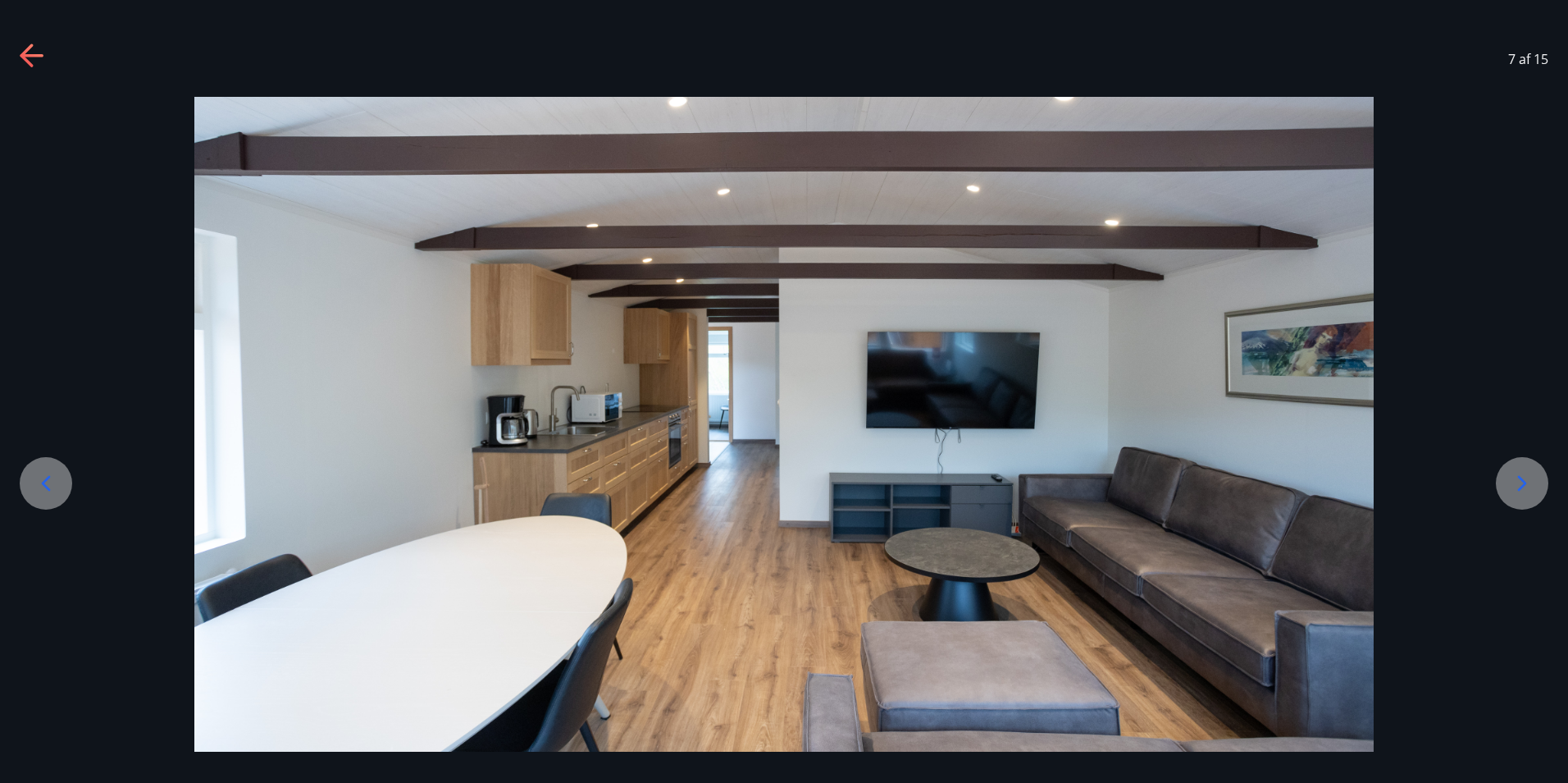
click at [37, 491] on icon at bounding box center [45, 483] width 27 height 27
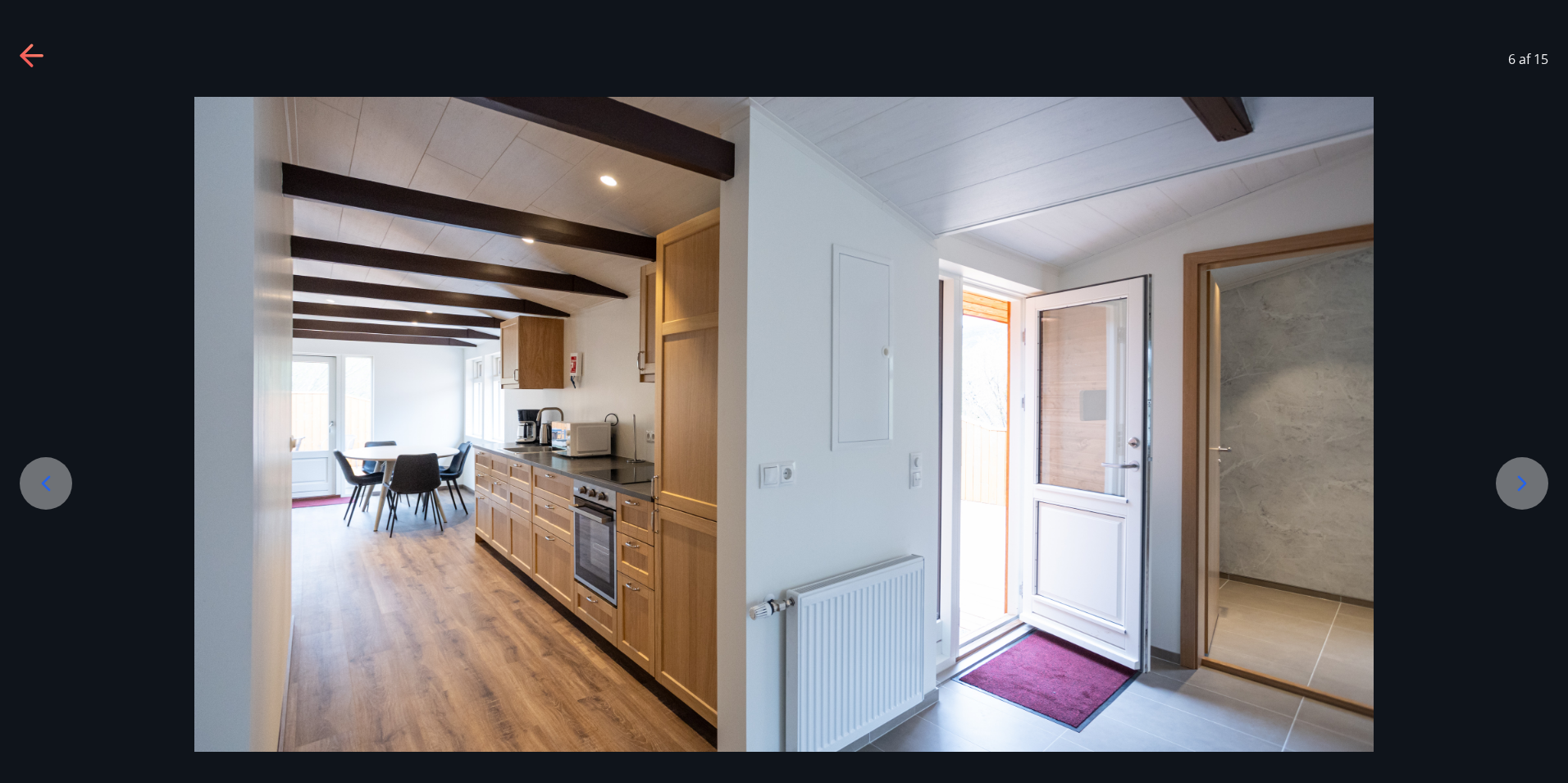
click at [43, 481] on icon at bounding box center [45, 483] width 27 height 27
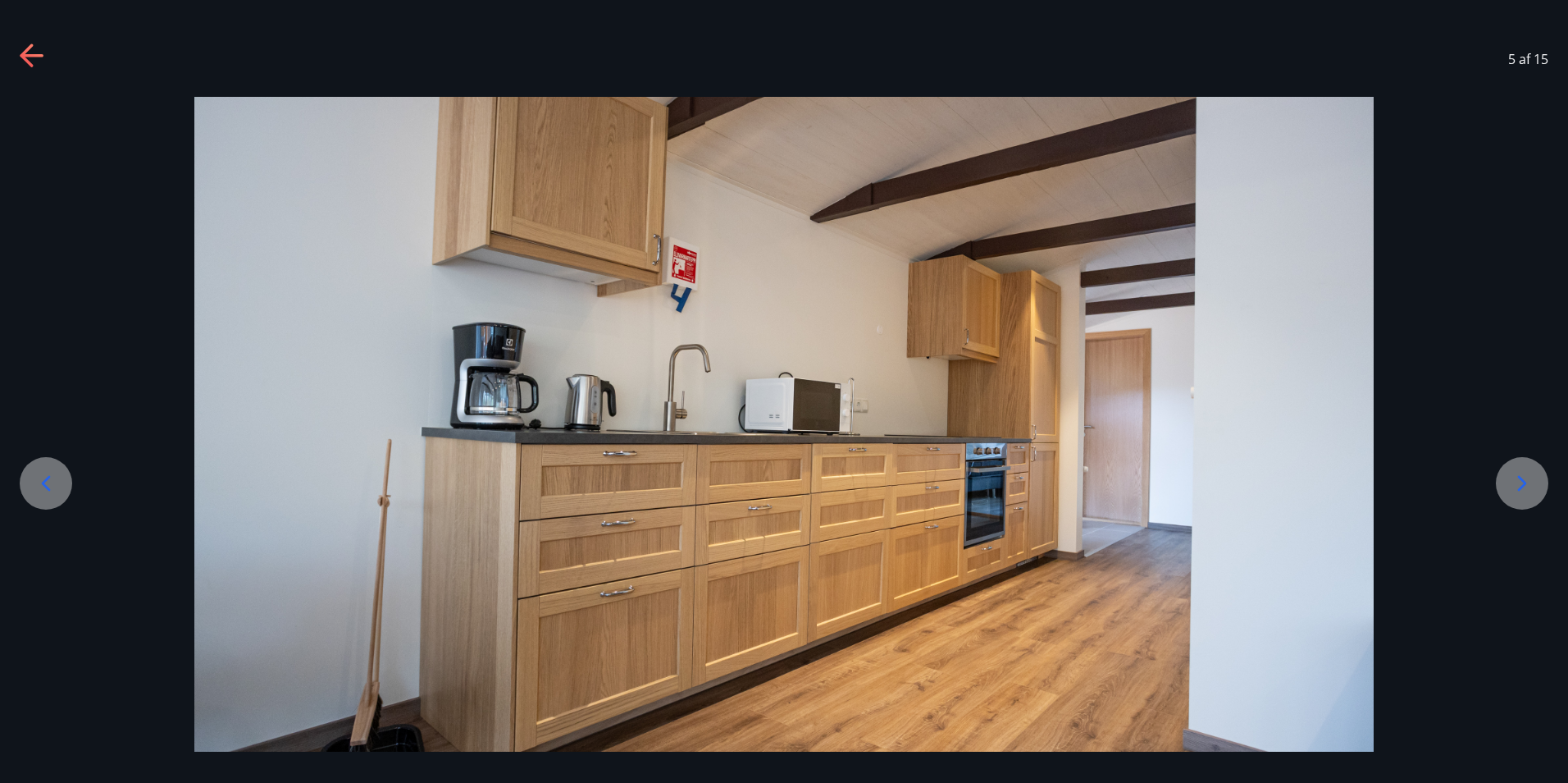
click at [43, 481] on icon at bounding box center [45, 483] width 27 height 27
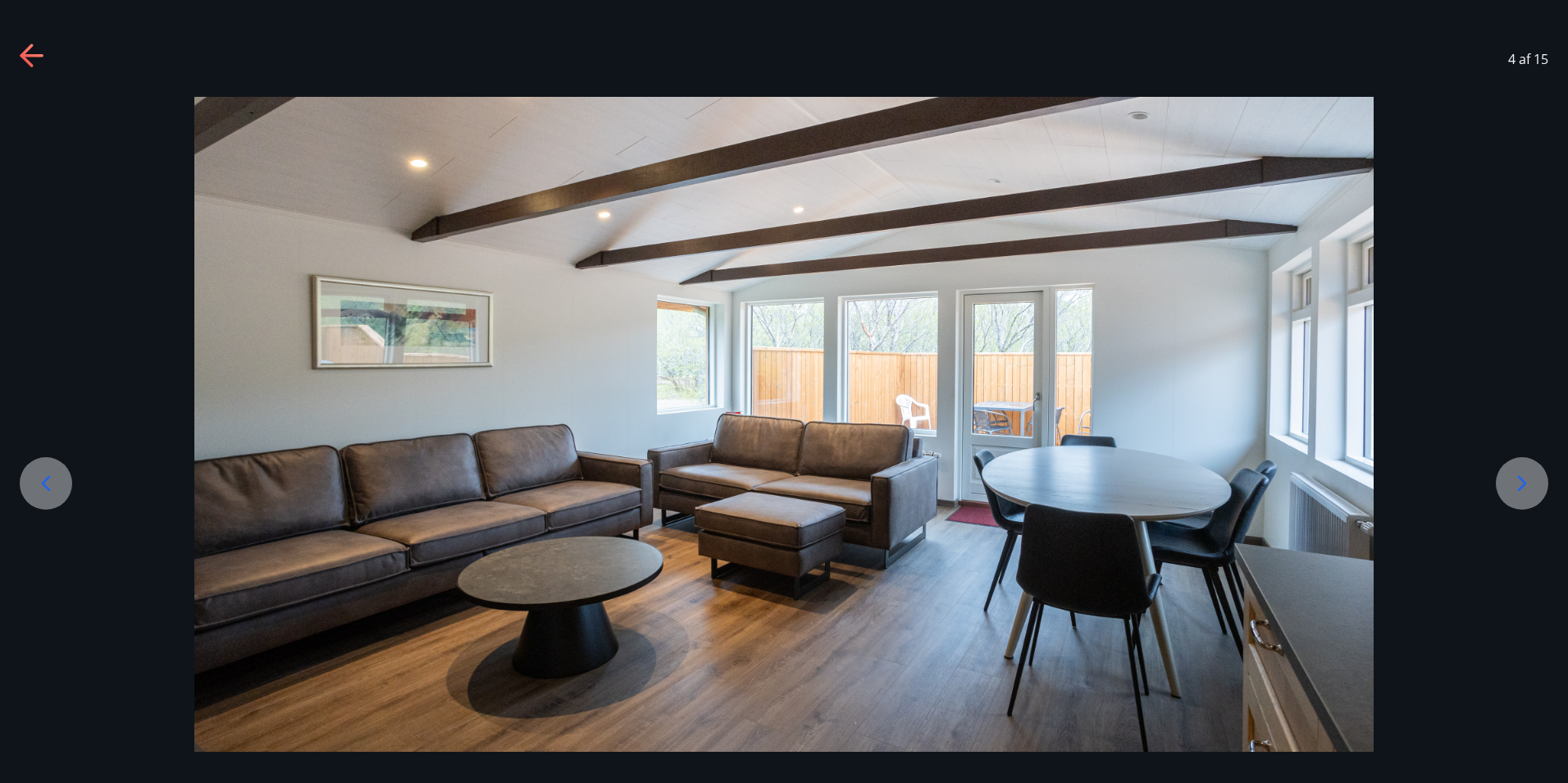
click at [1527, 483] on icon at bounding box center [1522, 483] width 27 height 27
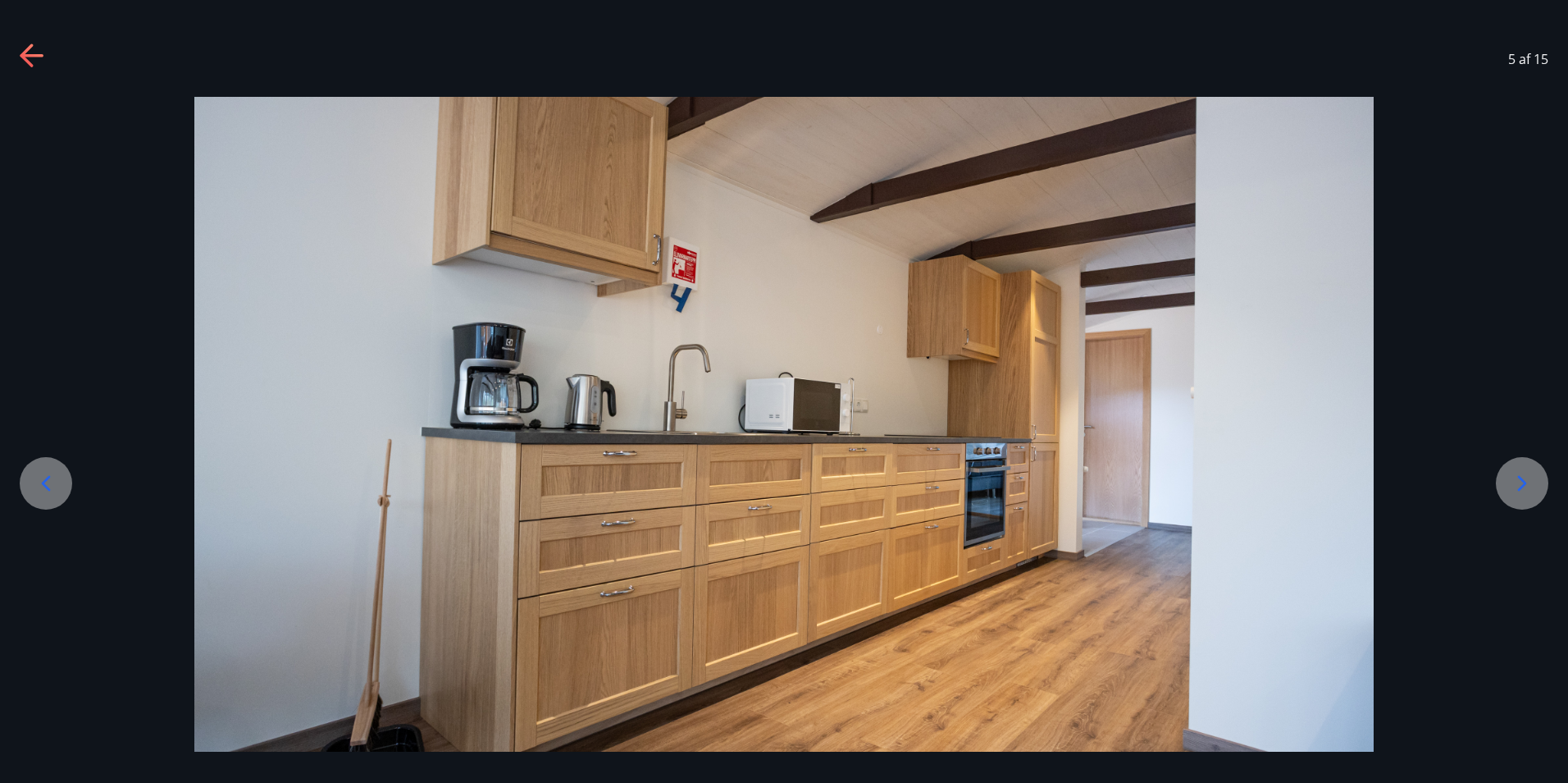
click at [1525, 30] on div "5 af 15" at bounding box center [784, 59] width 1568 height 65
click at [1529, 482] on icon at bounding box center [1522, 483] width 27 height 27
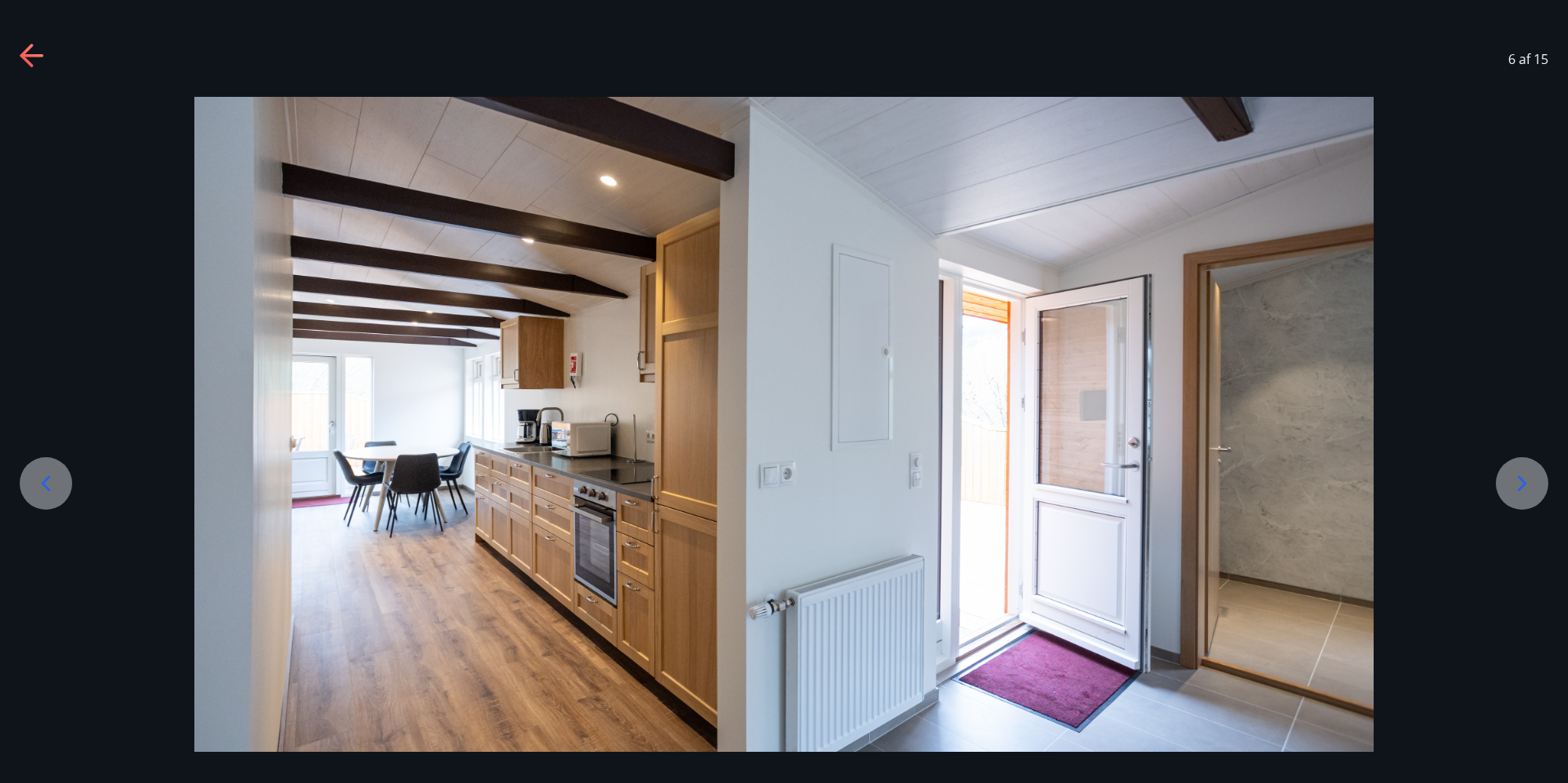
click at [1529, 482] on icon at bounding box center [1522, 483] width 27 height 27
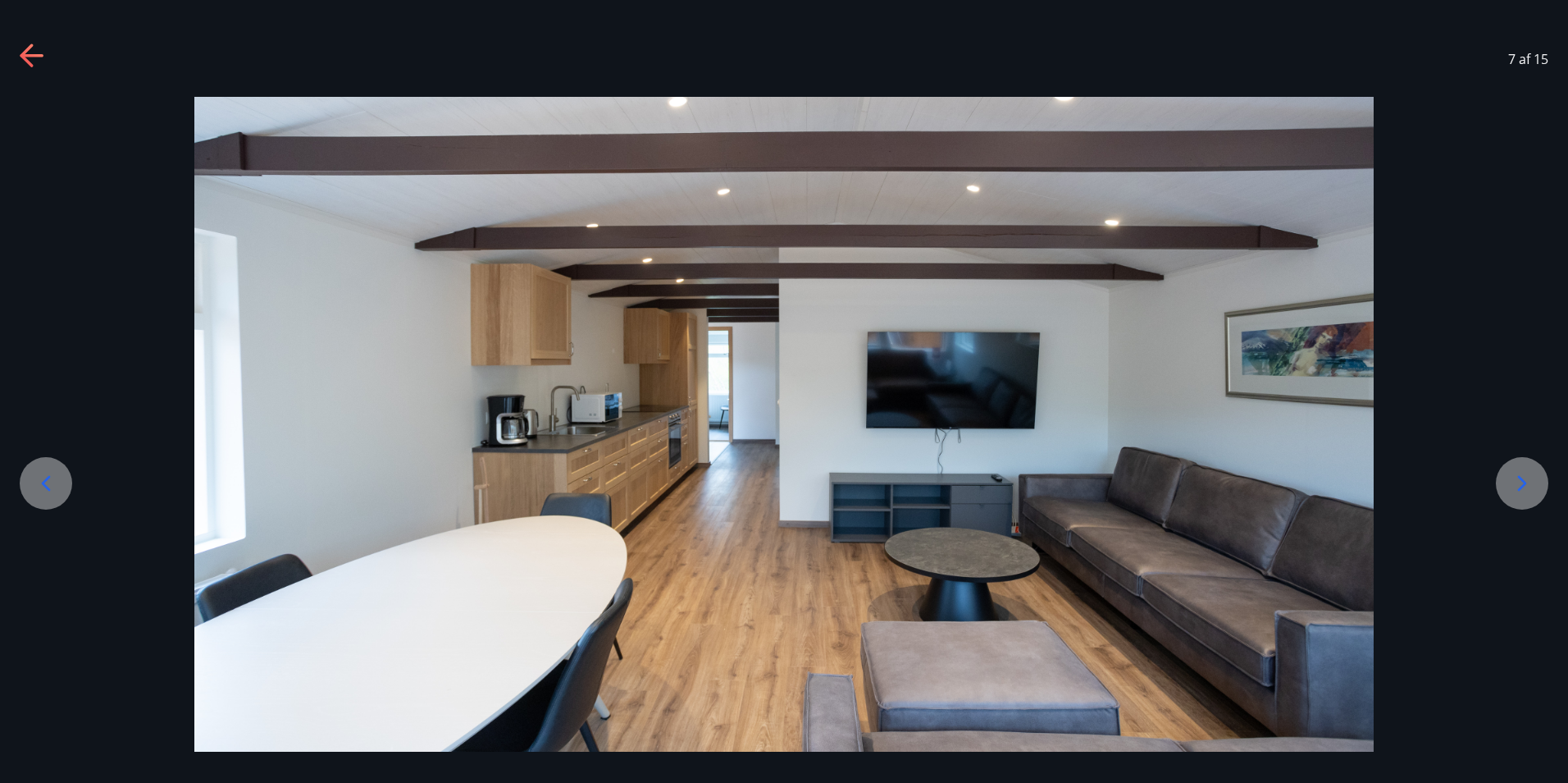
click at [1529, 482] on icon at bounding box center [1522, 483] width 27 height 27
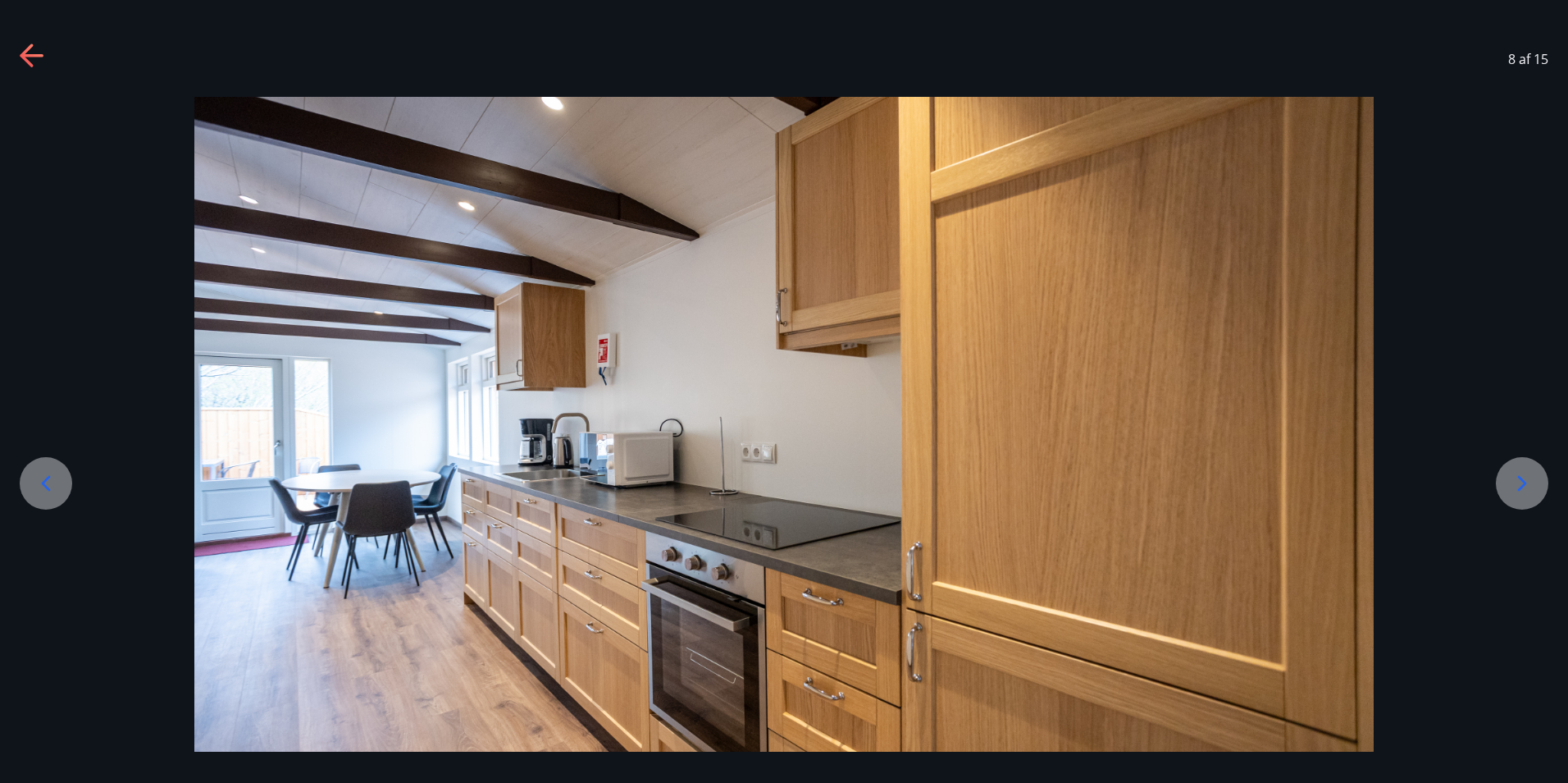
click at [1529, 482] on icon at bounding box center [1522, 483] width 27 height 27
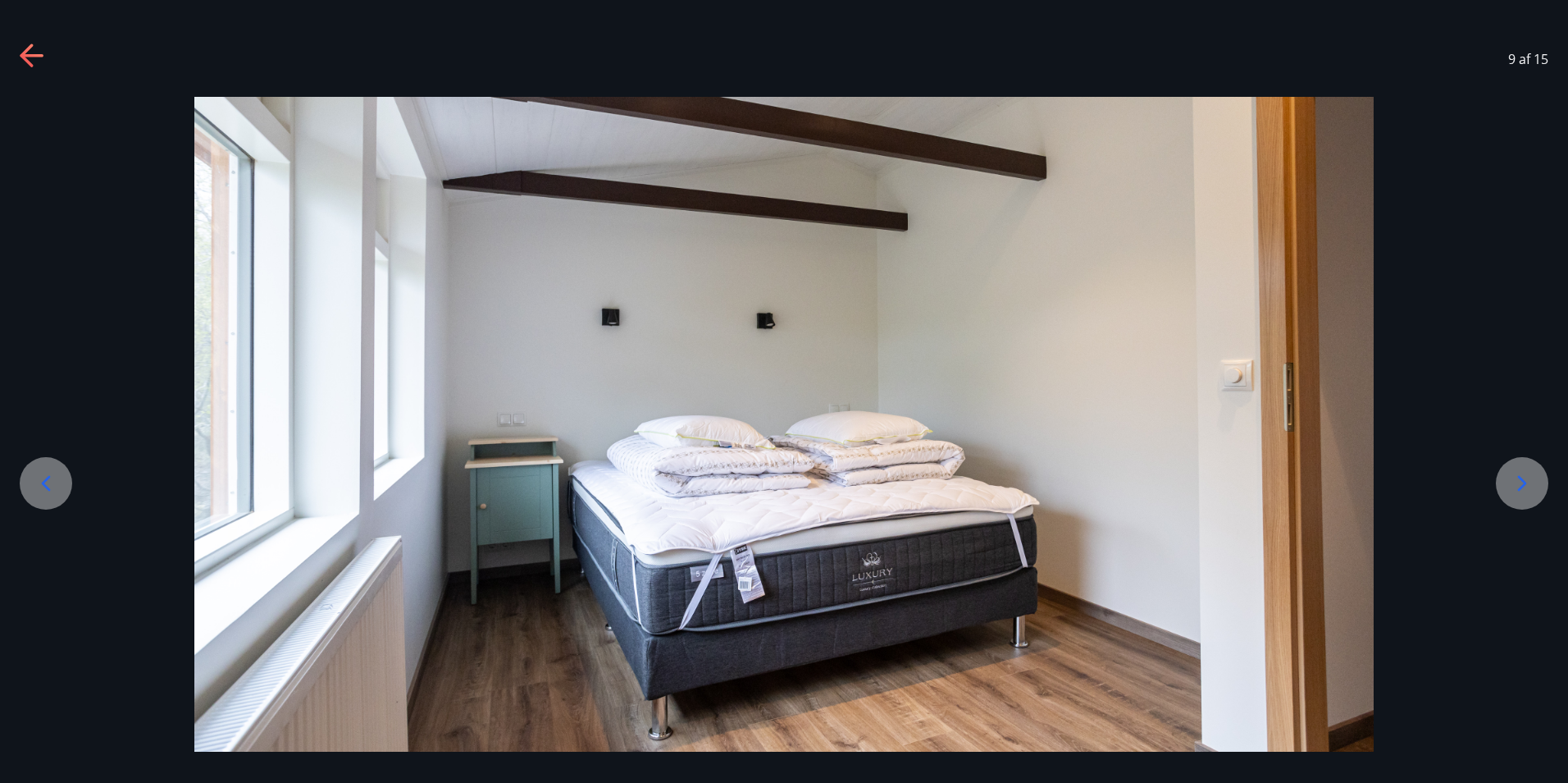
click at [1529, 482] on icon at bounding box center [1522, 483] width 27 height 27
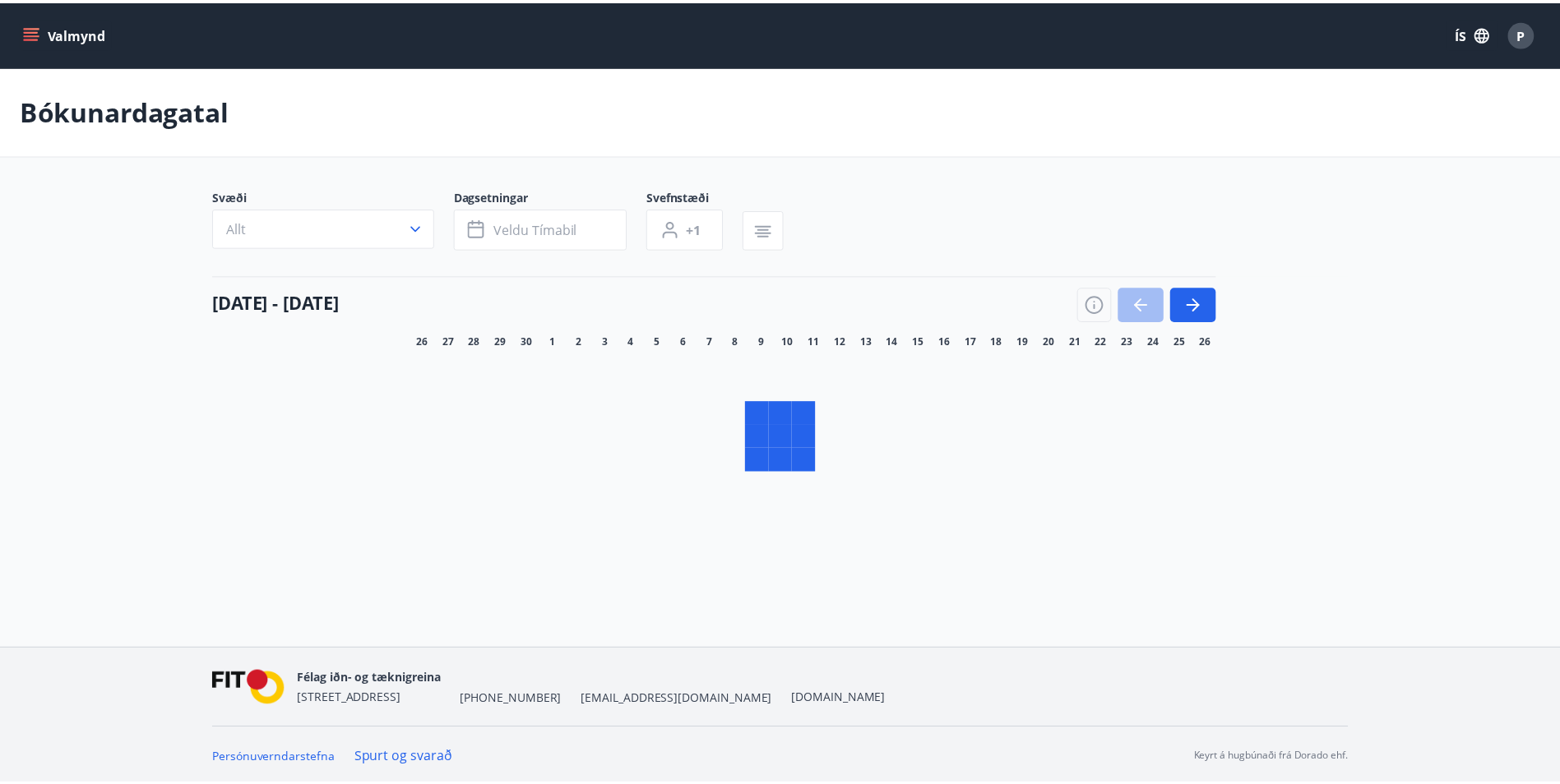
scroll to position [2, 0]
